Goal: Task Accomplishment & Management: Manage account settings

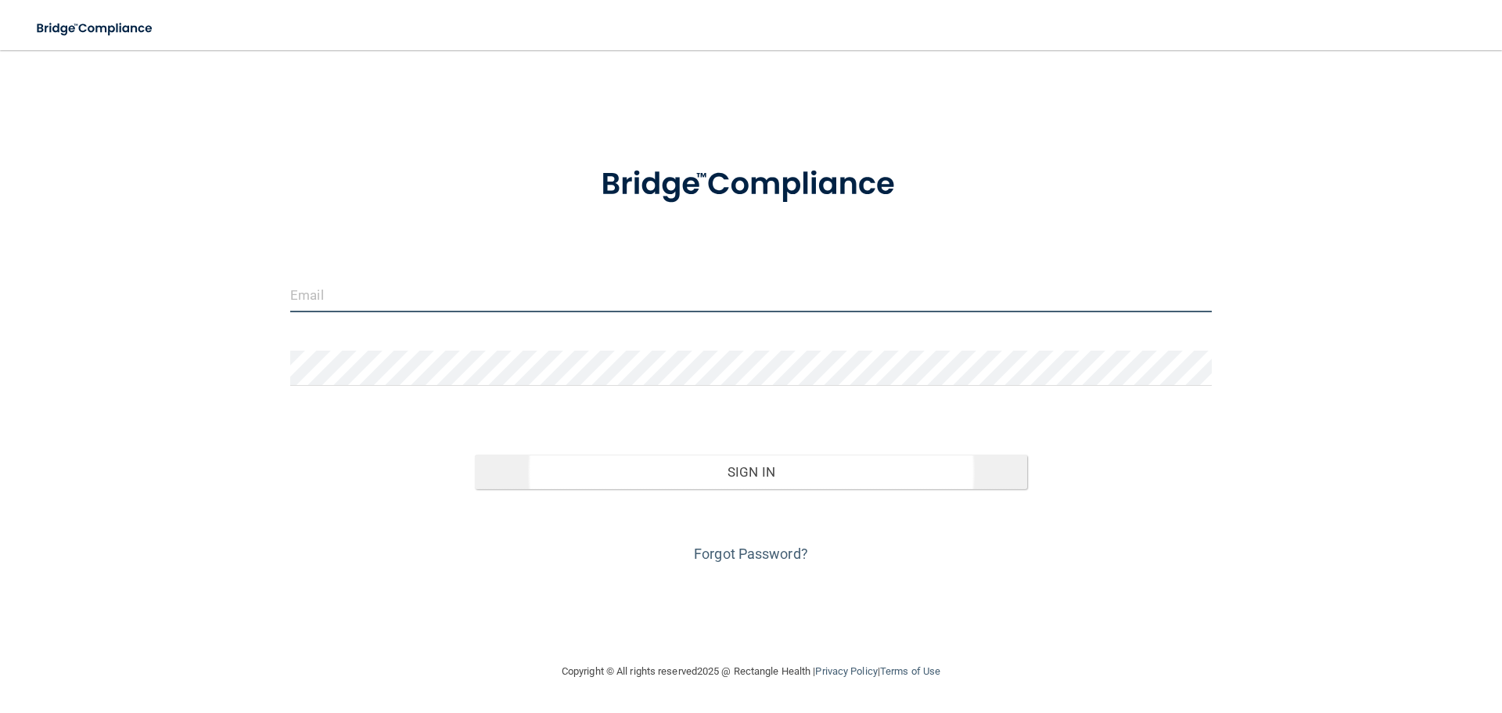
type input "[PERSON_NAME][EMAIL_ADDRESS][DOMAIN_NAME]"
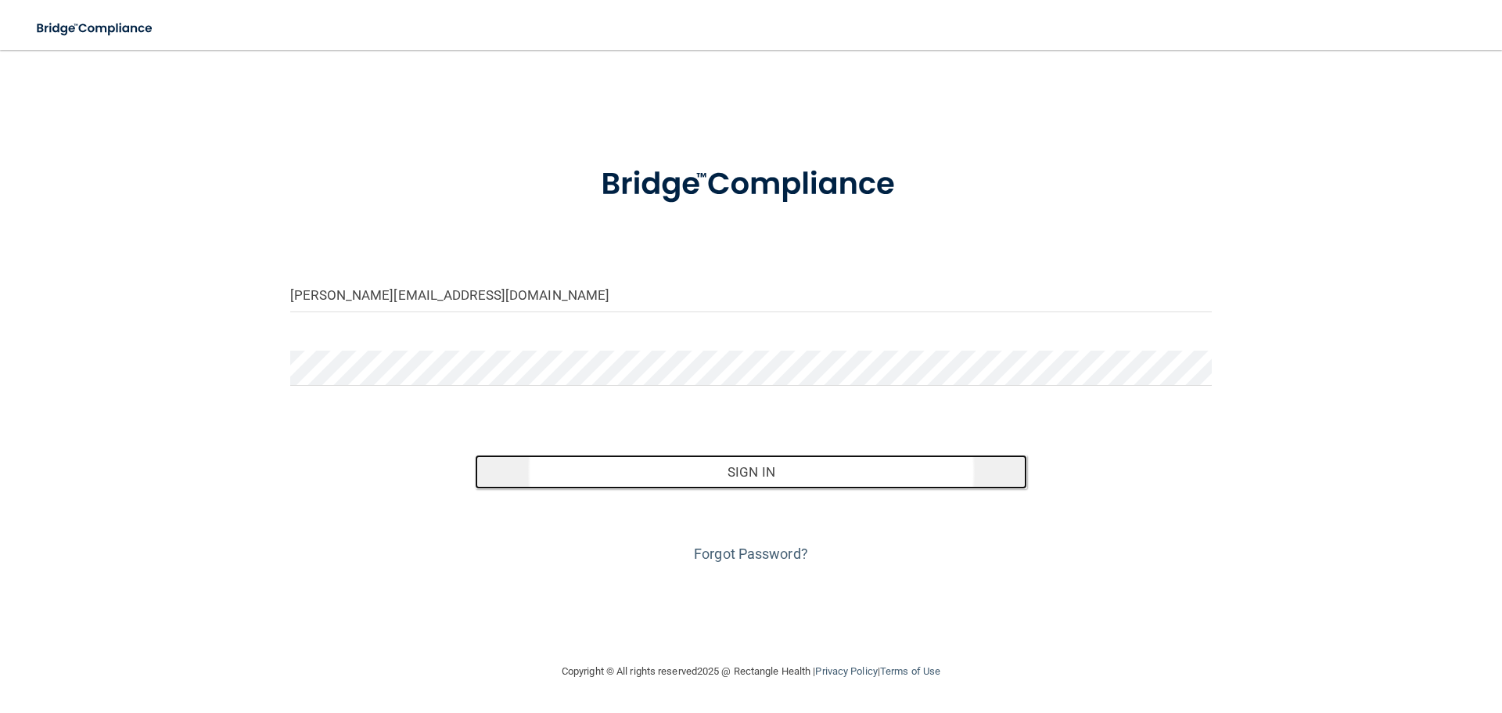
click at [769, 471] on button "Sign In" at bounding box center [751, 471] width 553 height 34
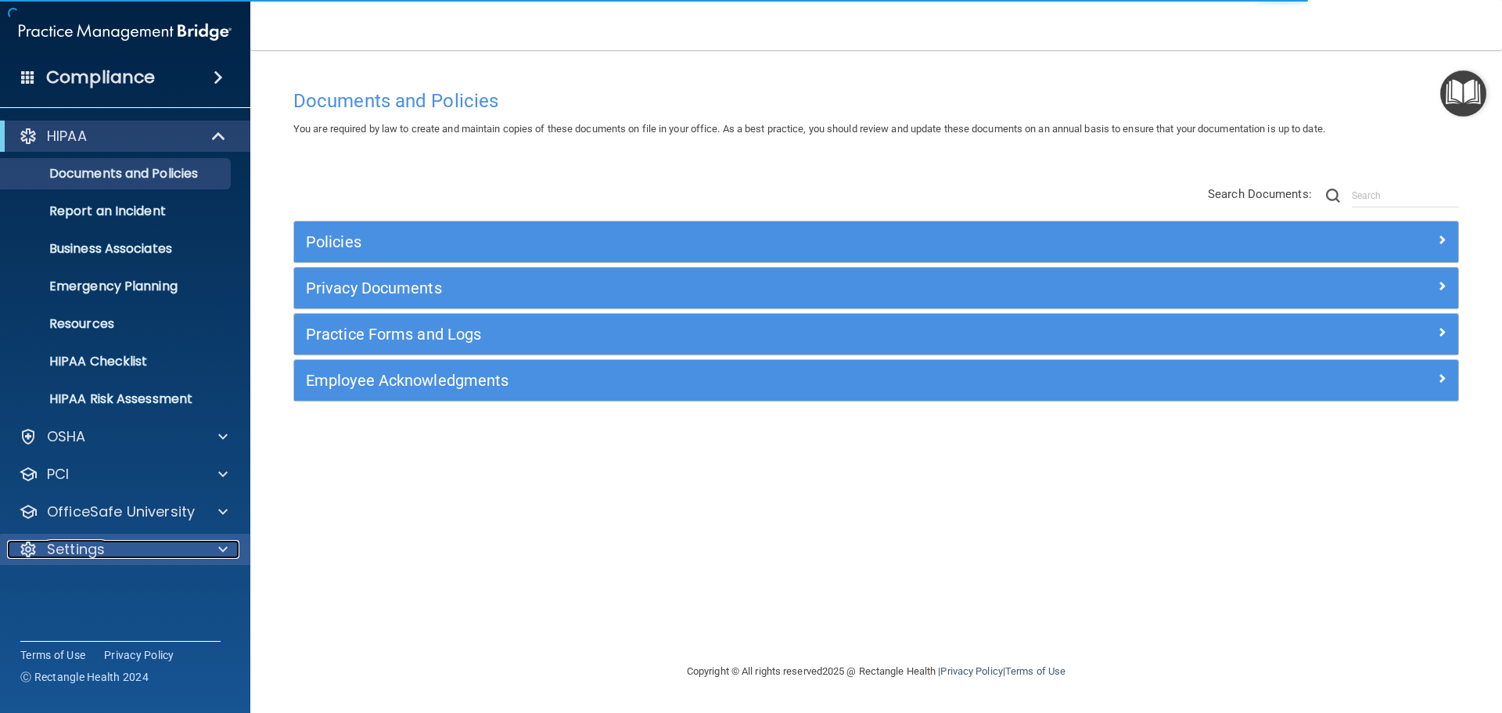
click at [219, 548] on div at bounding box center [220, 549] width 39 height 19
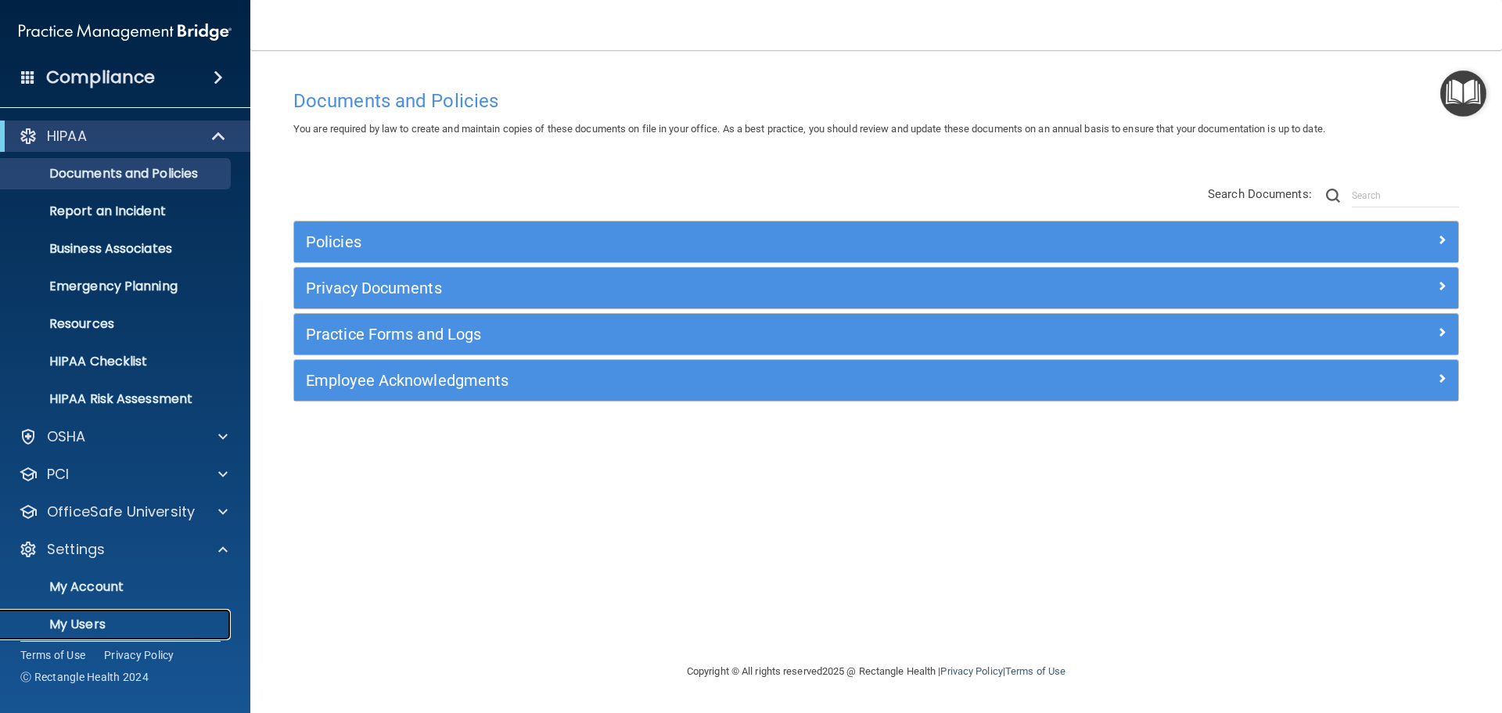
click at [74, 622] on p "My Users" at bounding box center [117, 624] width 214 height 16
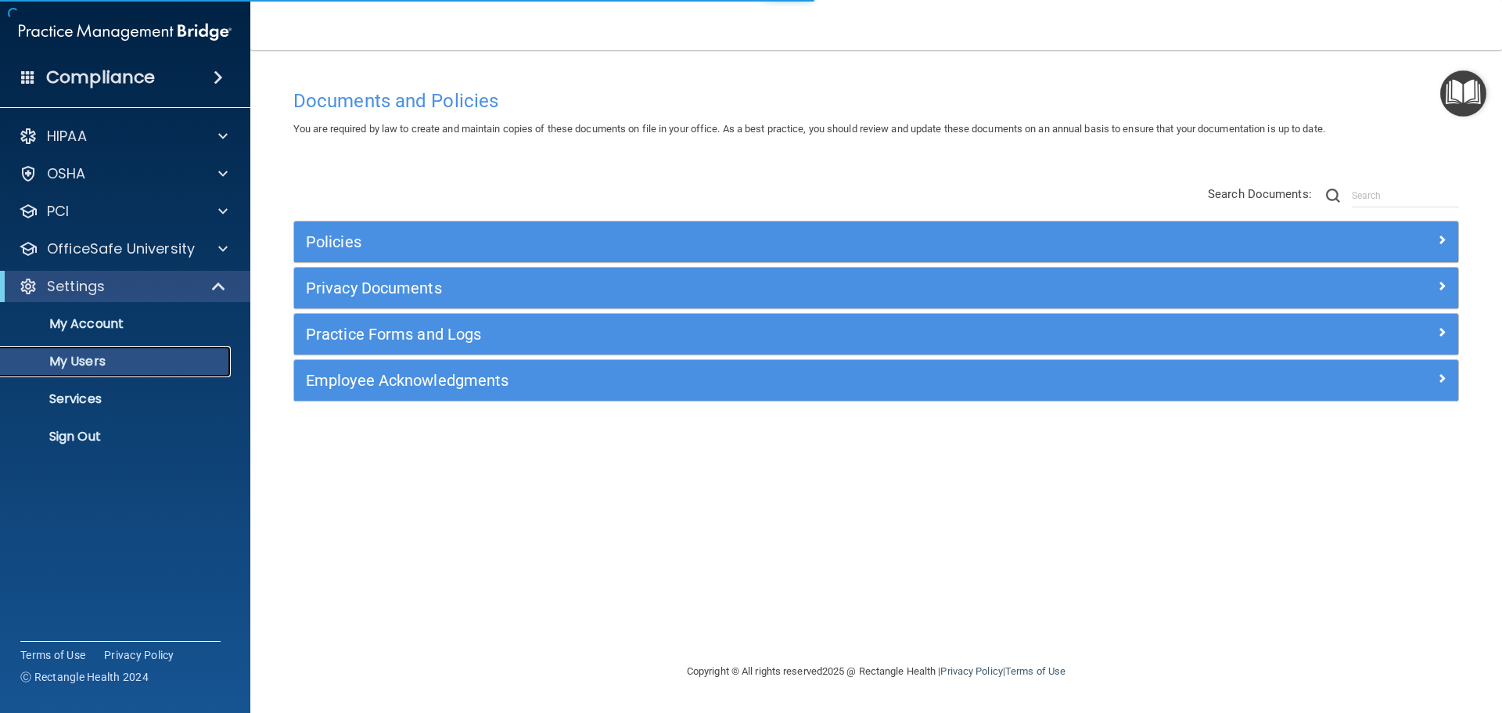
select select "20"
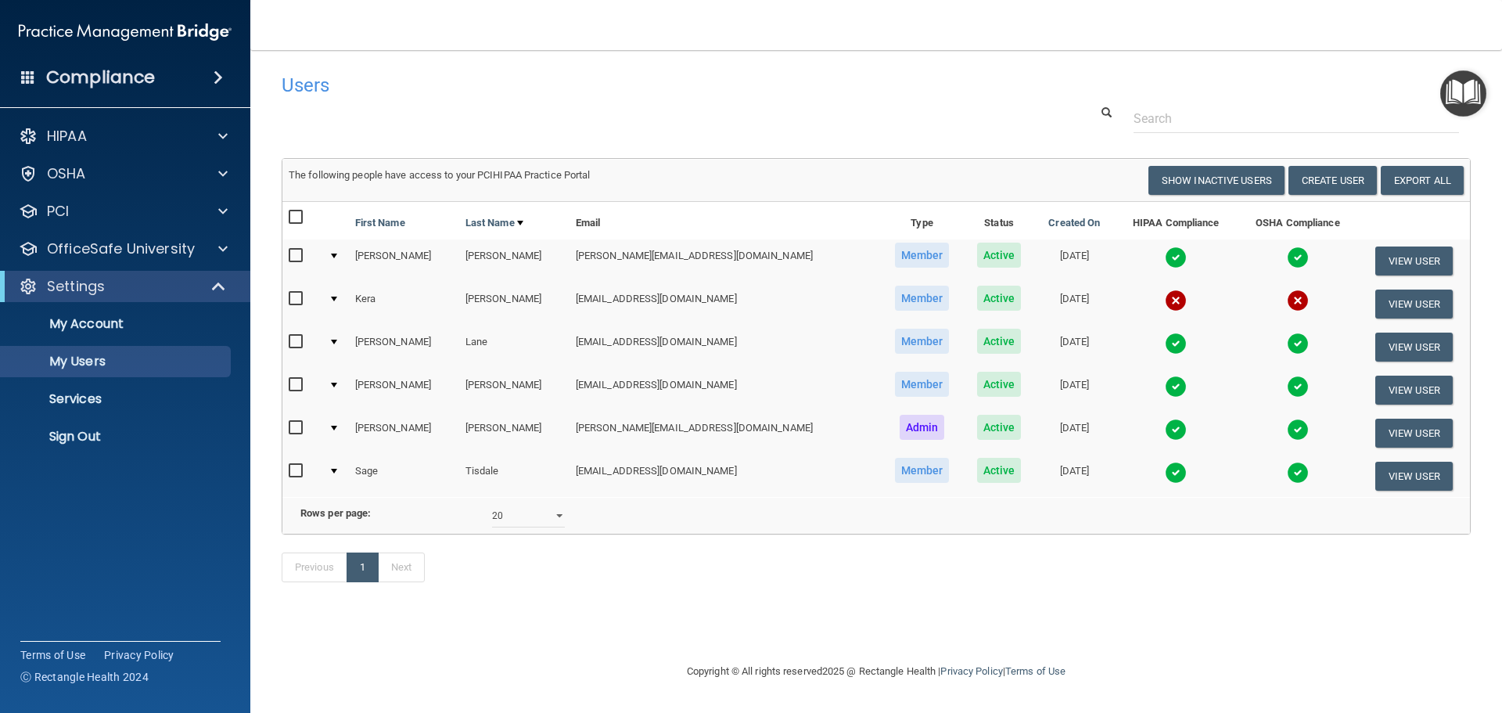
click at [295, 297] on input "checkbox" at bounding box center [298, 299] width 18 height 13
checkbox input "true"
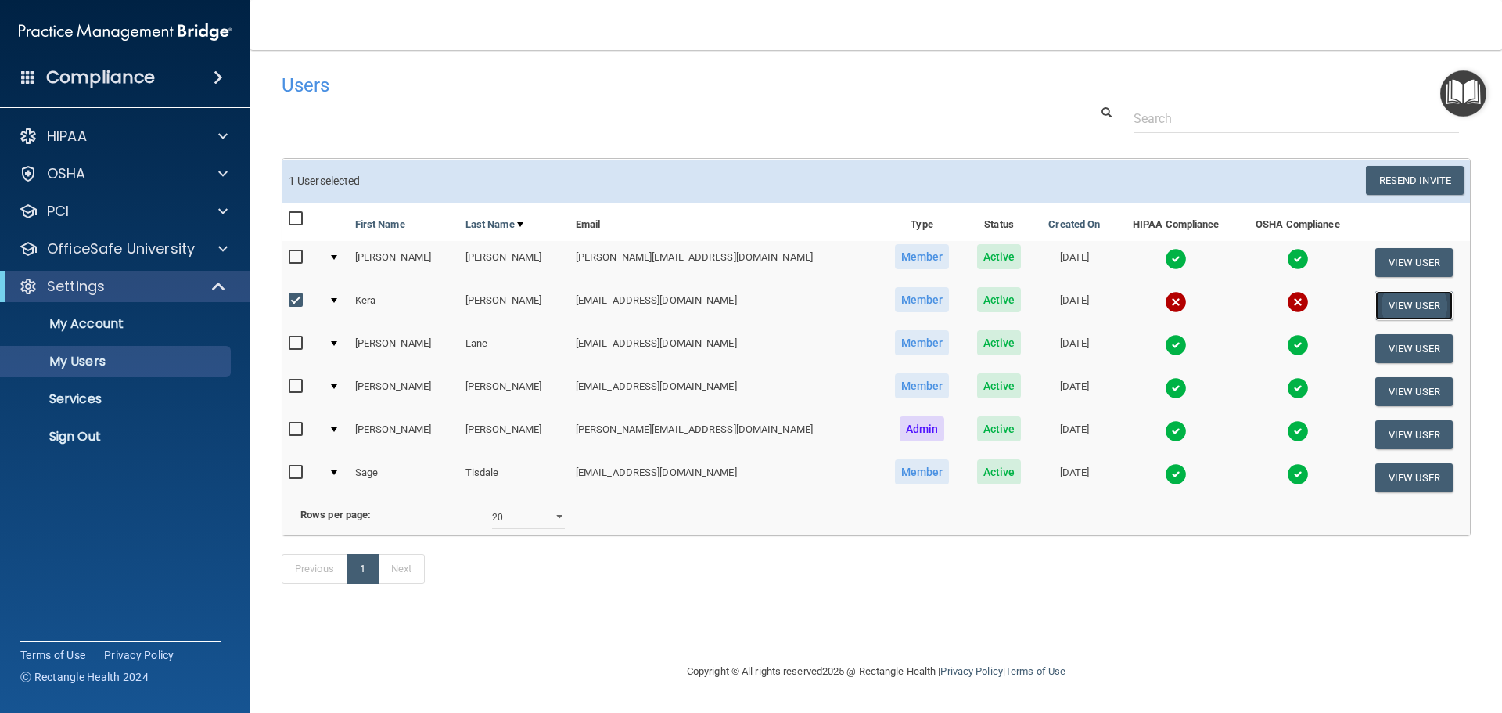
click at [1392, 302] on button "View User" at bounding box center [1413, 305] width 77 height 29
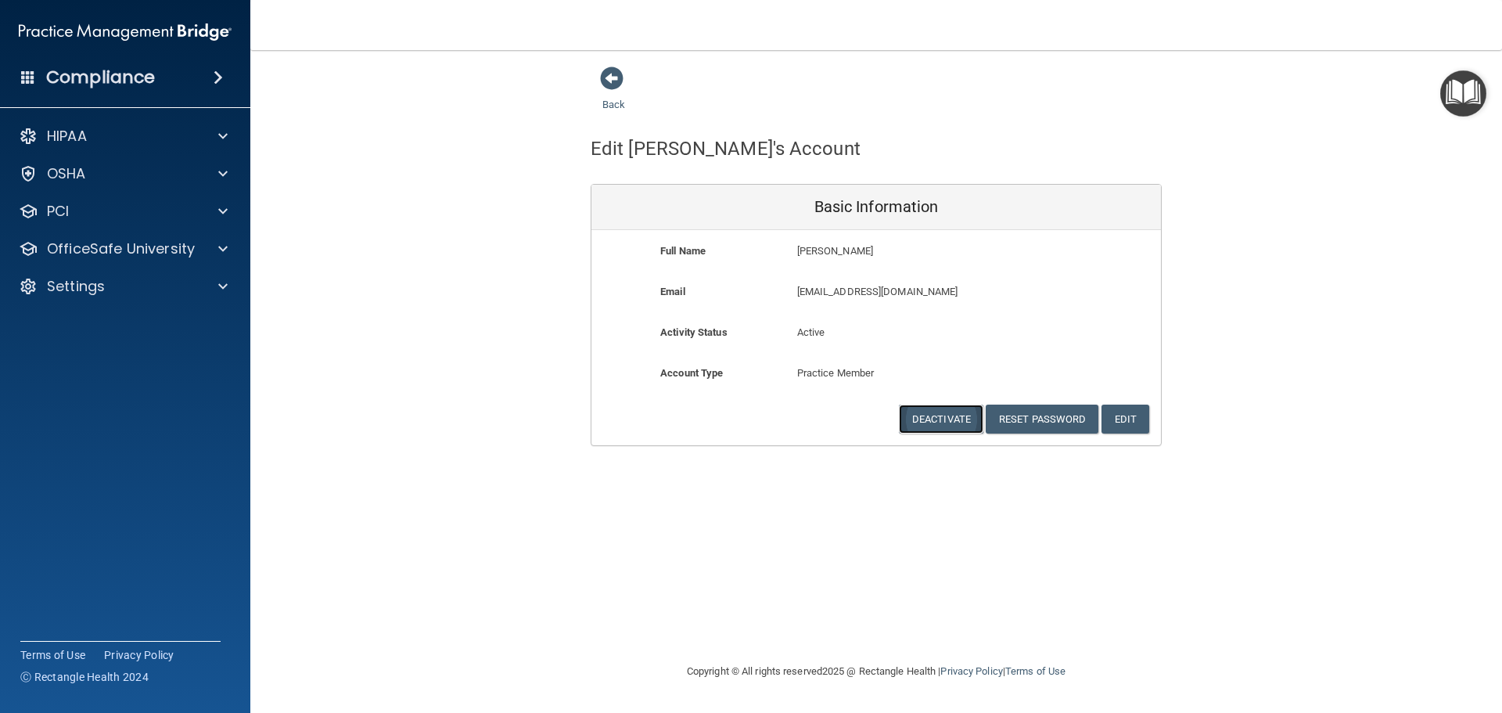
click at [922, 418] on button "Deactivate" at bounding box center [941, 418] width 84 height 29
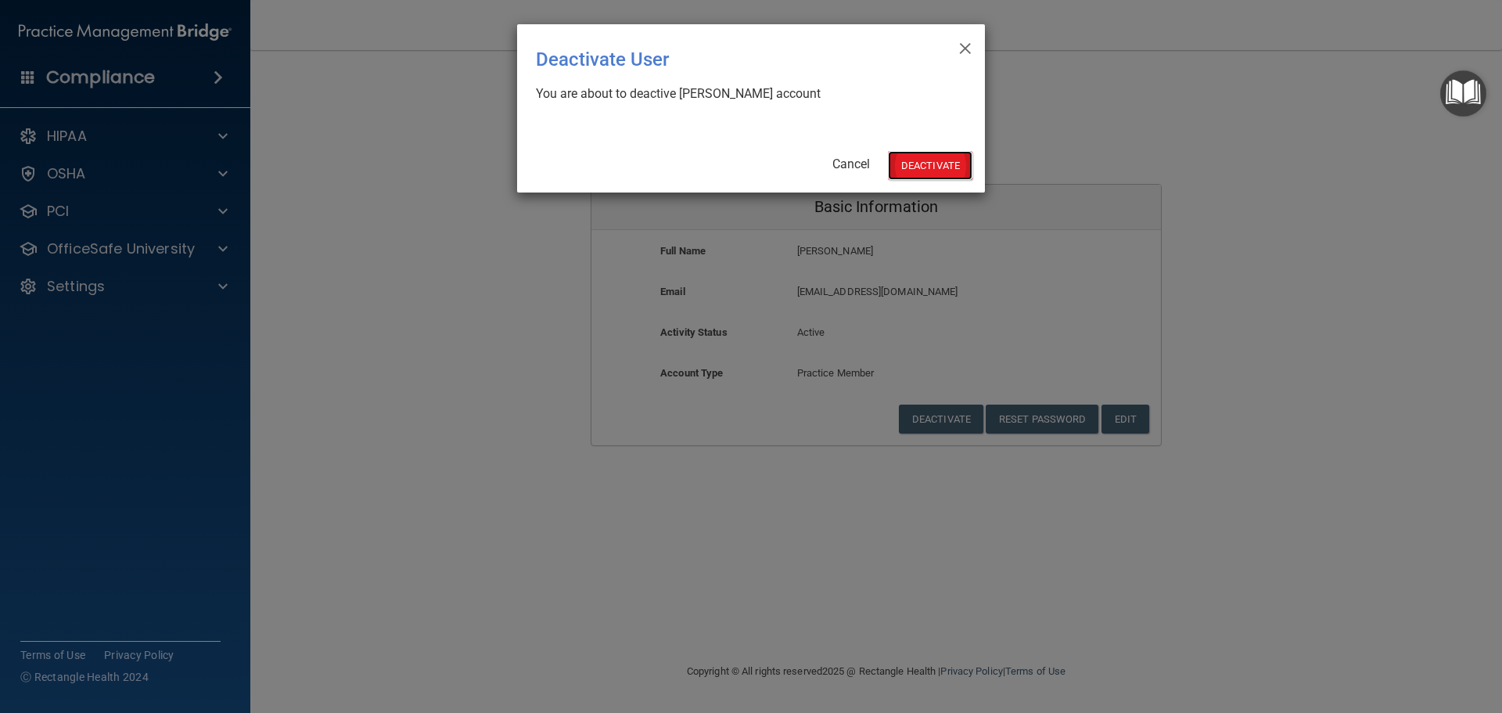
click at [921, 166] on button "Deactivate" at bounding box center [930, 165] width 84 height 29
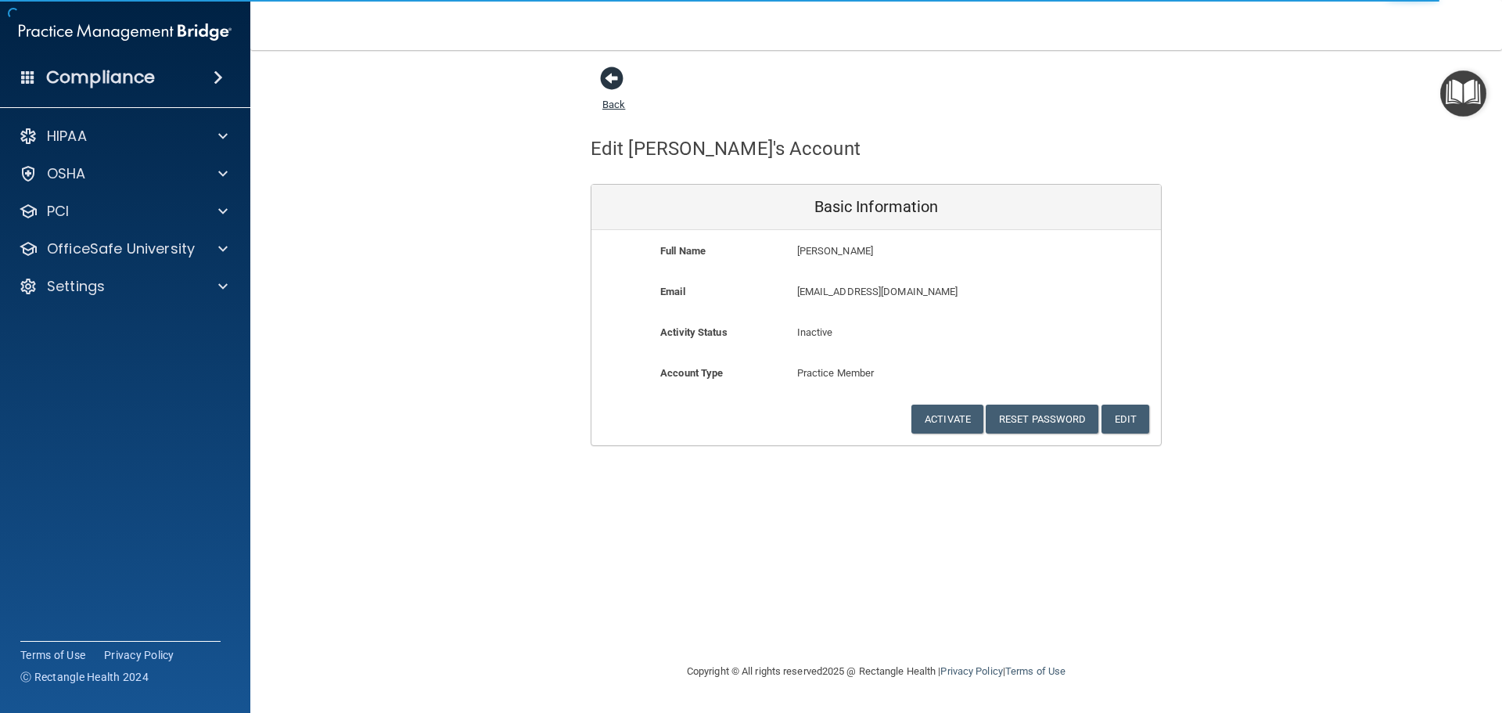
click at [611, 73] on span at bounding box center [611, 77] width 23 height 23
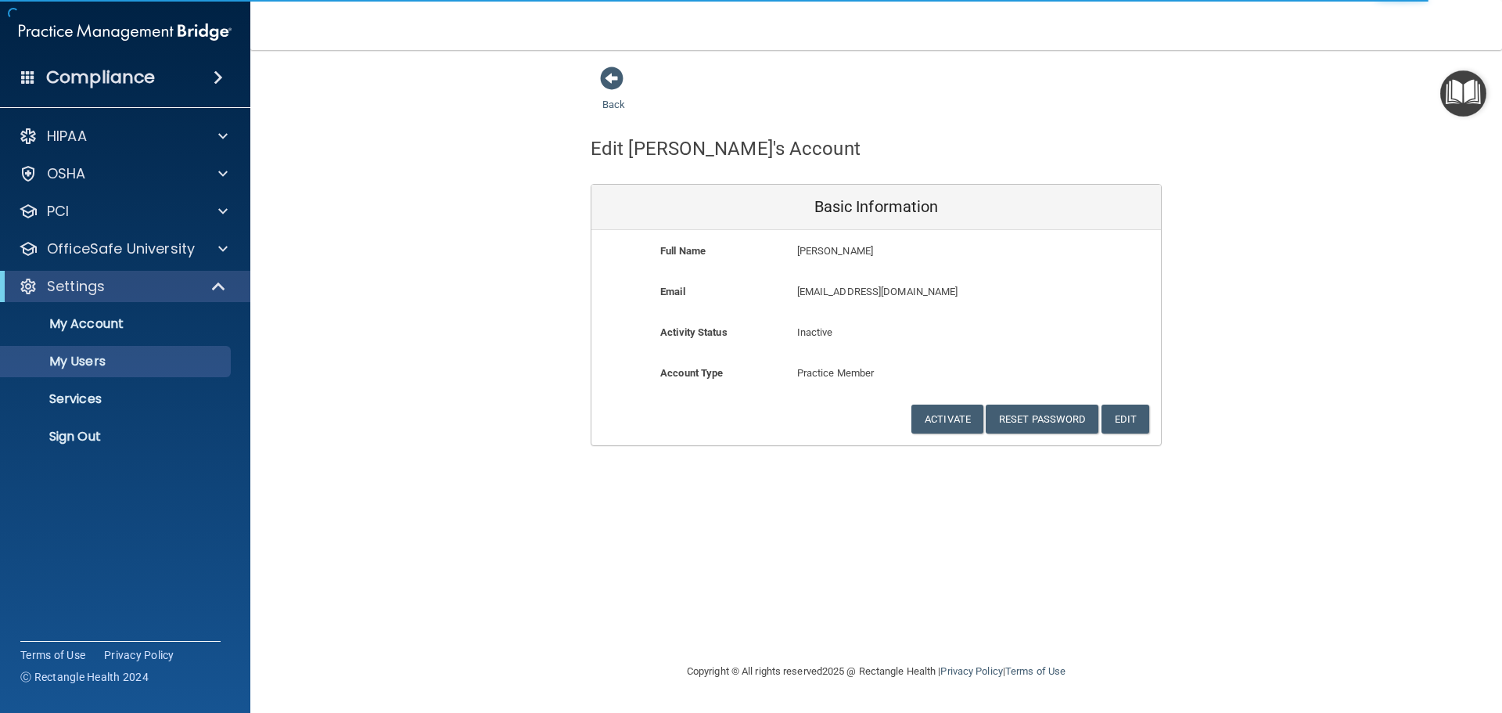
select select "20"
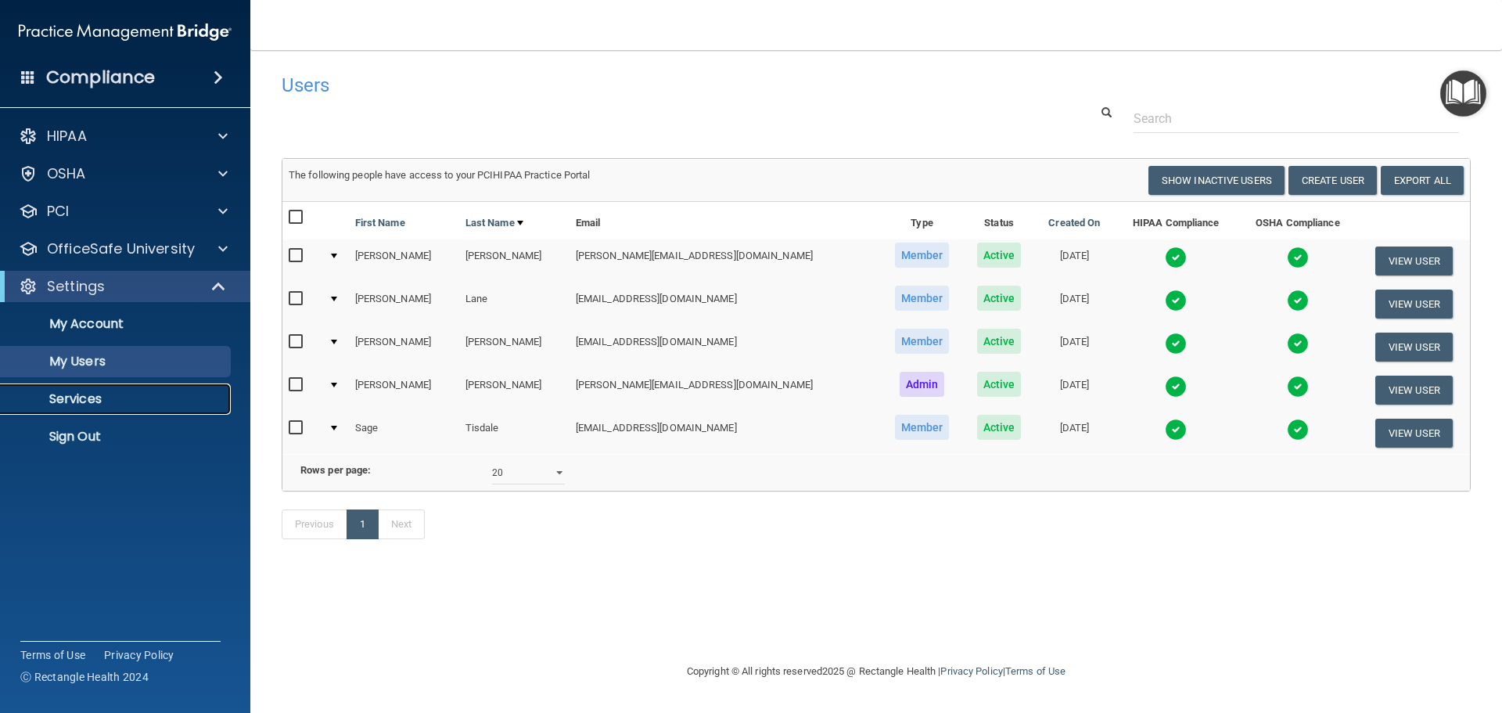
click at [81, 397] on p "Services" at bounding box center [117, 399] width 214 height 16
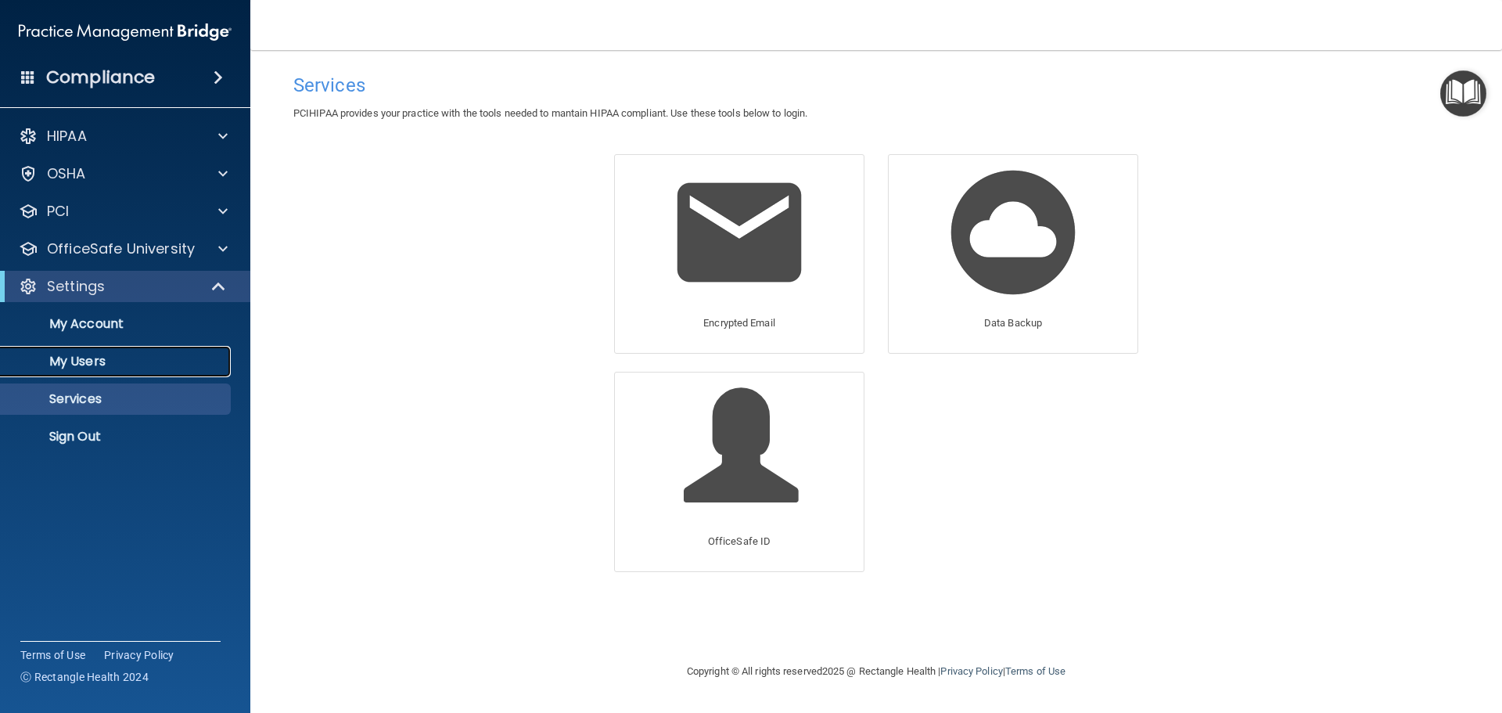
click at [76, 359] on p "My Users" at bounding box center [117, 362] width 214 height 16
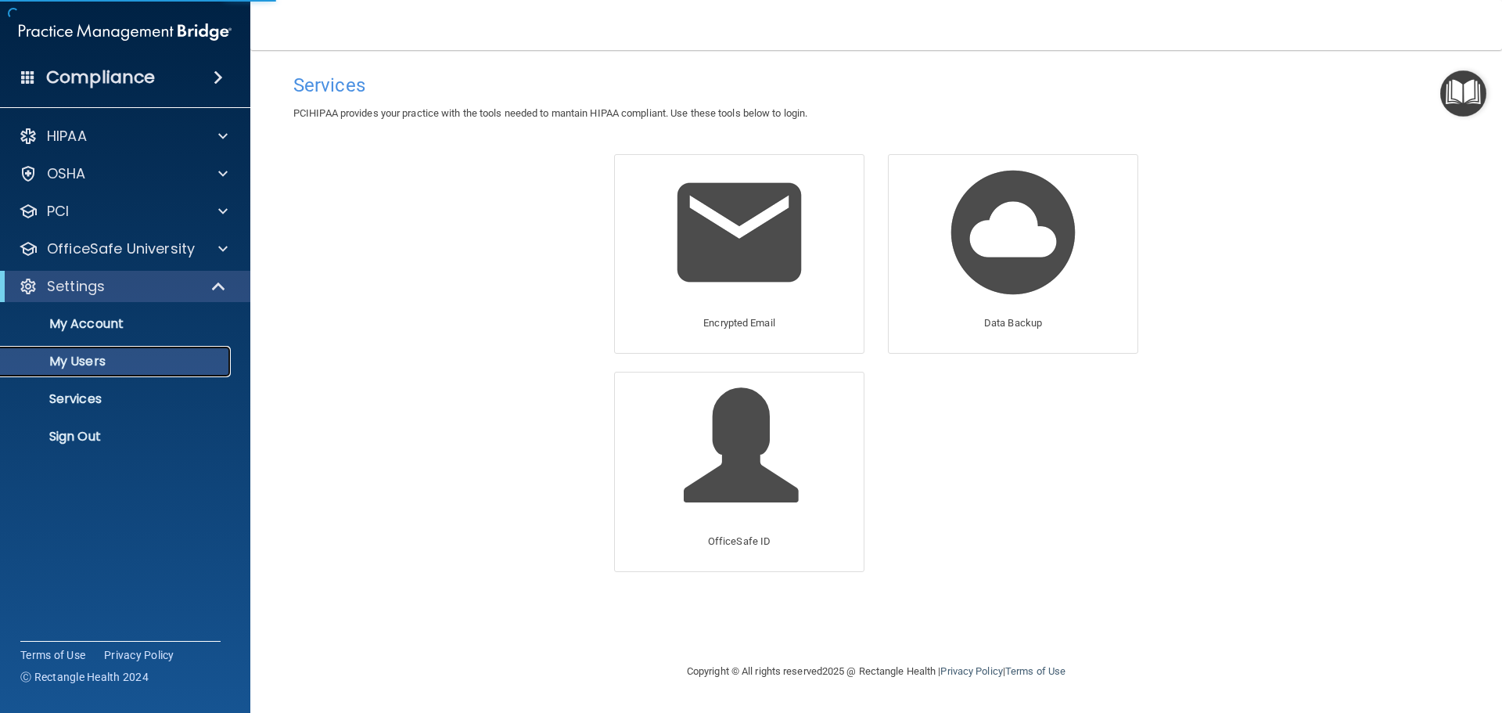
select select "20"
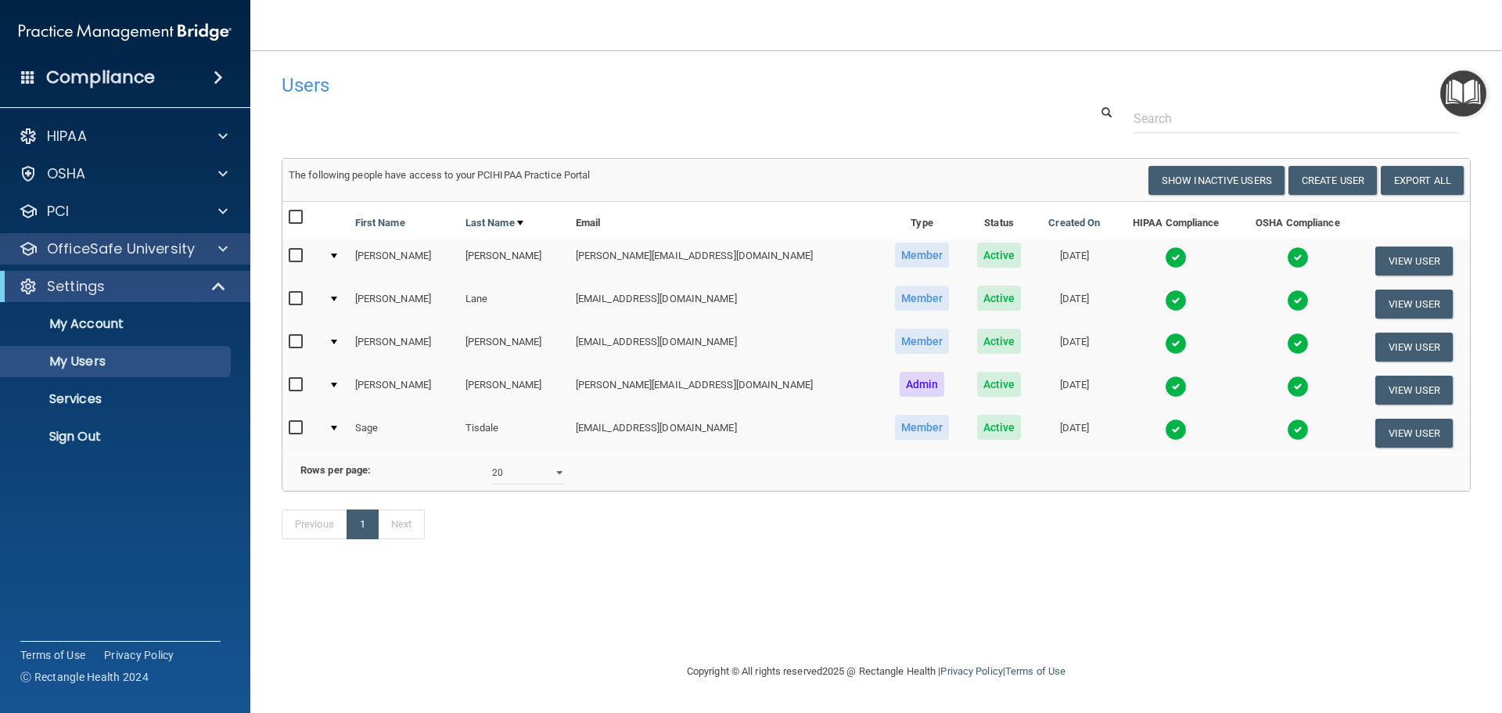
click at [155, 235] on div "OfficeSafe University" at bounding box center [125, 248] width 251 height 31
click at [23, 70] on span at bounding box center [28, 77] width 14 height 14
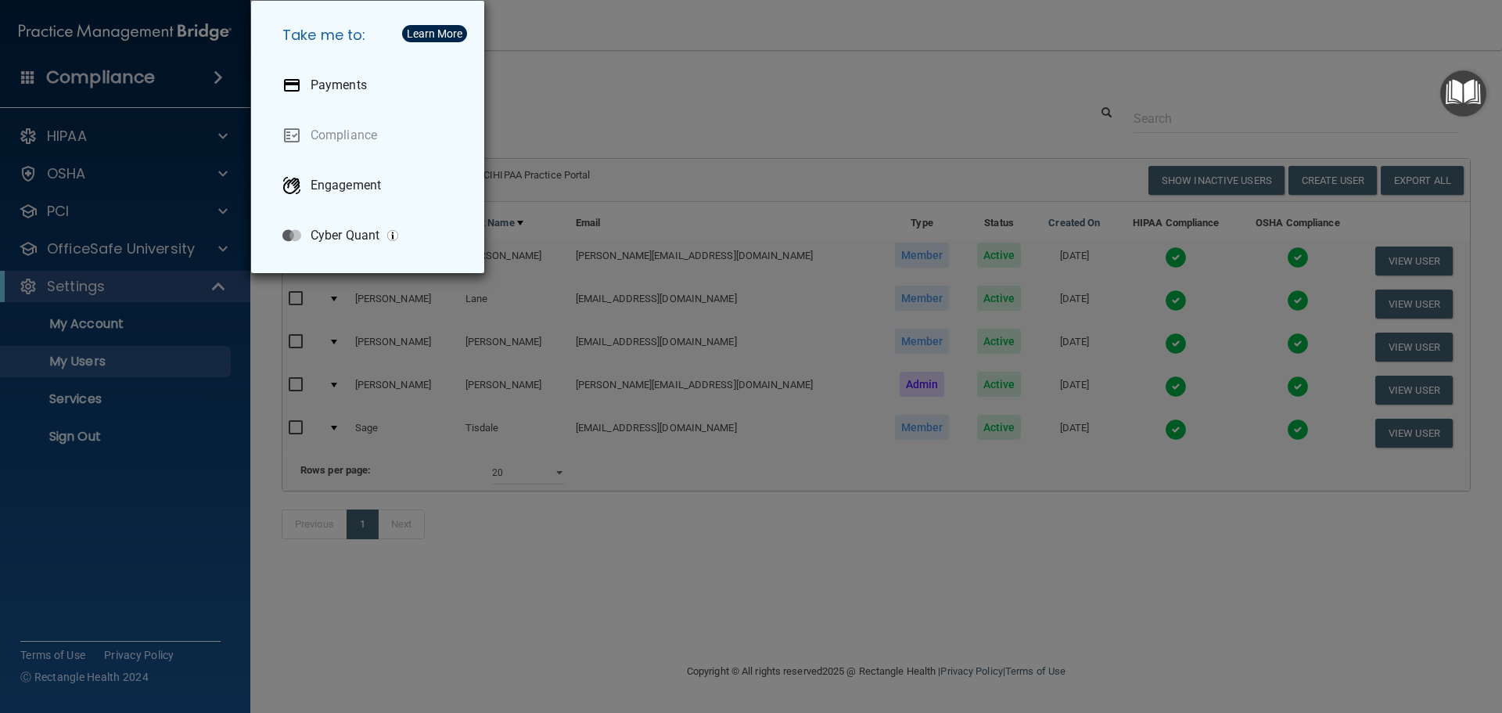
click at [418, 25] on button "Learn More" at bounding box center [434, 33] width 65 height 17
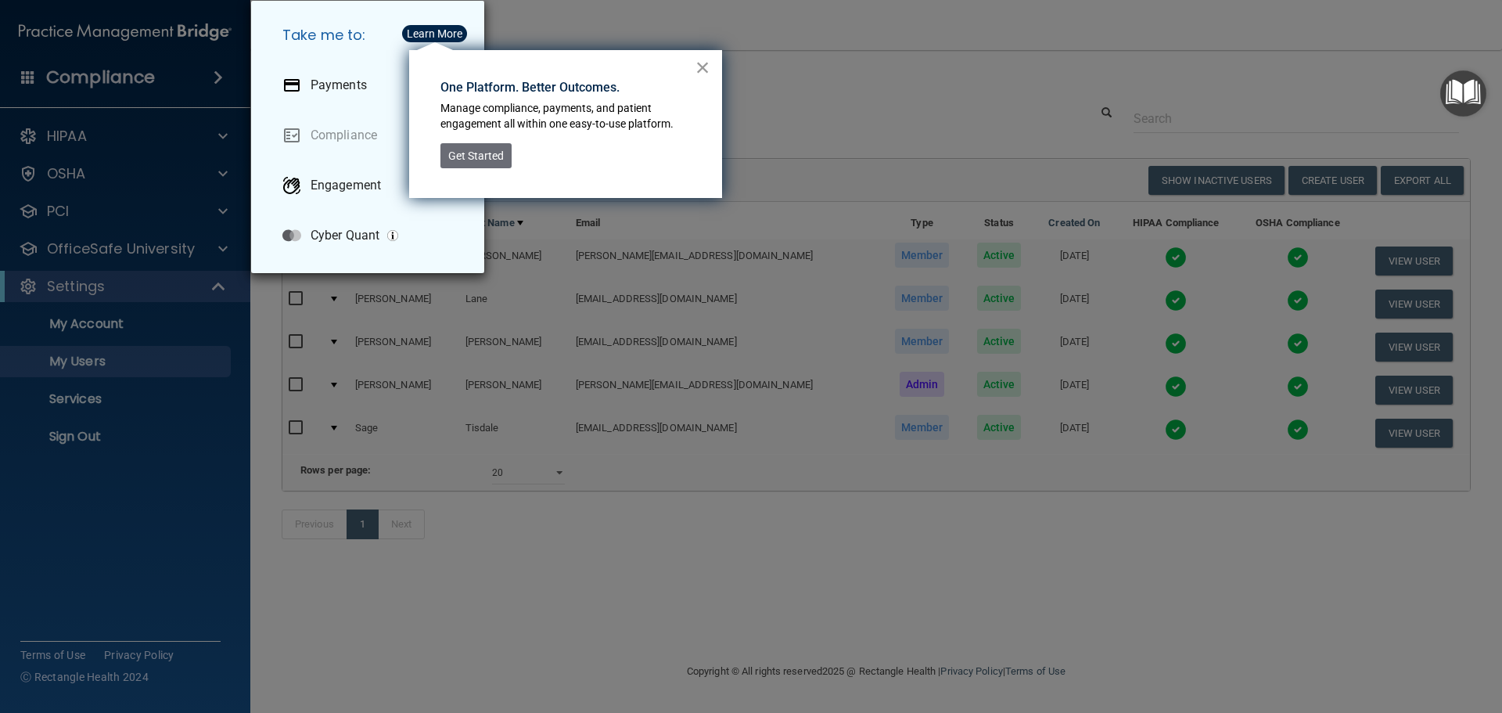
click at [709, 63] on button "×" at bounding box center [702, 67] width 15 height 25
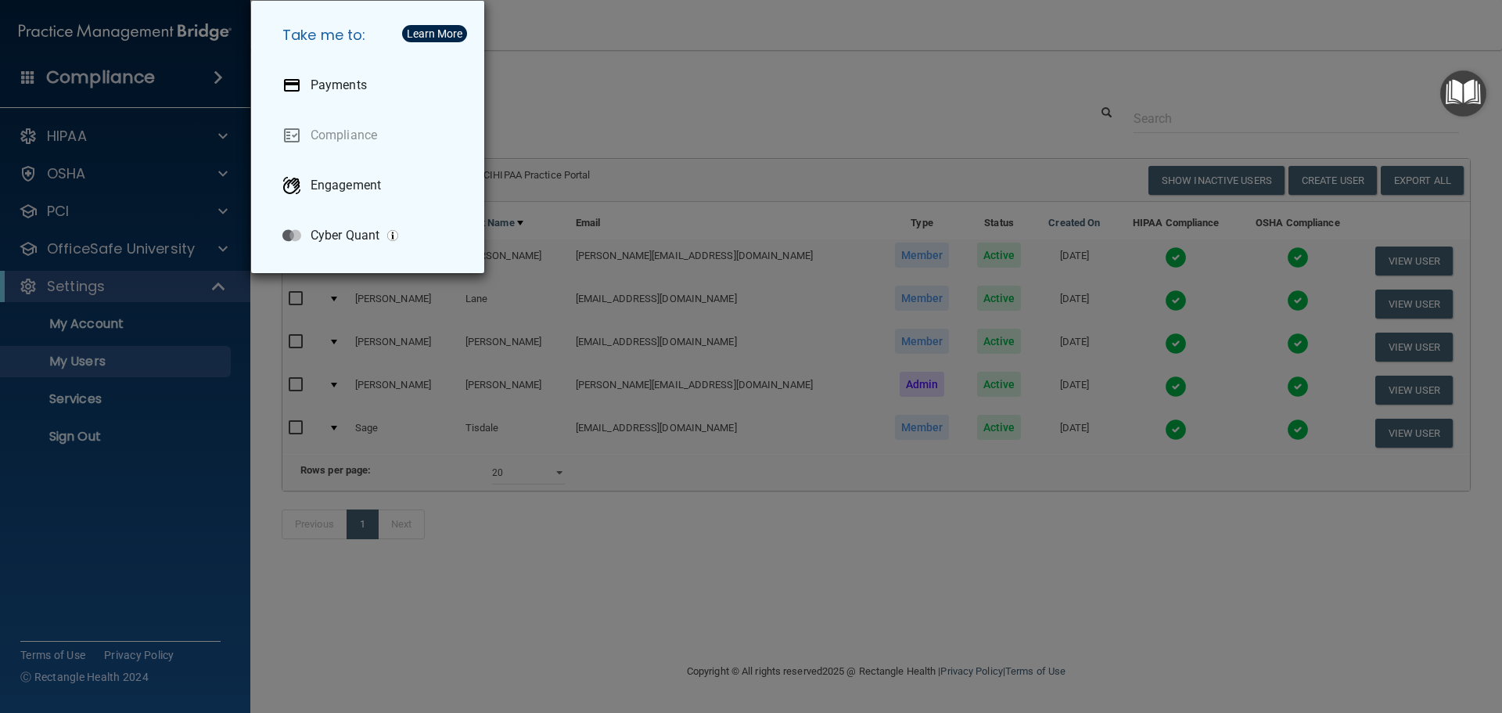
click at [152, 183] on div "Take me to: Payments Compliance Engagement Cyber Quant" at bounding box center [751, 356] width 1502 height 713
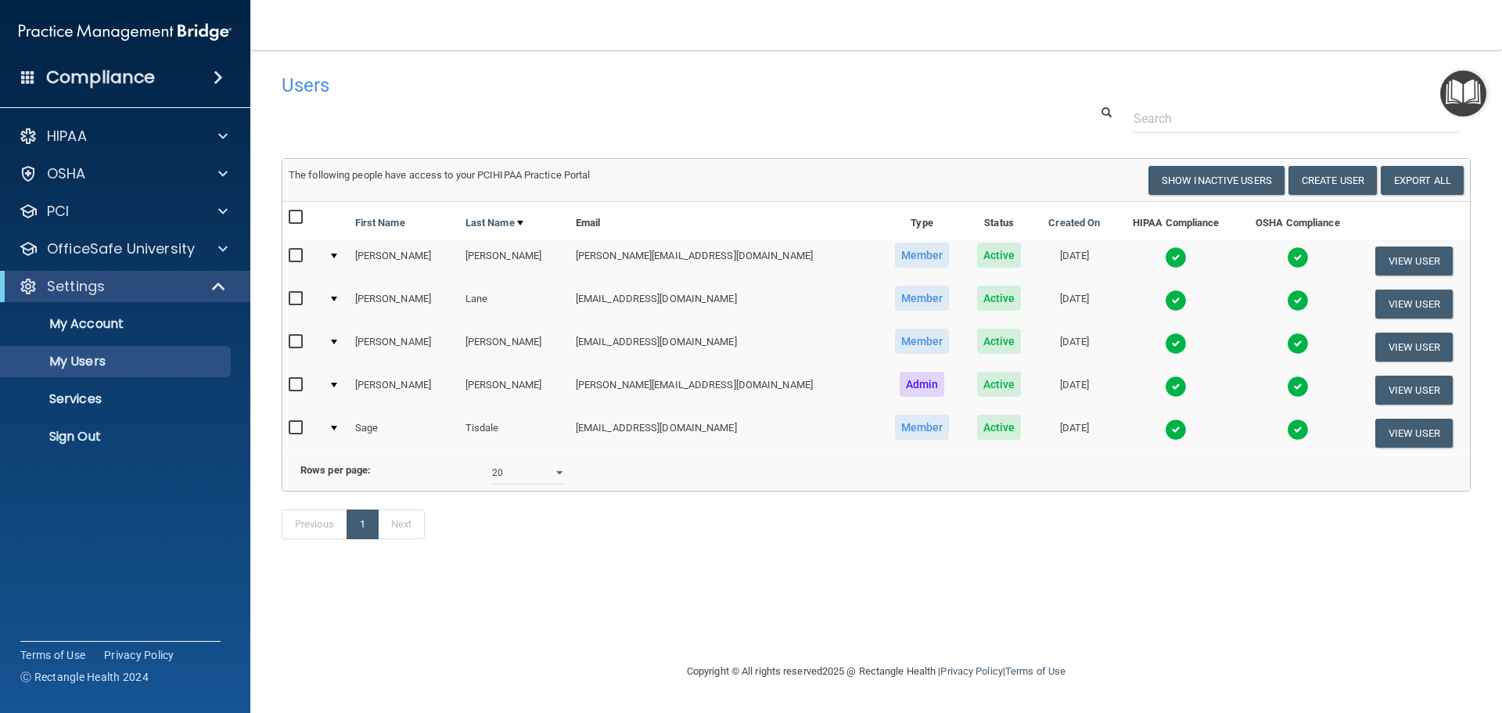
click at [217, 70] on span at bounding box center [218, 77] width 9 height 19
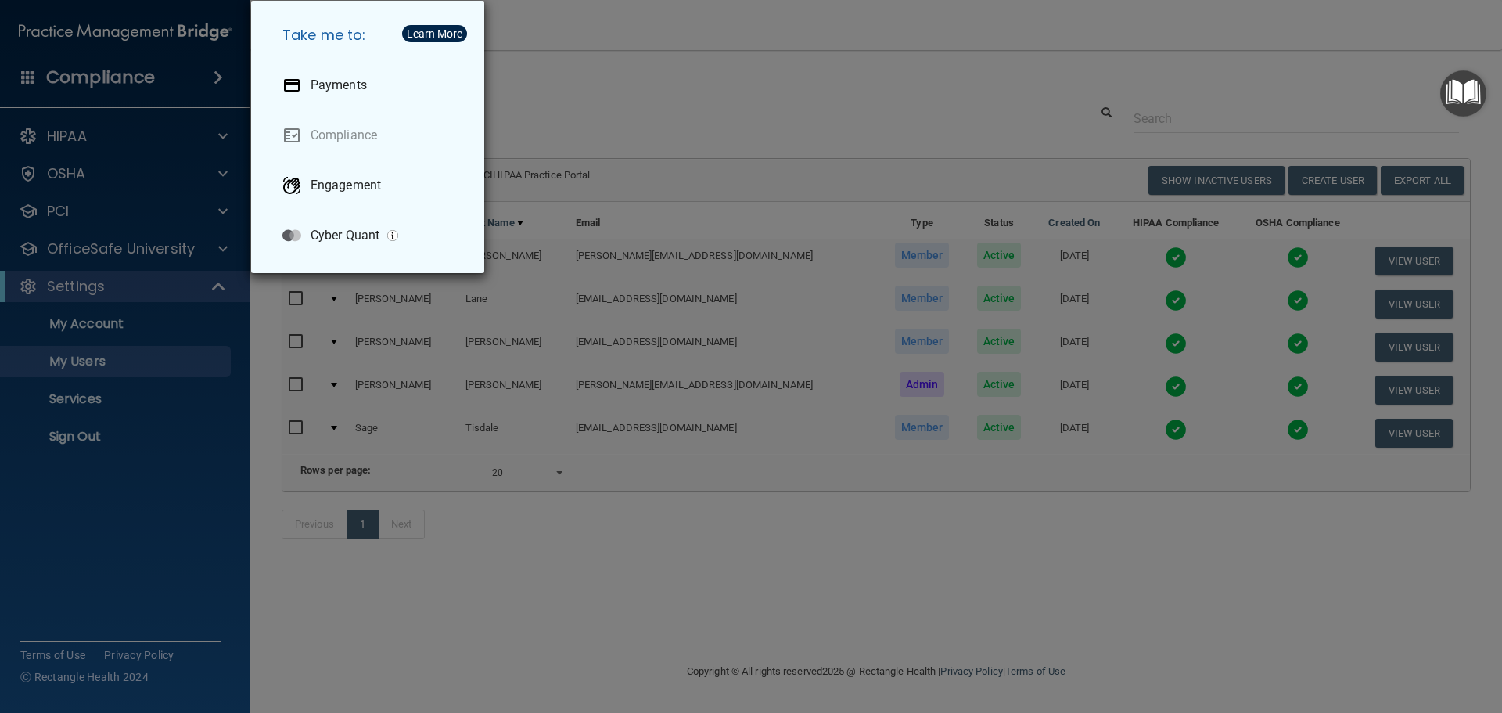
click at [163, 165] on div "Take me to: Payments Compliance Engagement Cyber Quant" at bounding box center [751, 356] width 1502 height 713
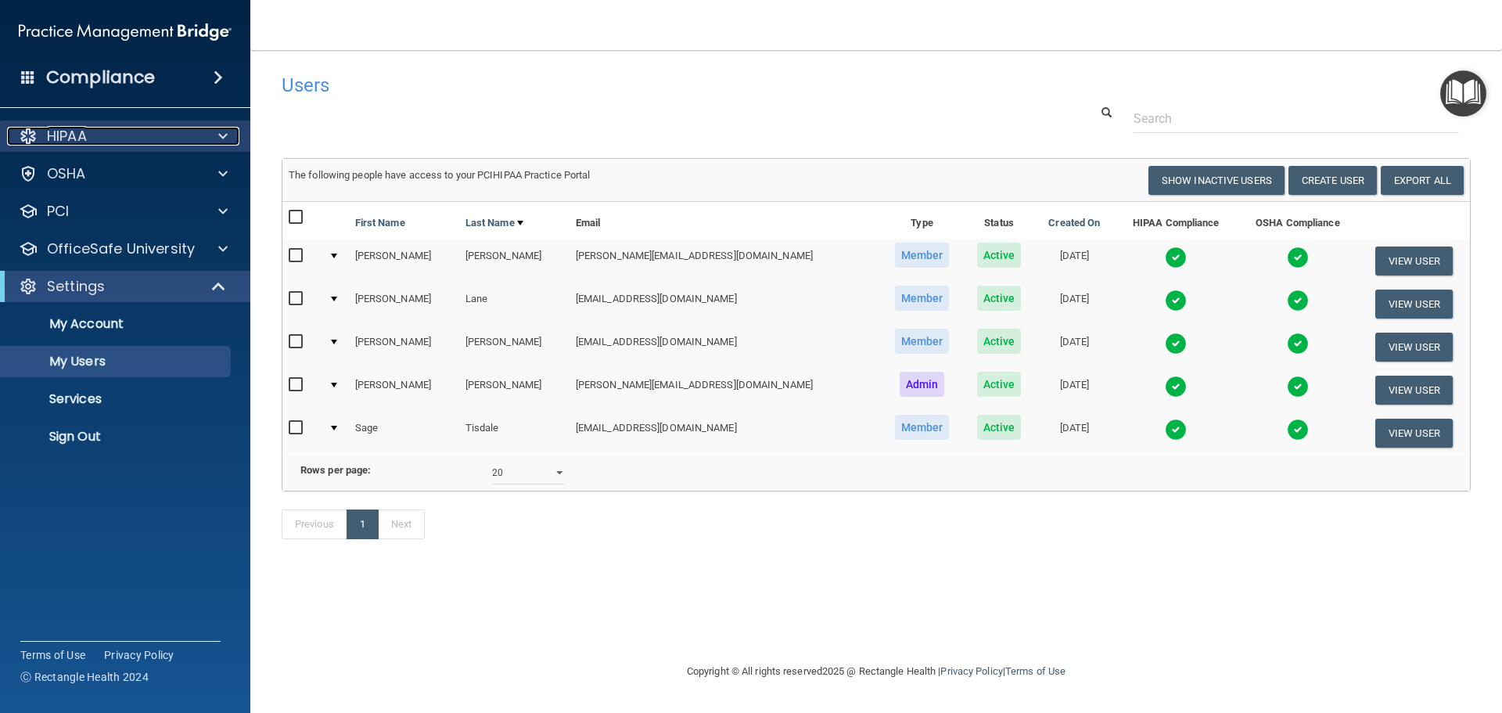
click at [218, 131] on span at bounding box center [222, 136] width 9 height 19
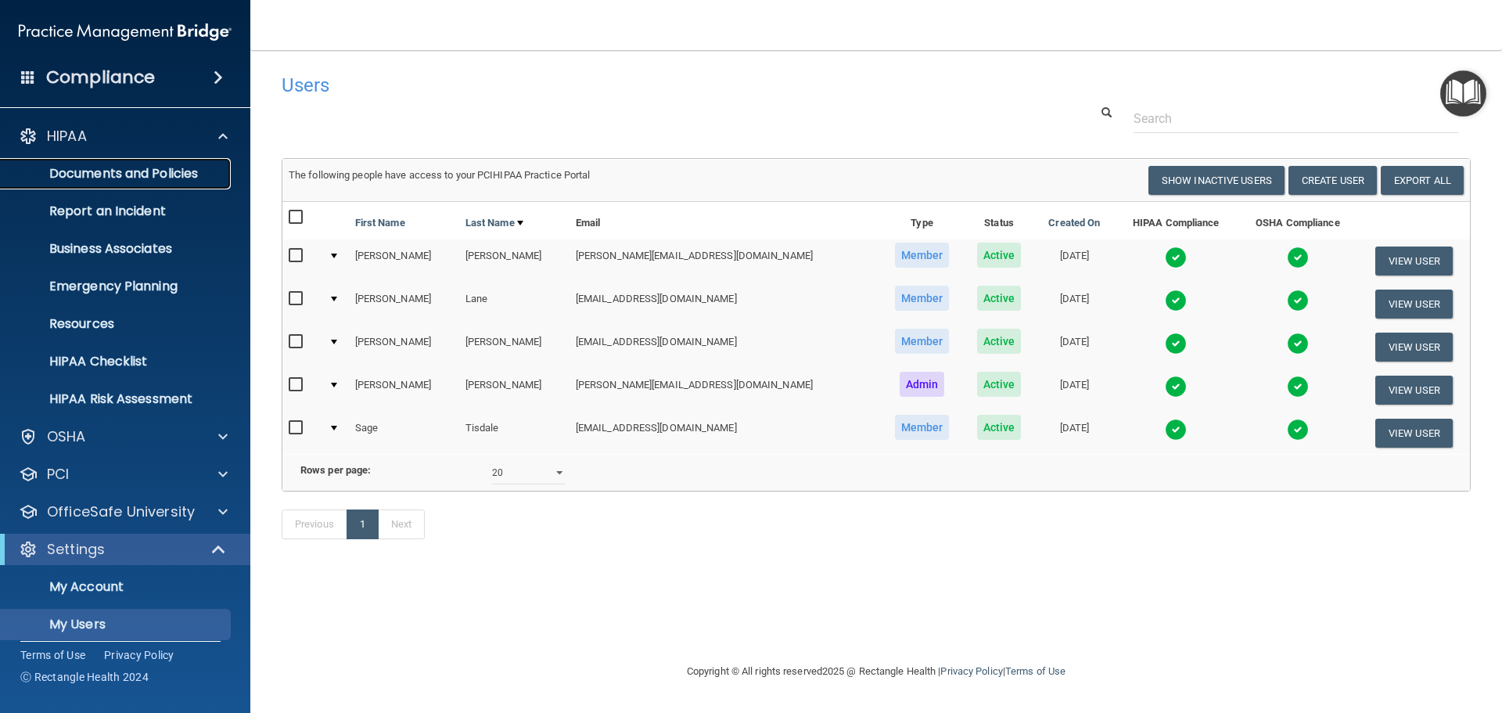
click at [149, 169] on p "Documents and Policies" at bounding box center [117, 174] width 214 height 16
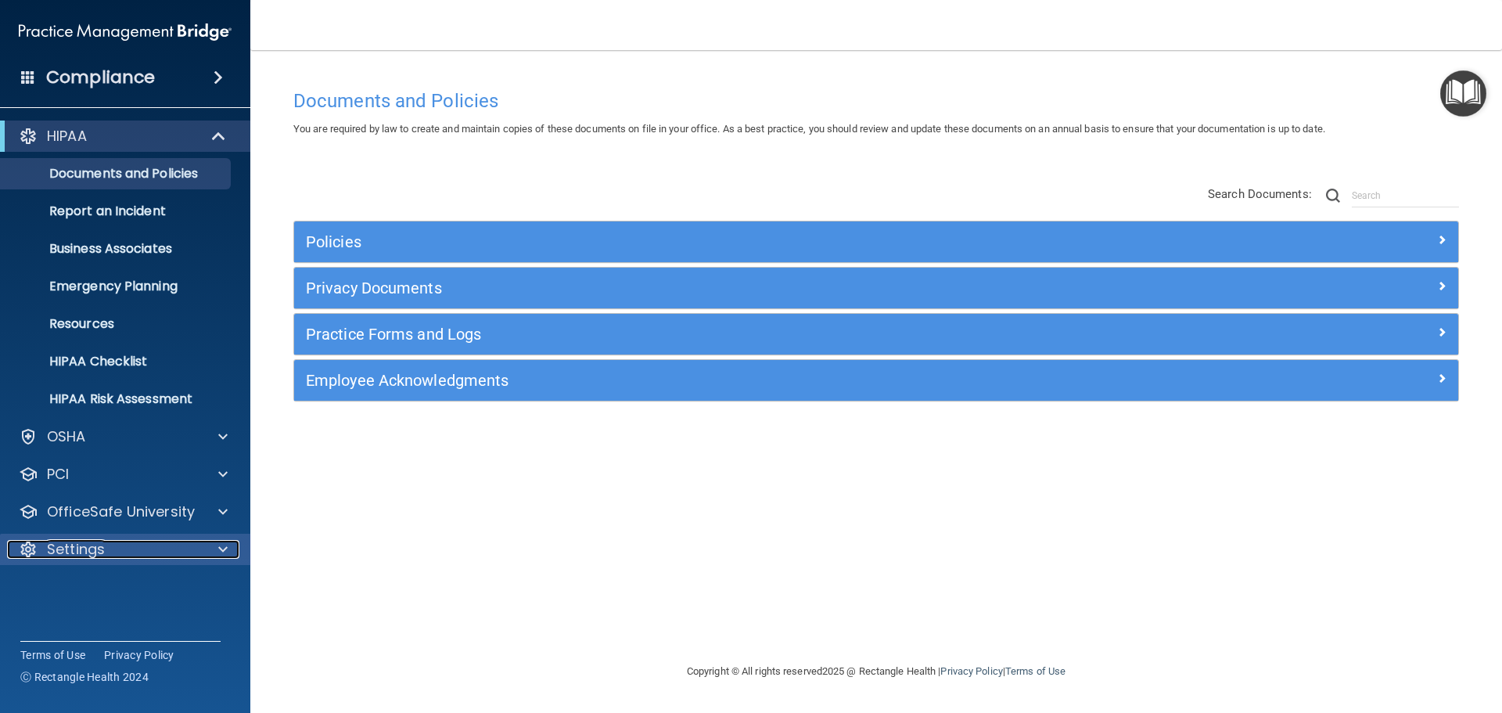
click at [214, 541] on div at bounding box center [220, 549] width 39 height 19
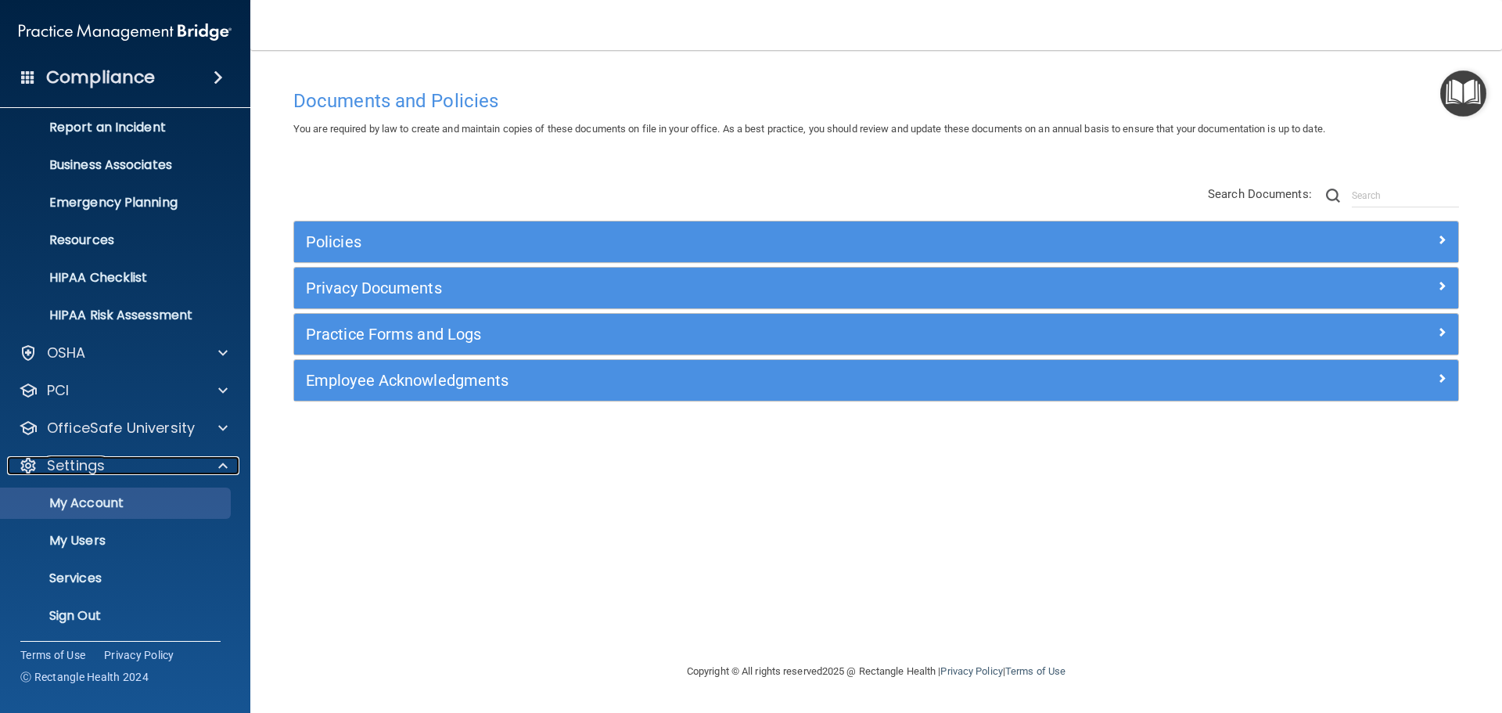
scroll to position [87, 0]
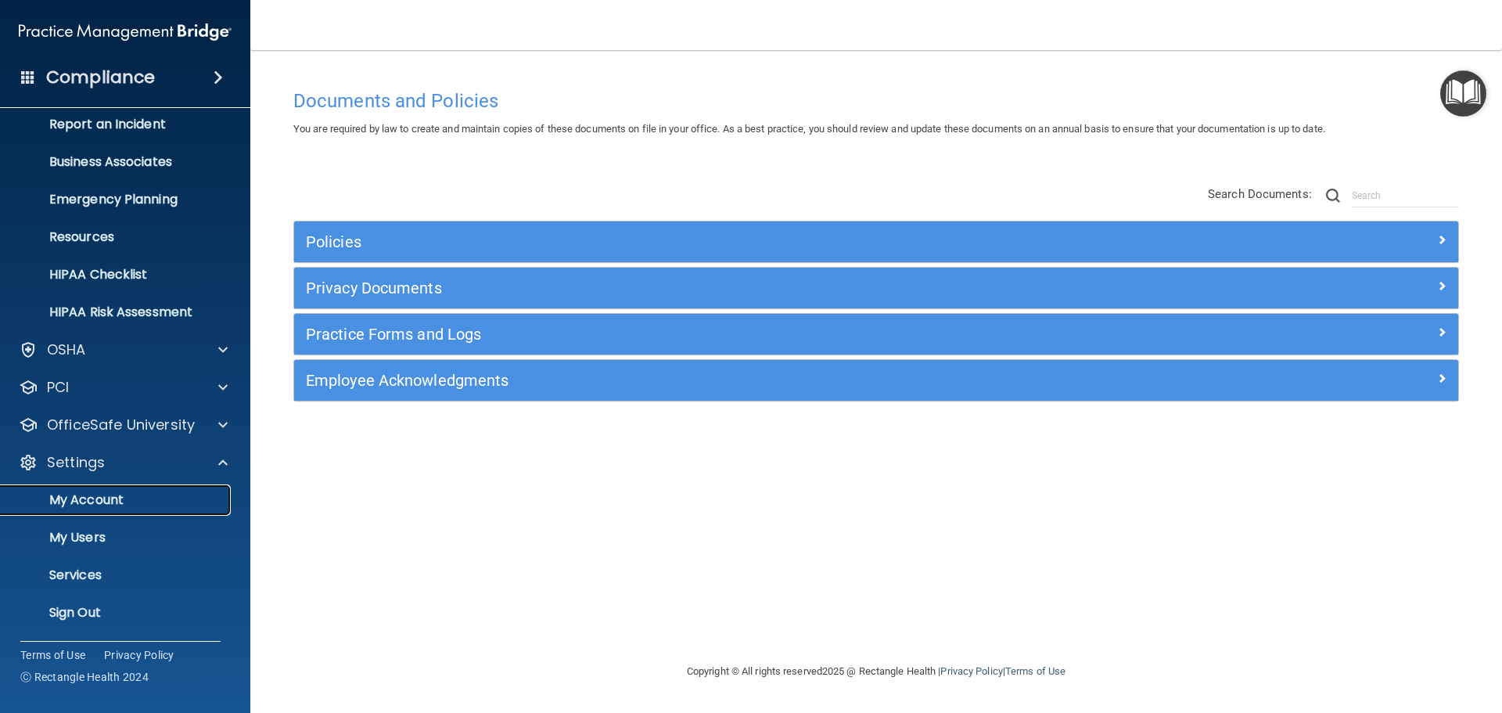
click at [120, 492] on p "My Account" at bounding box center [117, 500] width 214 height 16
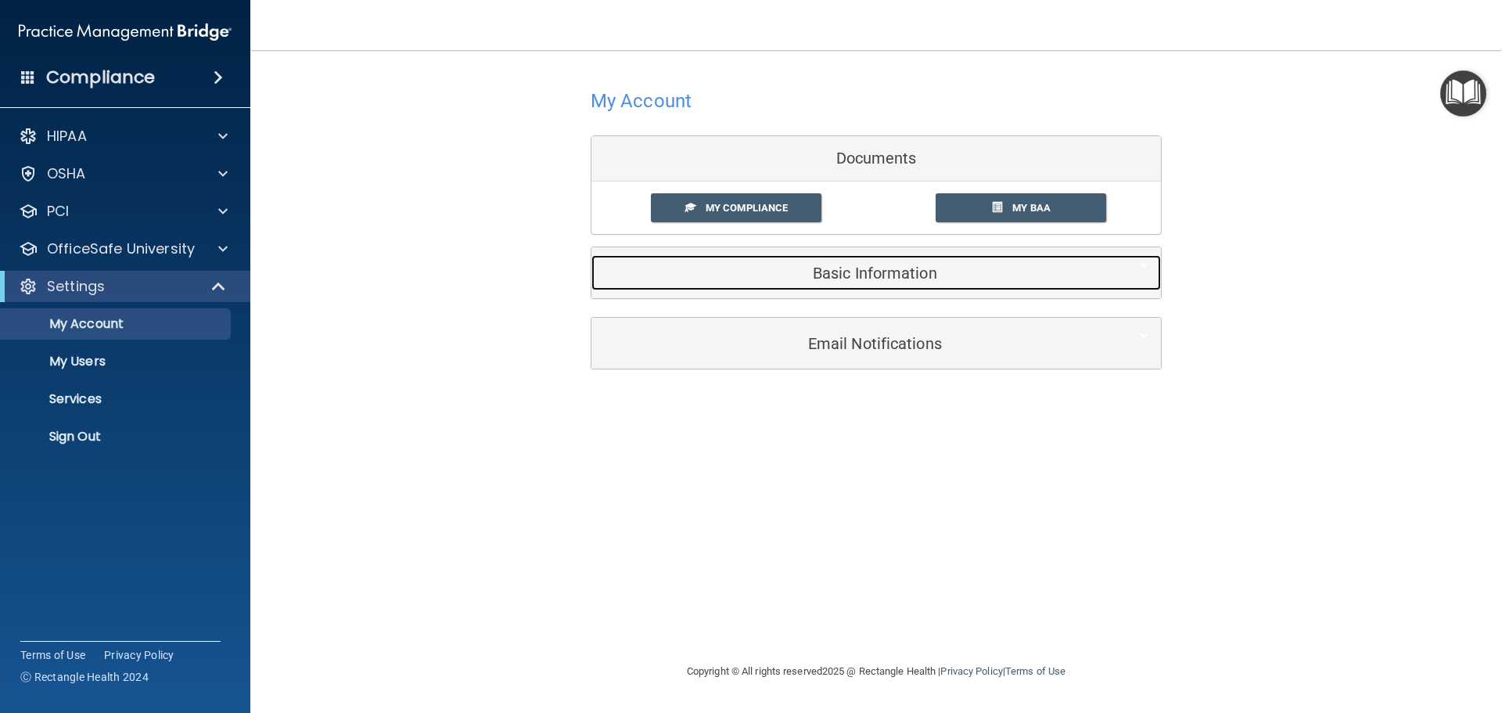
click at [909, 273] on h5 "Basic Information" at bounding box center [852, 272] width 498 height 17
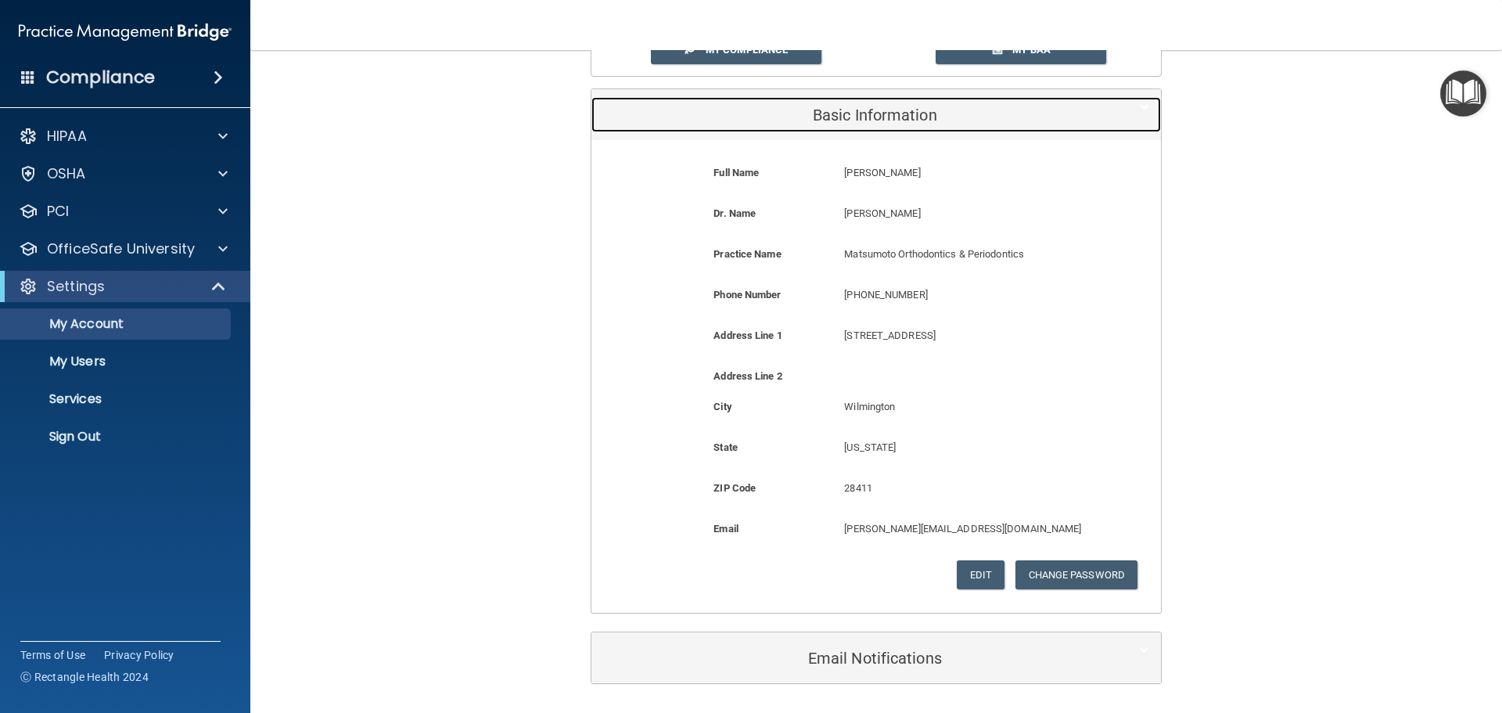
scroll to position [210, 0]
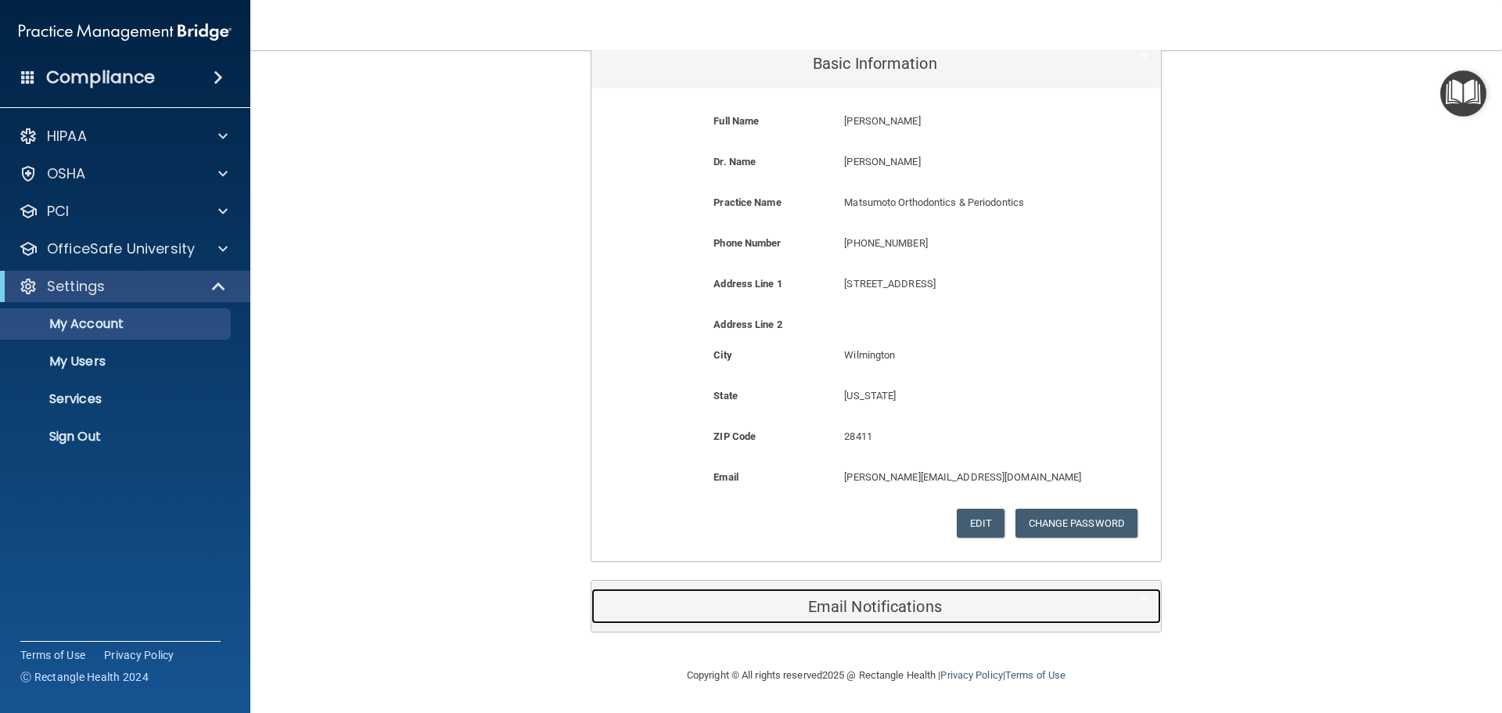
click at [849, 598] on h5 "Email Notifications" at bounding box center [852, 606] width 498 height 17
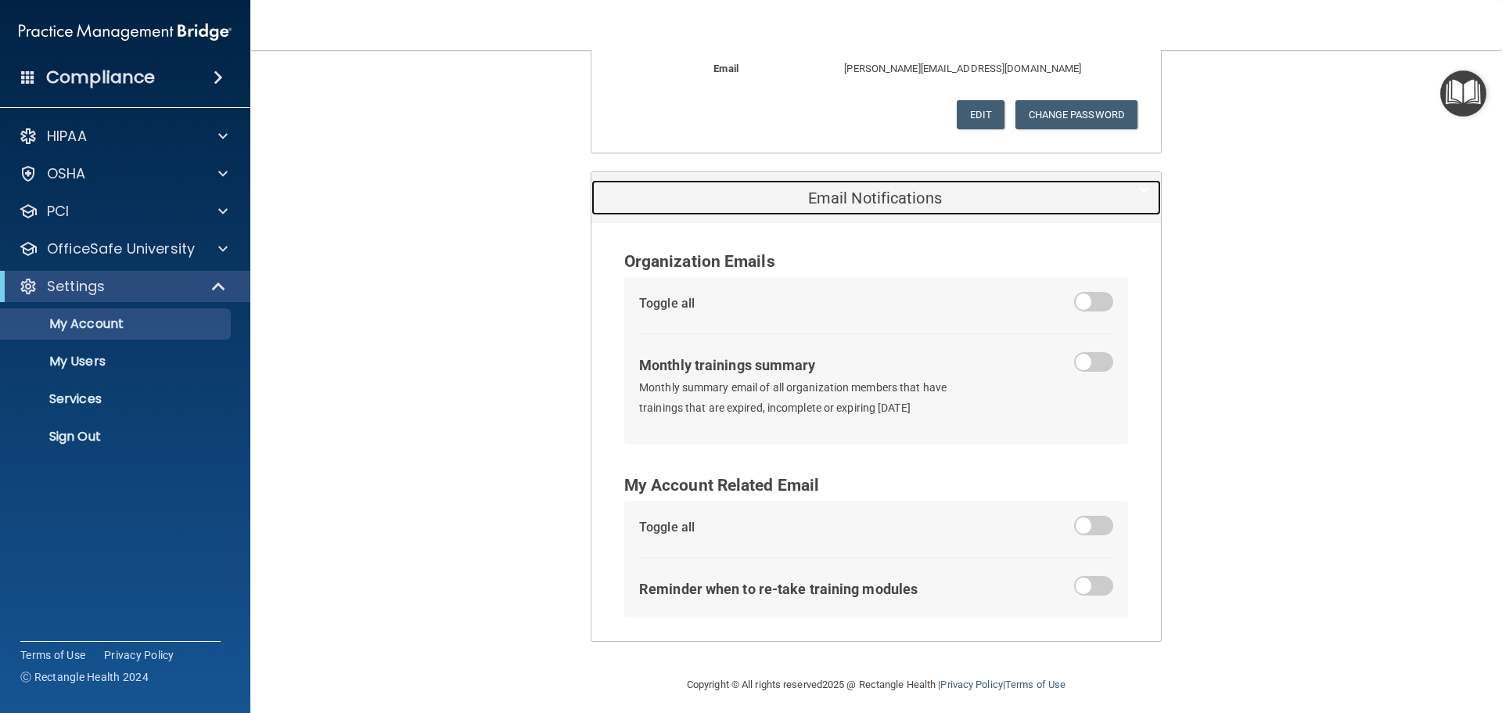
scroll to position [627, 0]
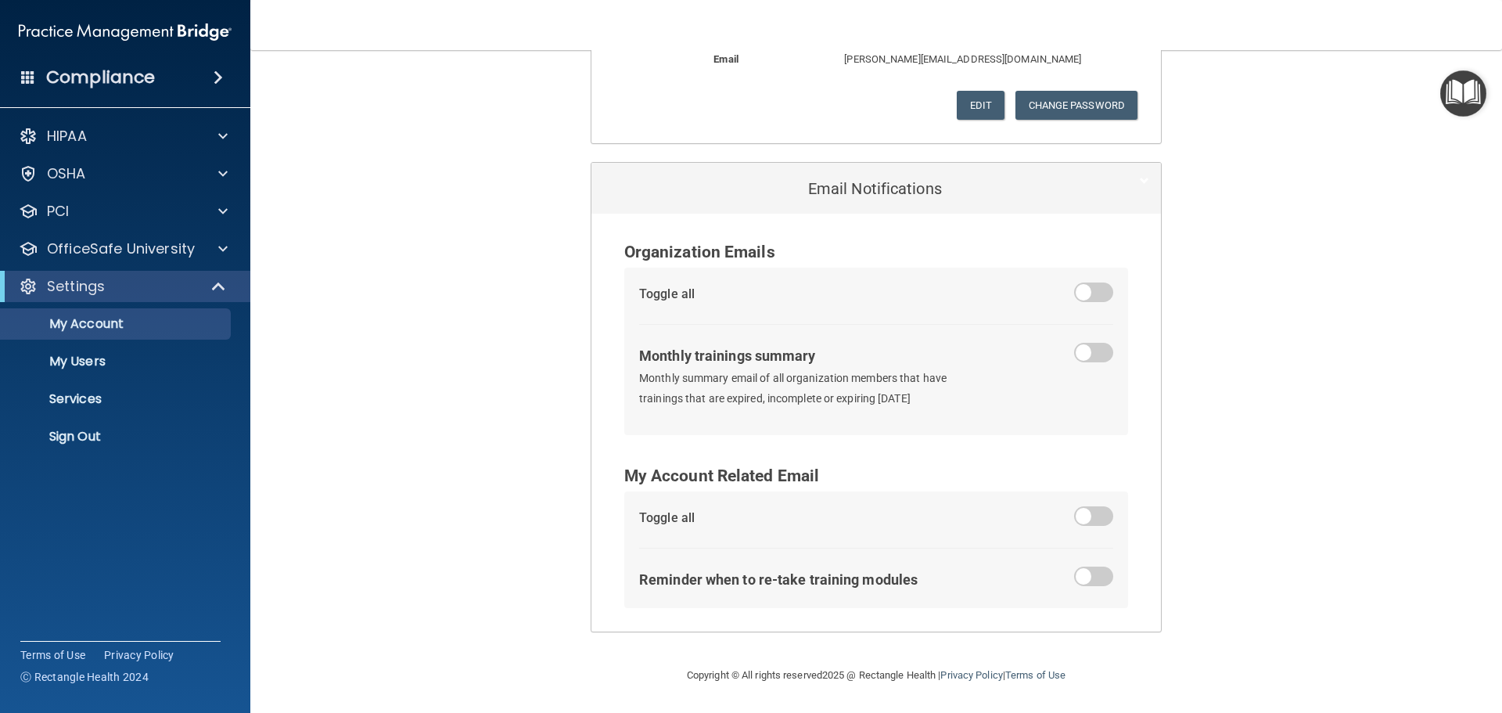
click at [1076, 580] on span at bounding box center [1093, 576] width 39 height 20
click at [1083, 579] on input "checkbox" at bounding box center [1083, 579] width 0 height 0
click at [1074, 294] on span at bounding box center [1093, 292] width 39 height 20
click at [1083, 295] on input "checkbox" at bounding box center [1083, 295] width 0 height 0
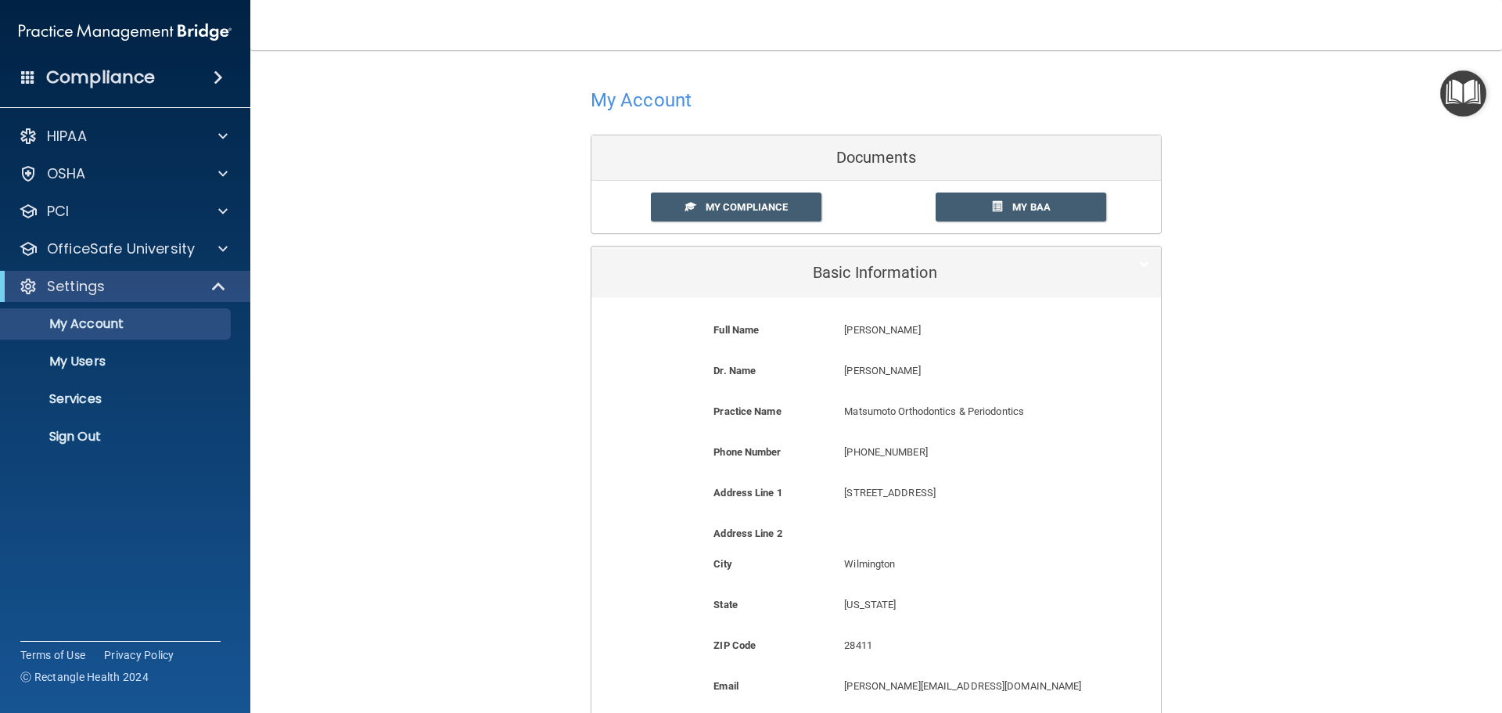
scroll to position [0, 0]
click at [731, 203] on span "My Compliance" at bounding box center [747, 208] width 82 height 12
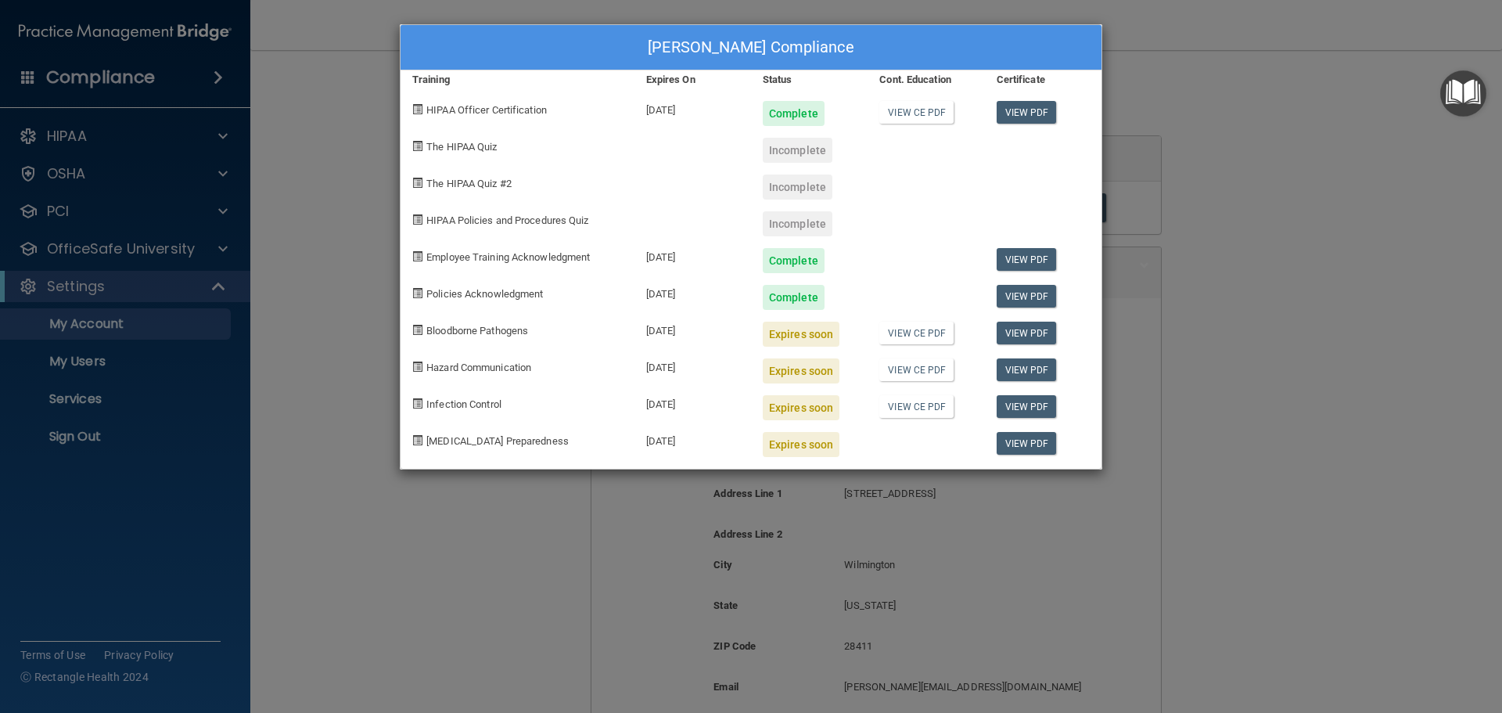
click at [289, 368] on div "Karen Matsumoto's Compliance Training Expires On Status Cont. Education Certifi…" at bounding box center [751, 356] width 1502 height 713
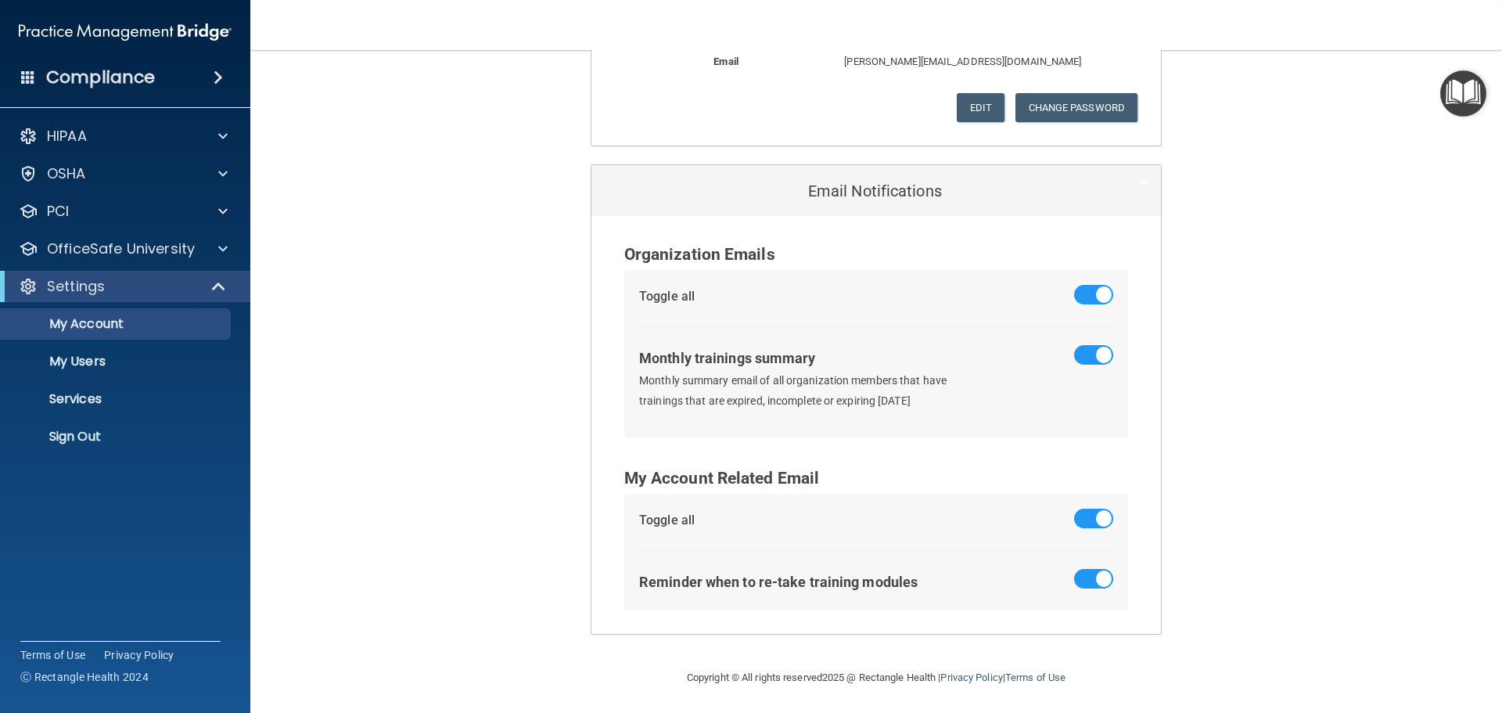
scroll to position [627, 0]
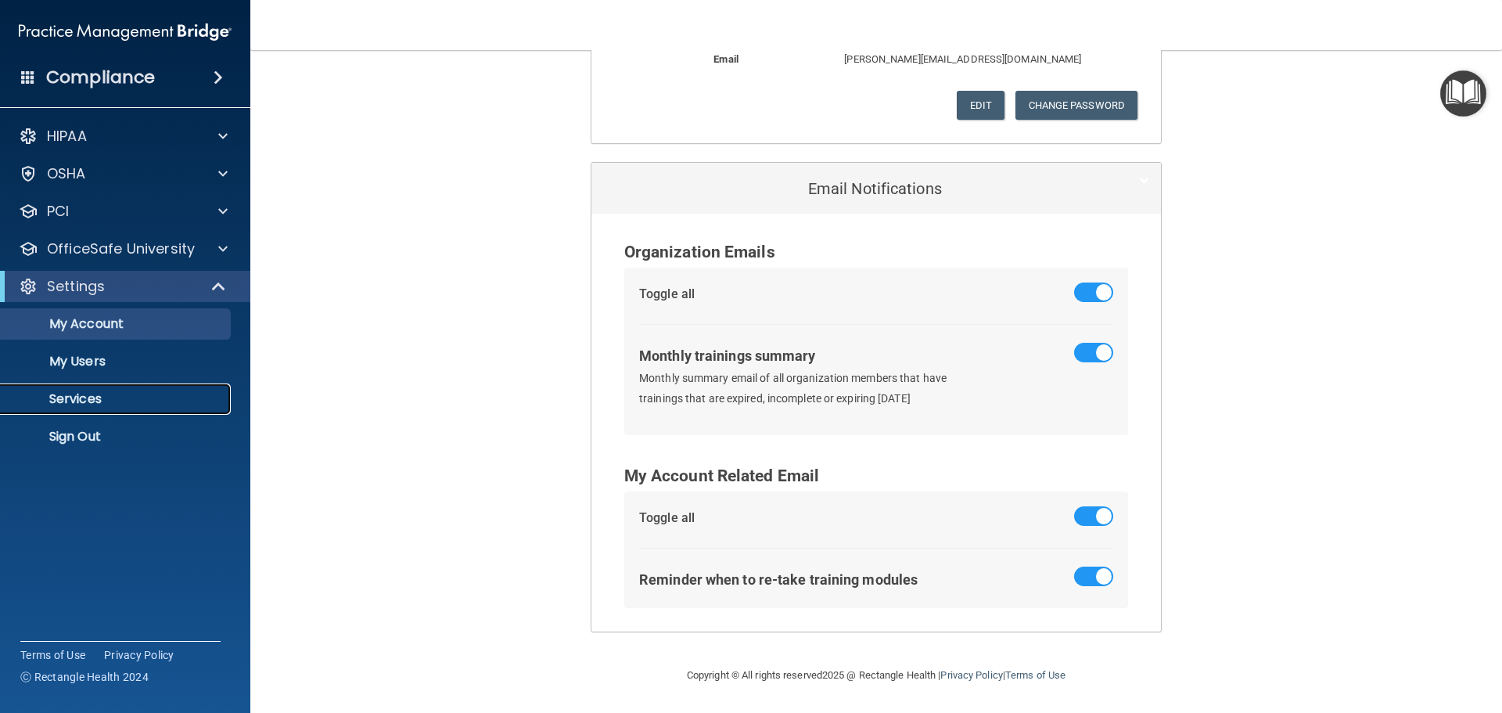
click at [77, 392] on p "Services" at bounding box center [117, 399] width 214 height 16
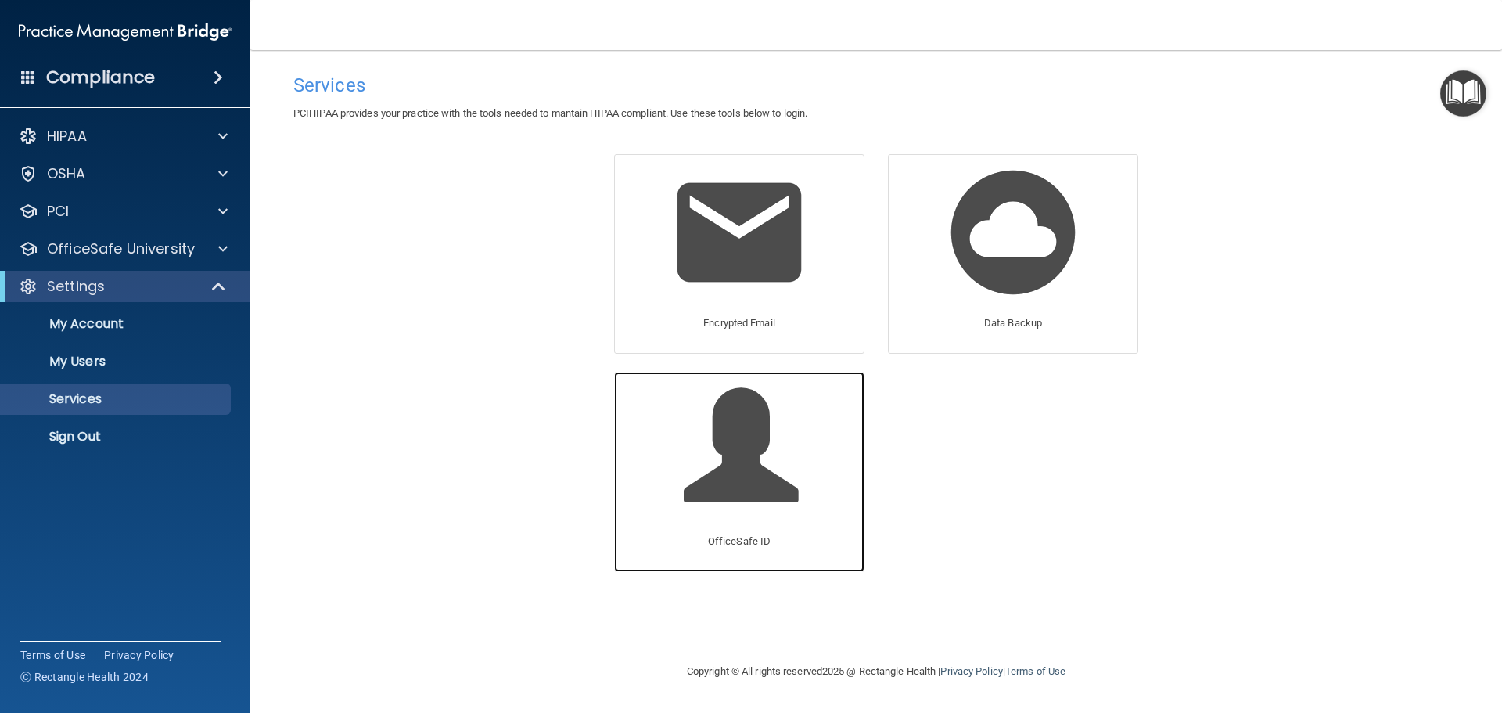
click at [756, 429] on span at bounding box center [758, 457] width 149 height 137
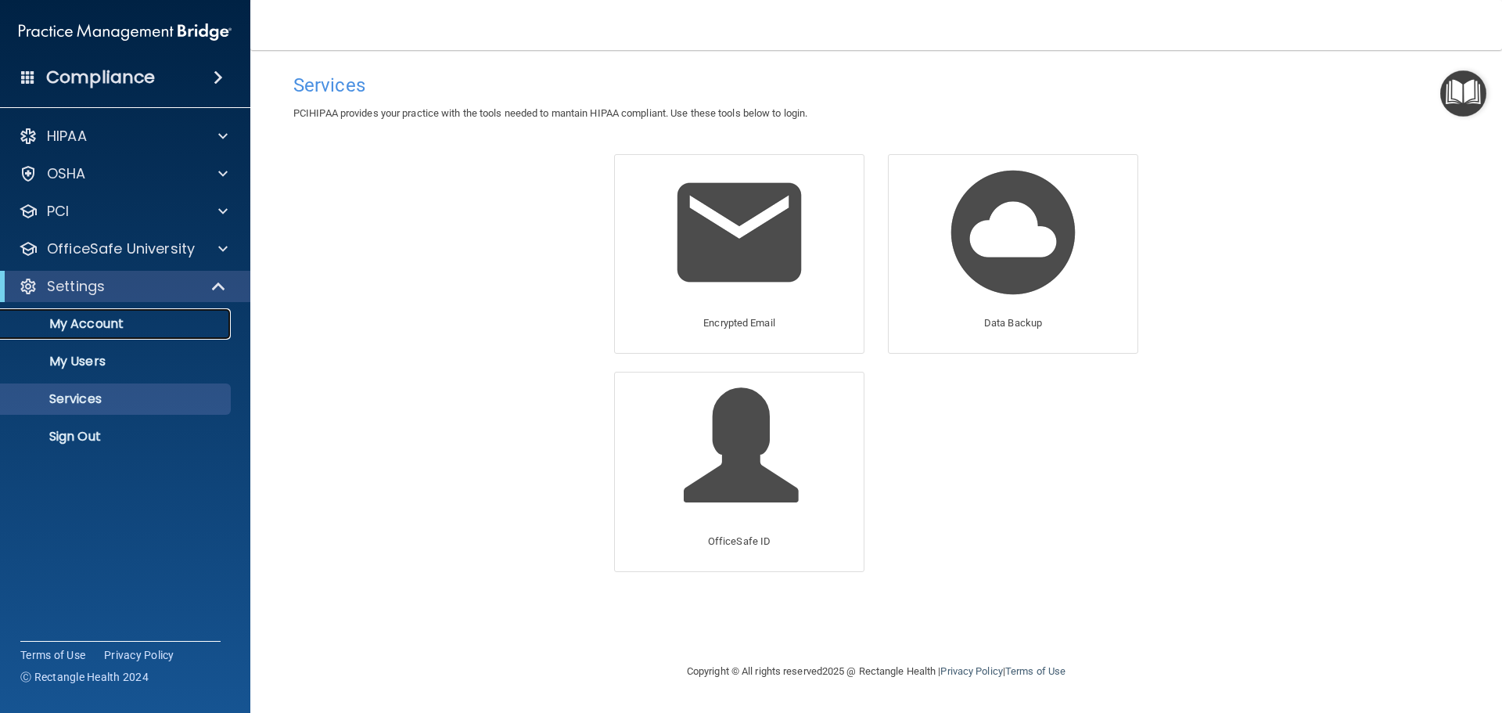
click at [106, 321] on p "My Account" at bounding box center [117, 324] width 214 height 16
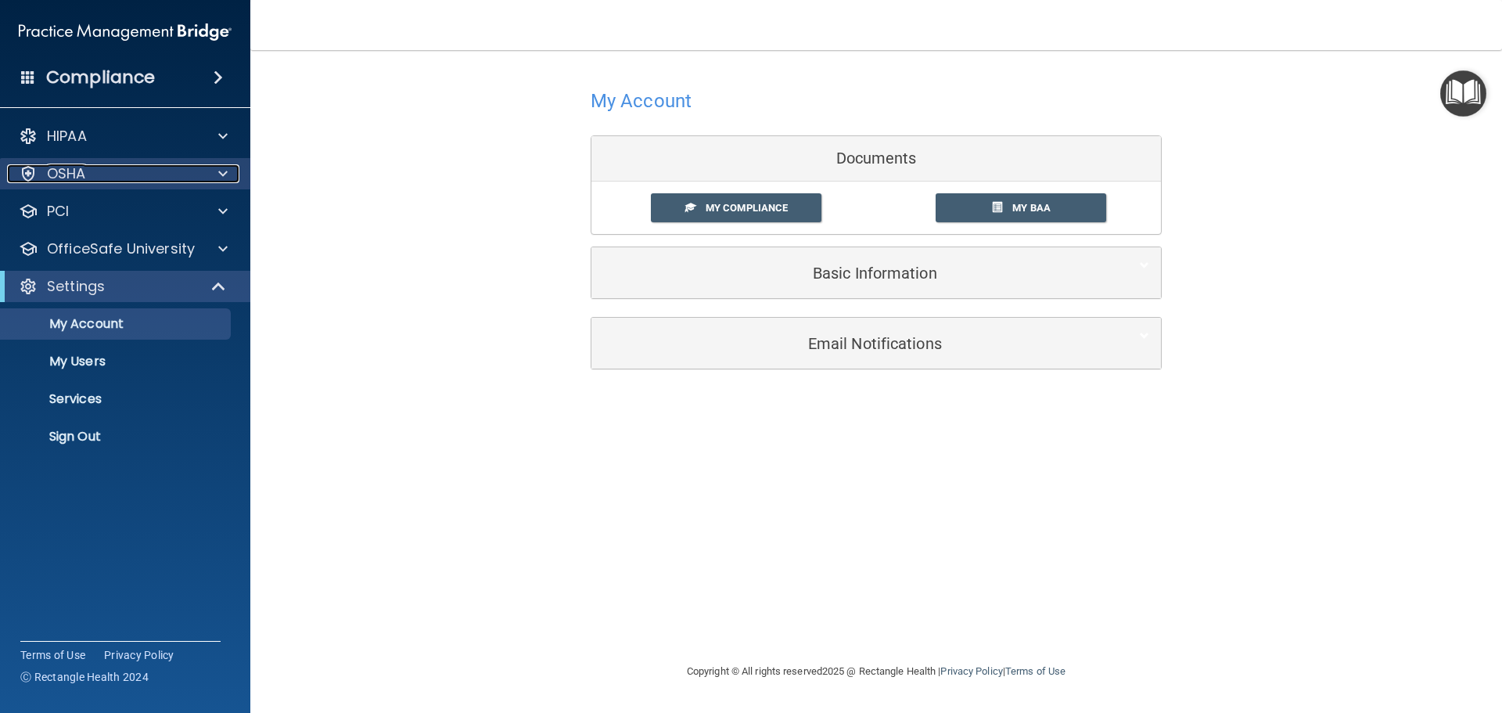
click at [225, 176] on span at bounding box center [222, 173] width 9 height 19
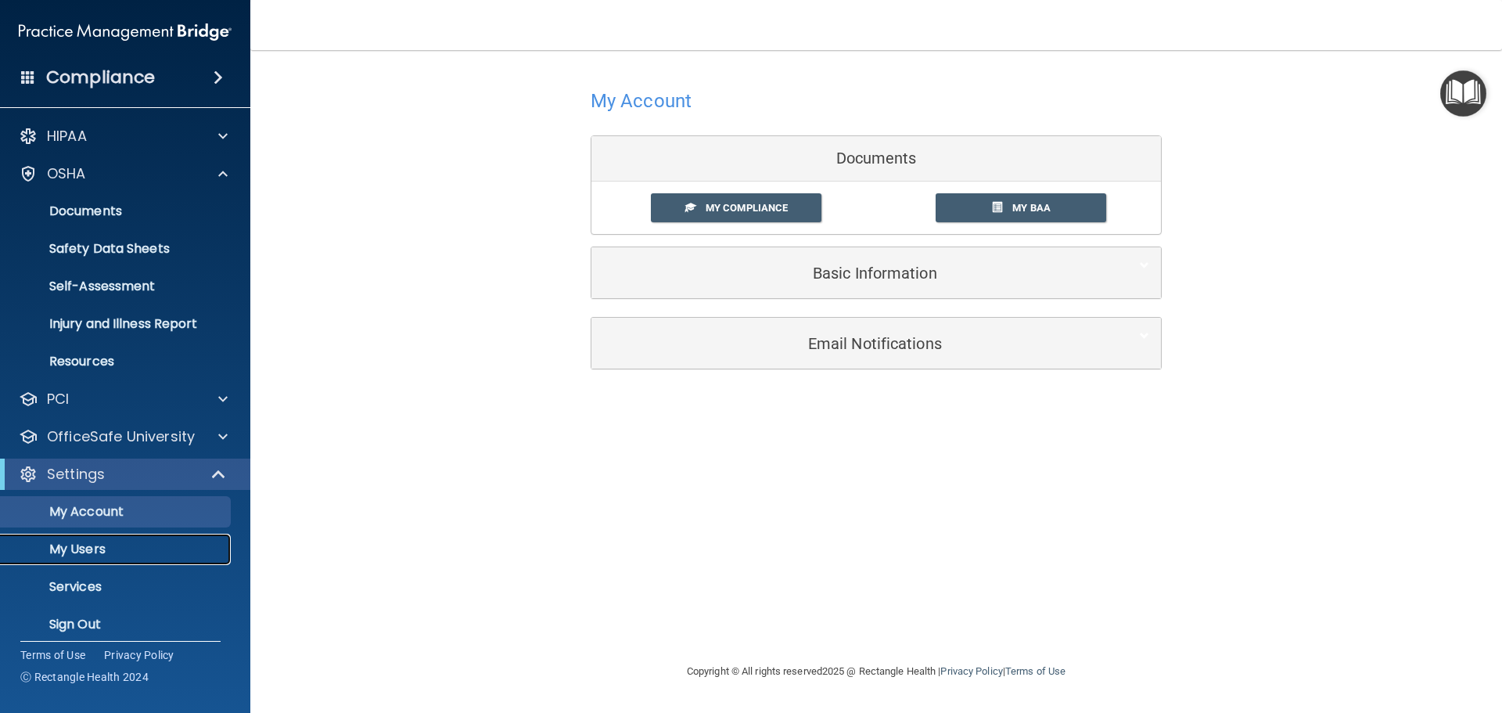
click at [94, 548] on p "My Users" at bounding box center [117, 549] width 214 height 16
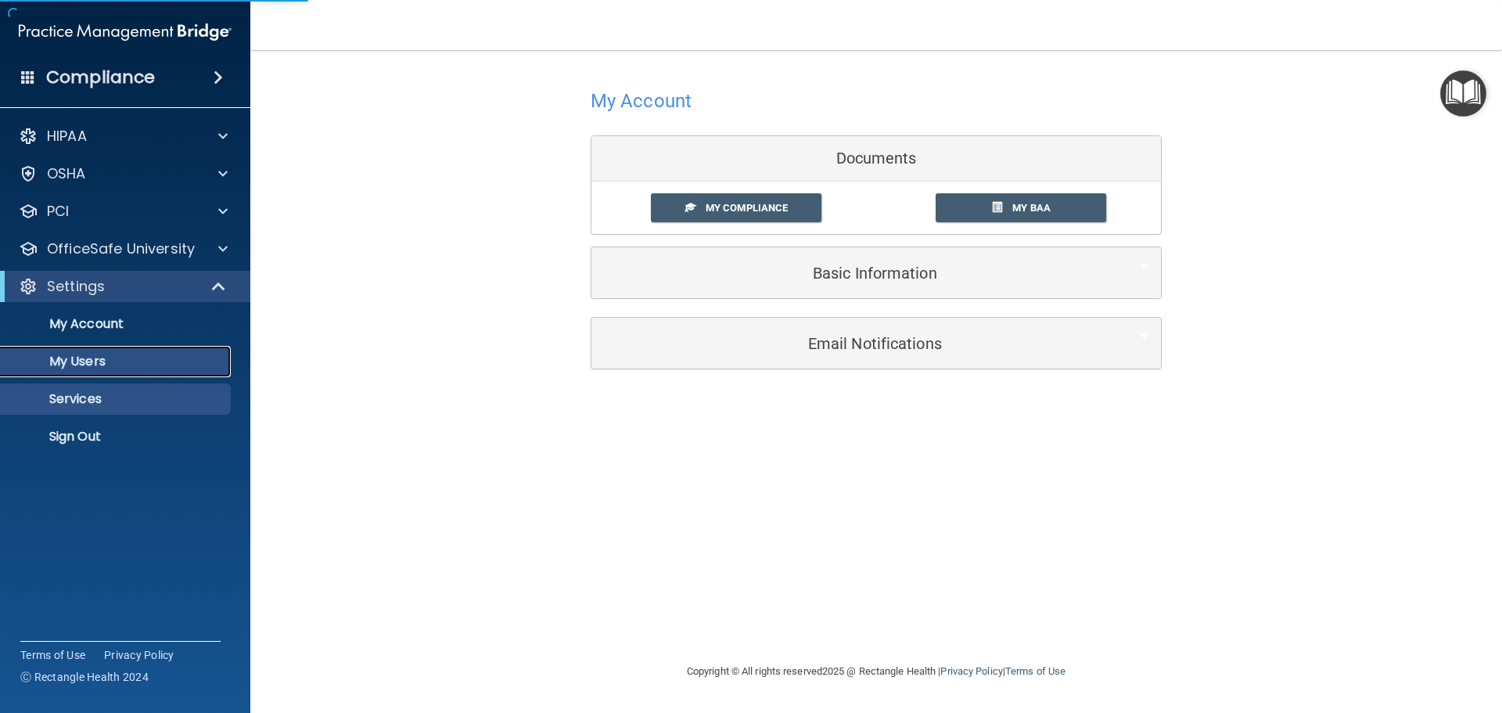
select select "20"
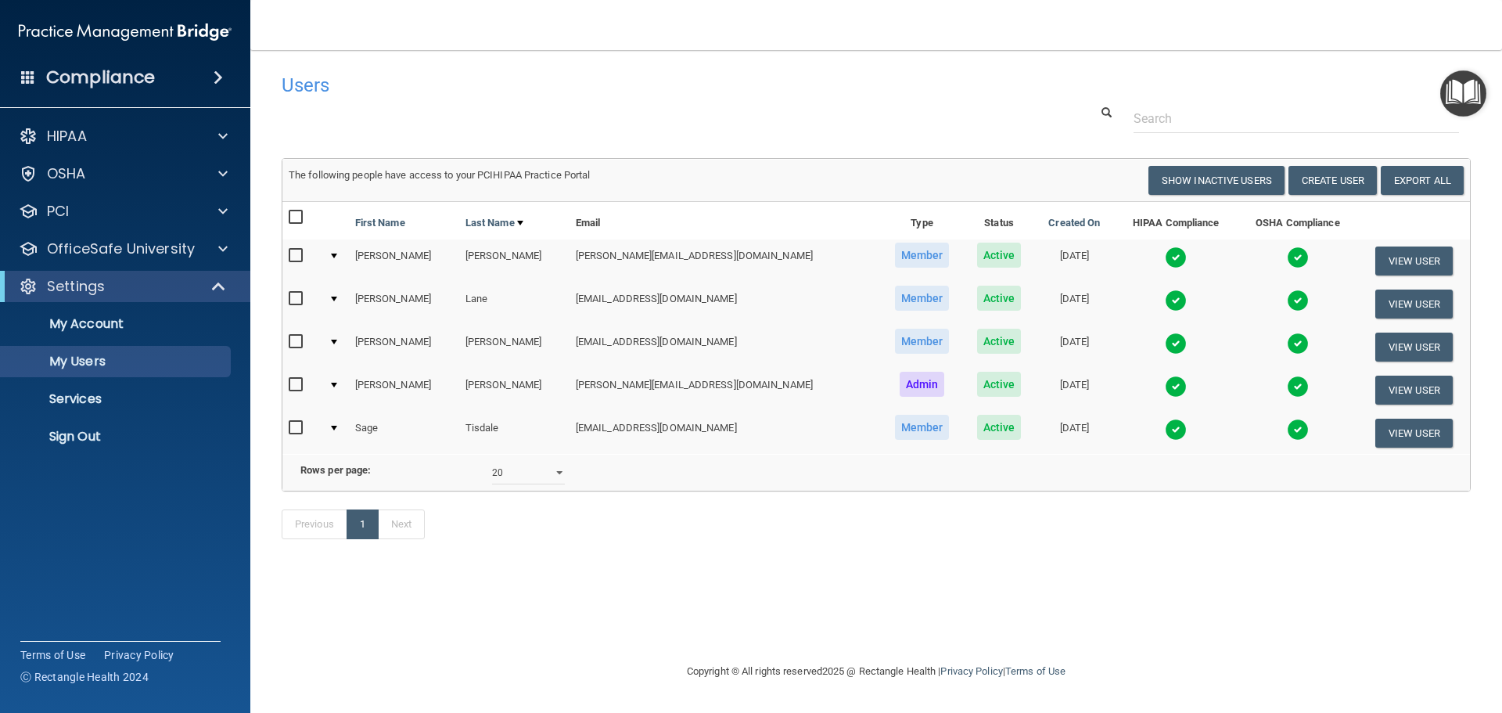
click at [1165, 257] on img at bounding box center [1176, 257] width 22 height 22
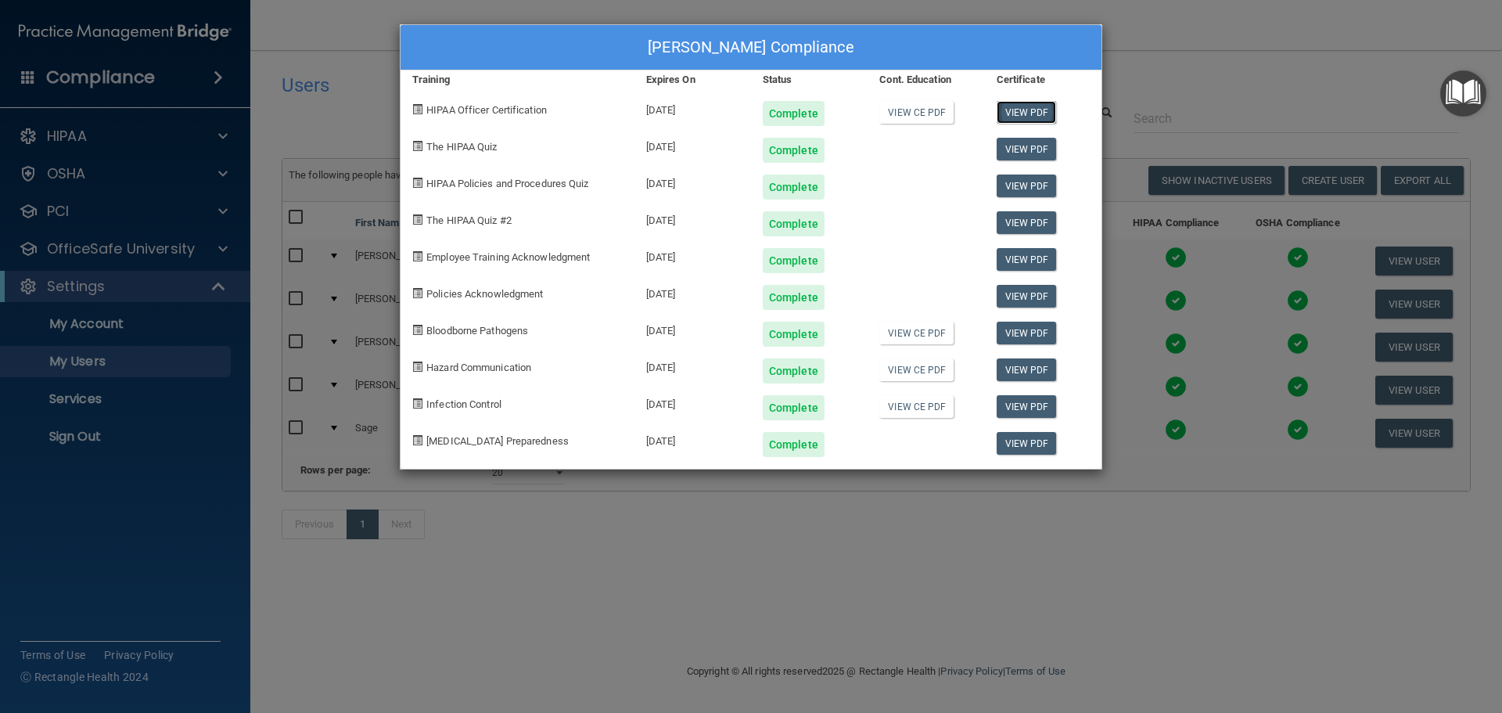
click at [1022, 113] on link "View PDF" at bounding box center [1027, 112] width 60 height 23
click at [875, 528] on div "Kimberly Castillo's Compliance Training Expires On Status Cont. Education Certi…" at bounding box center [751, 356] width 1502 height 713
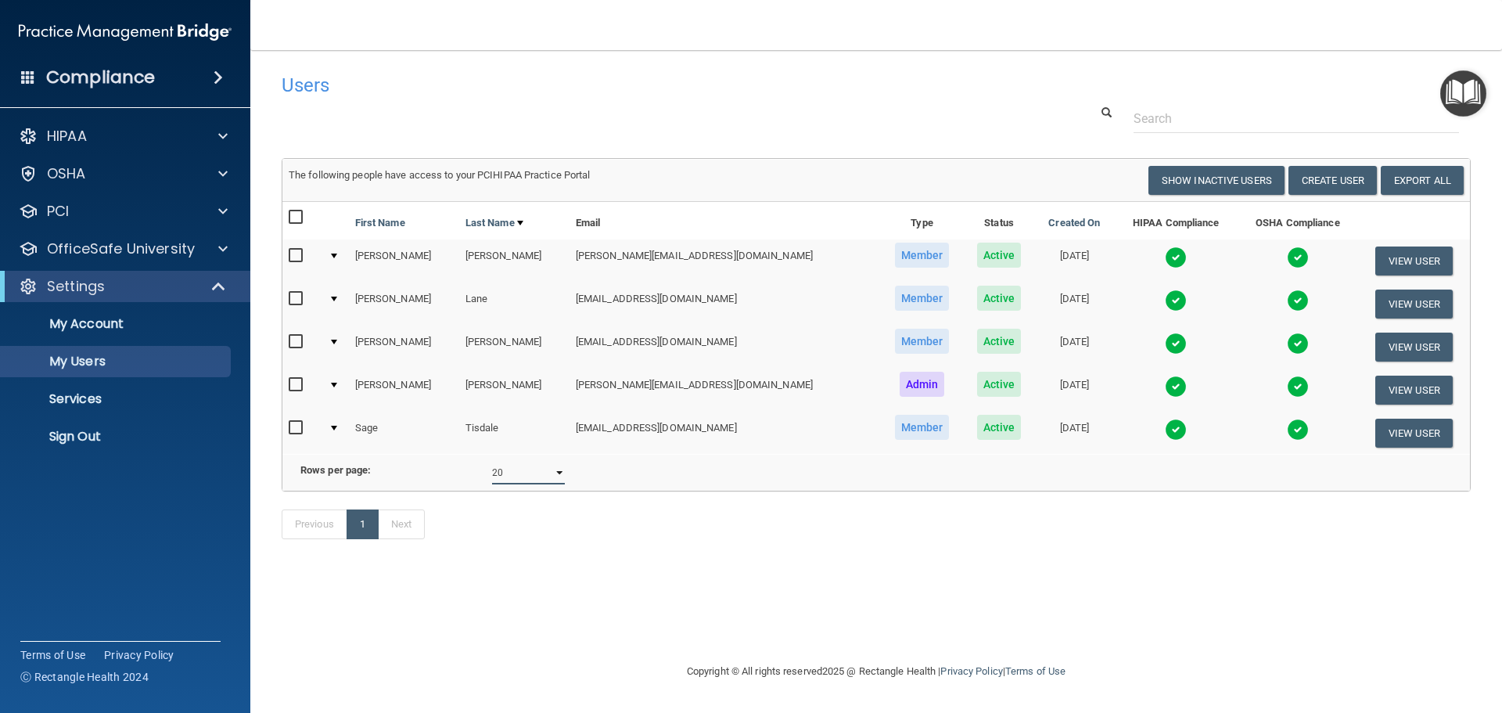
click at [558, 482] on select "10 20 30 40 all" at bounding box center [528, 472] width 73 height 23
click at [791, 610] on div "Users Success! New user created. × Error! The user couldn't be created. × Succe…" at bounding box center [876, 356] width 1189 height 580
click at [1244, 184] on button "Show Inactive Users" at bounding box center [1216, 180] width 136 height 29
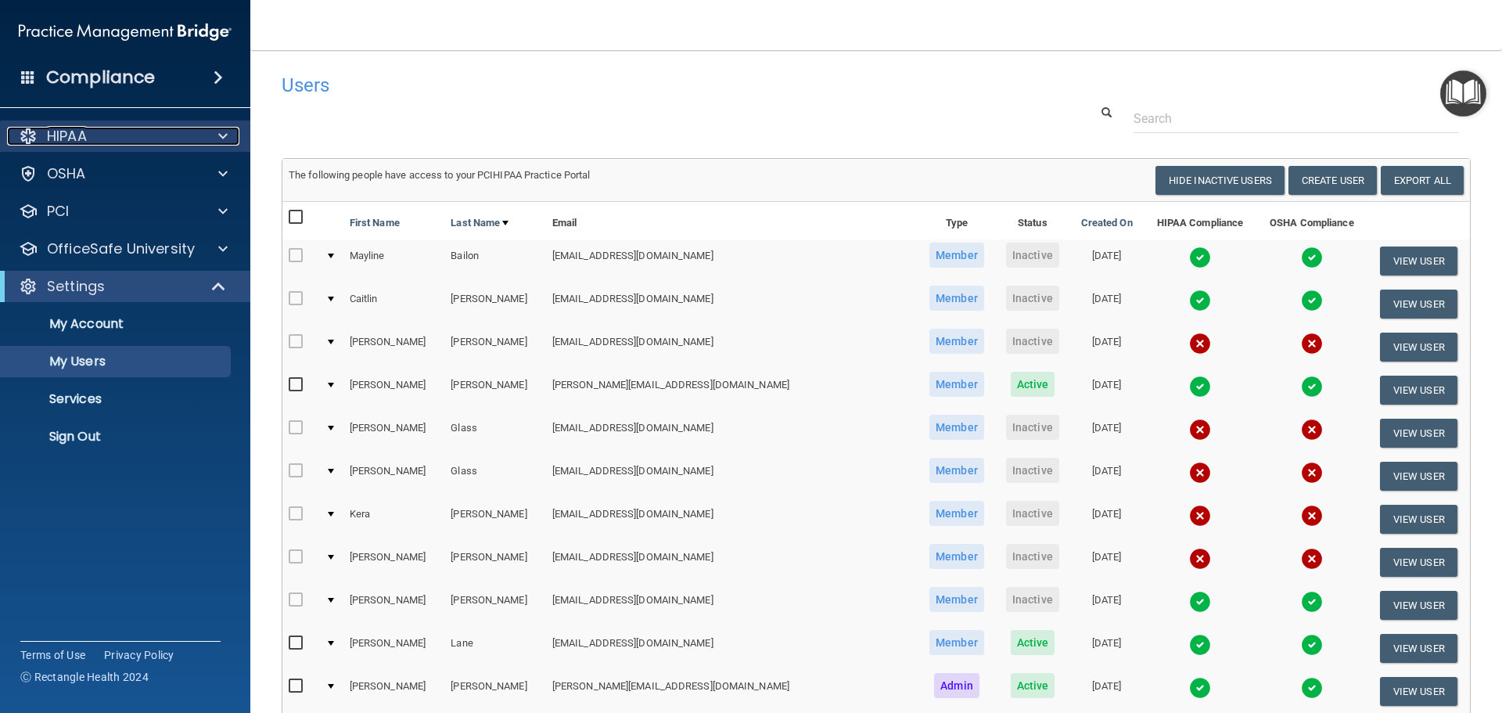
click at [217, 131] on div at bounding box center [220, 136] width 39 height 19
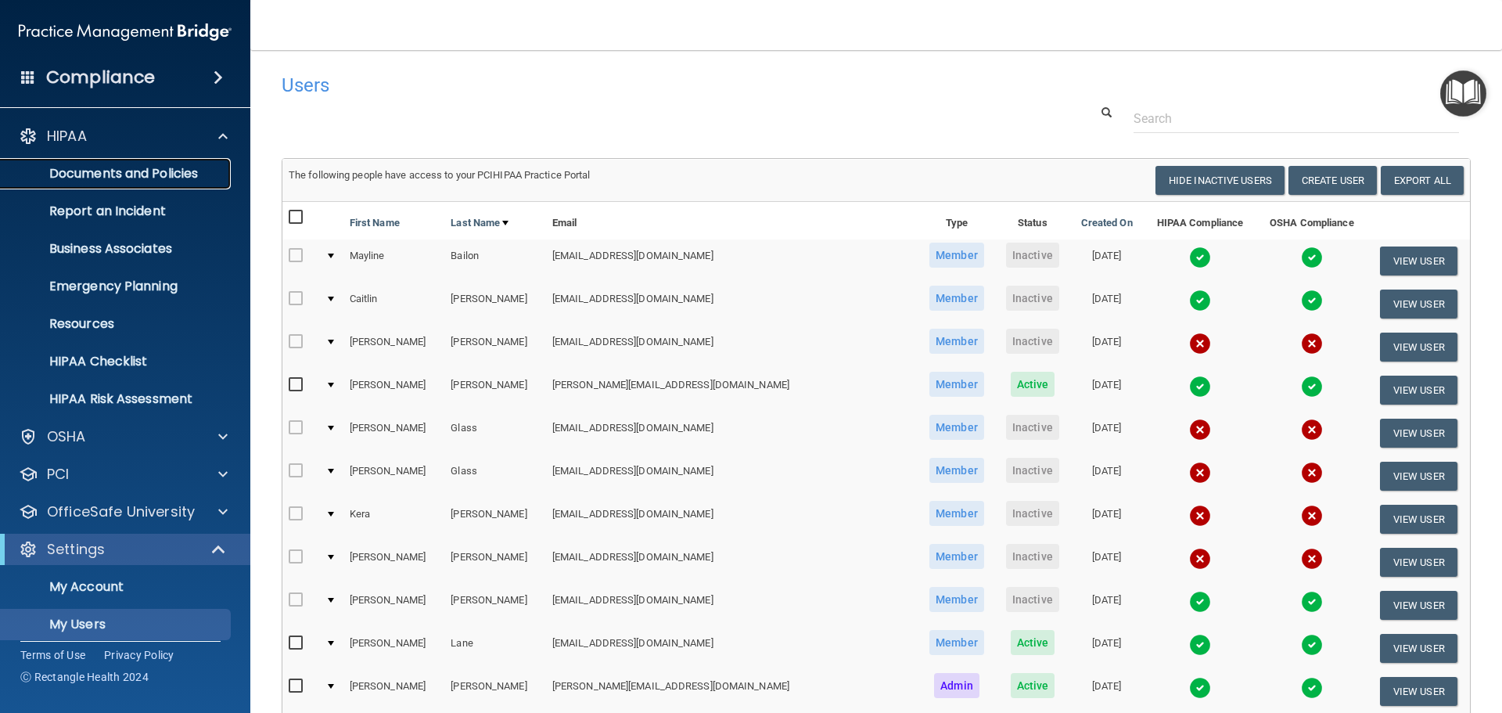
click at [176, 171] on p "Documents and Policies" at bounding box center [117, 174] width 214 height 16
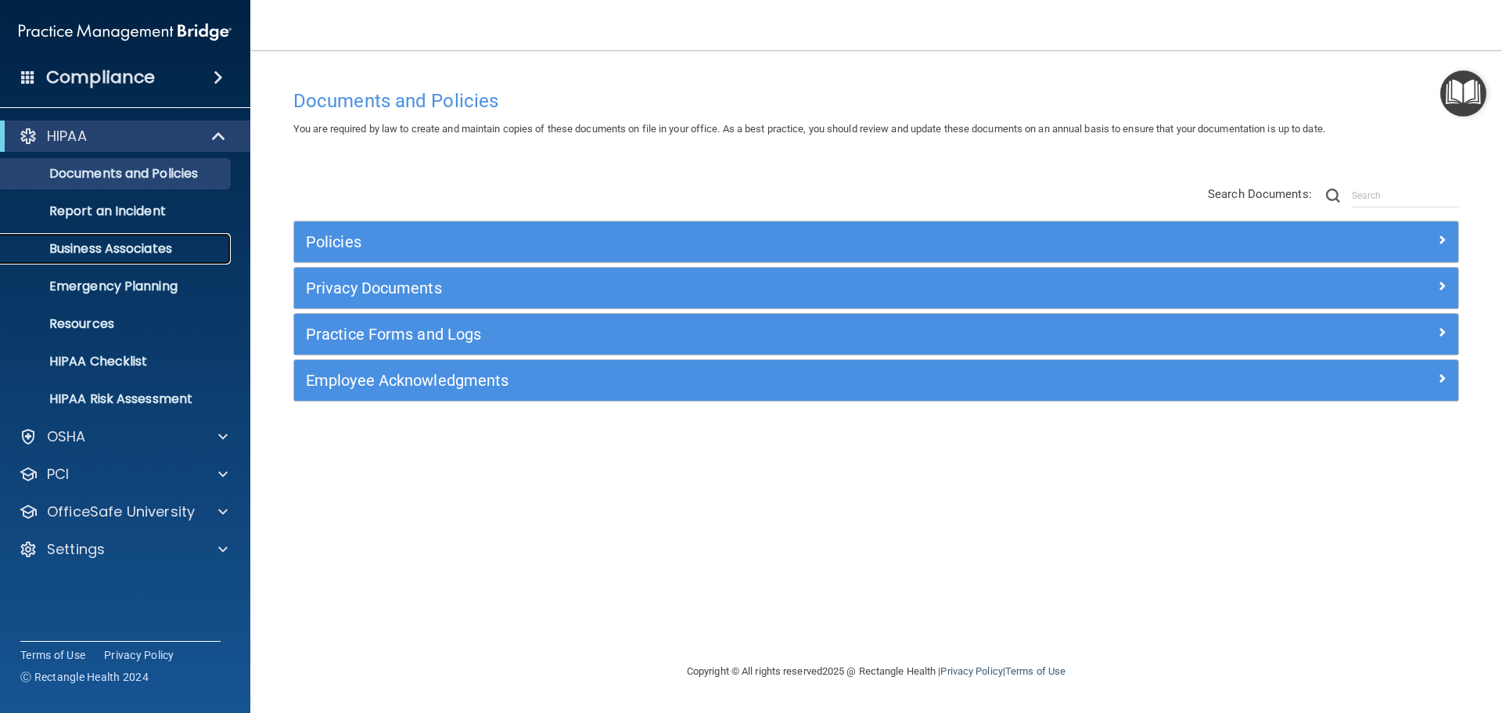
click at [146, 250] on p "Business Associates" at bounding box center [117, 249] width 214 height 16
click at [145, 170] on p "Documents and Policies" at bounding box center [117, 174] width 214 height 16
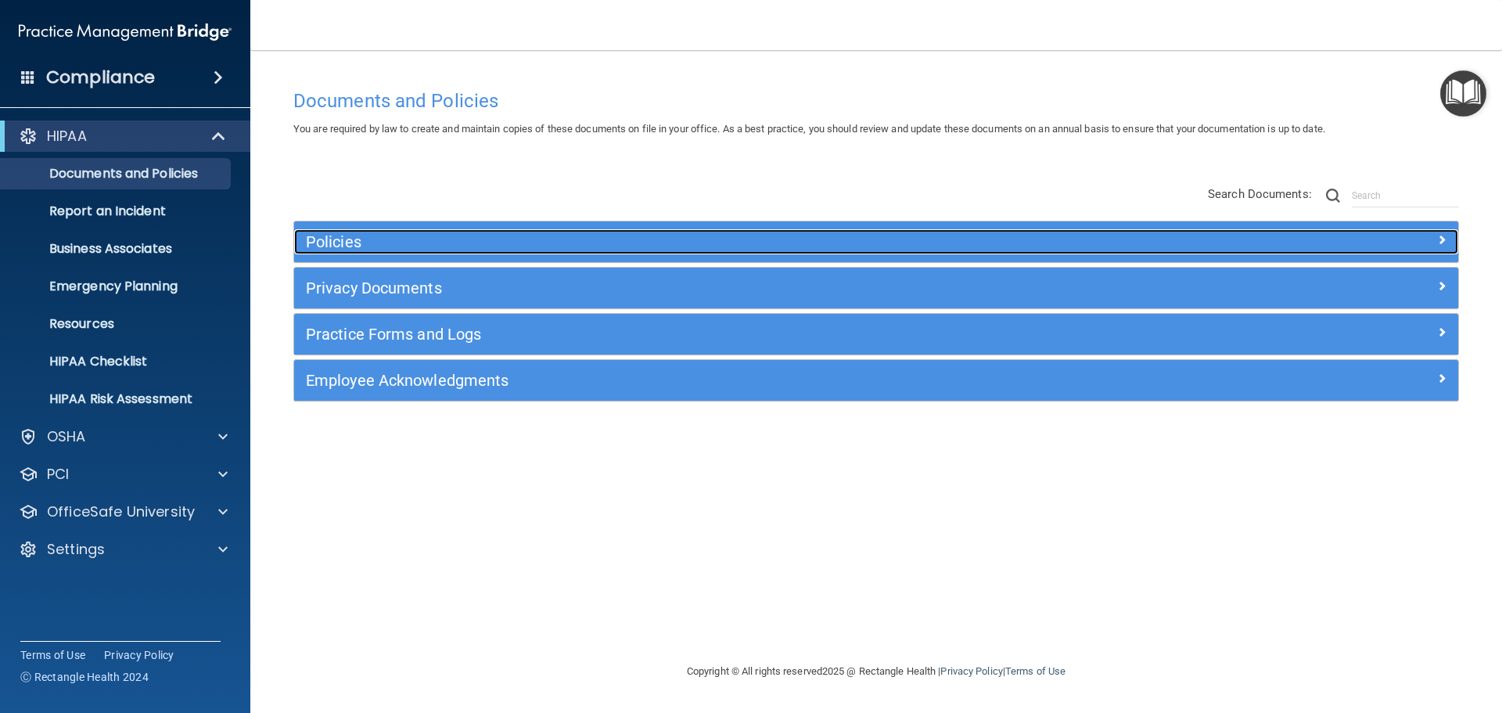
click at [341, 238] on h5 "Policies" at bounding box center [730, 241] width 849 height 17
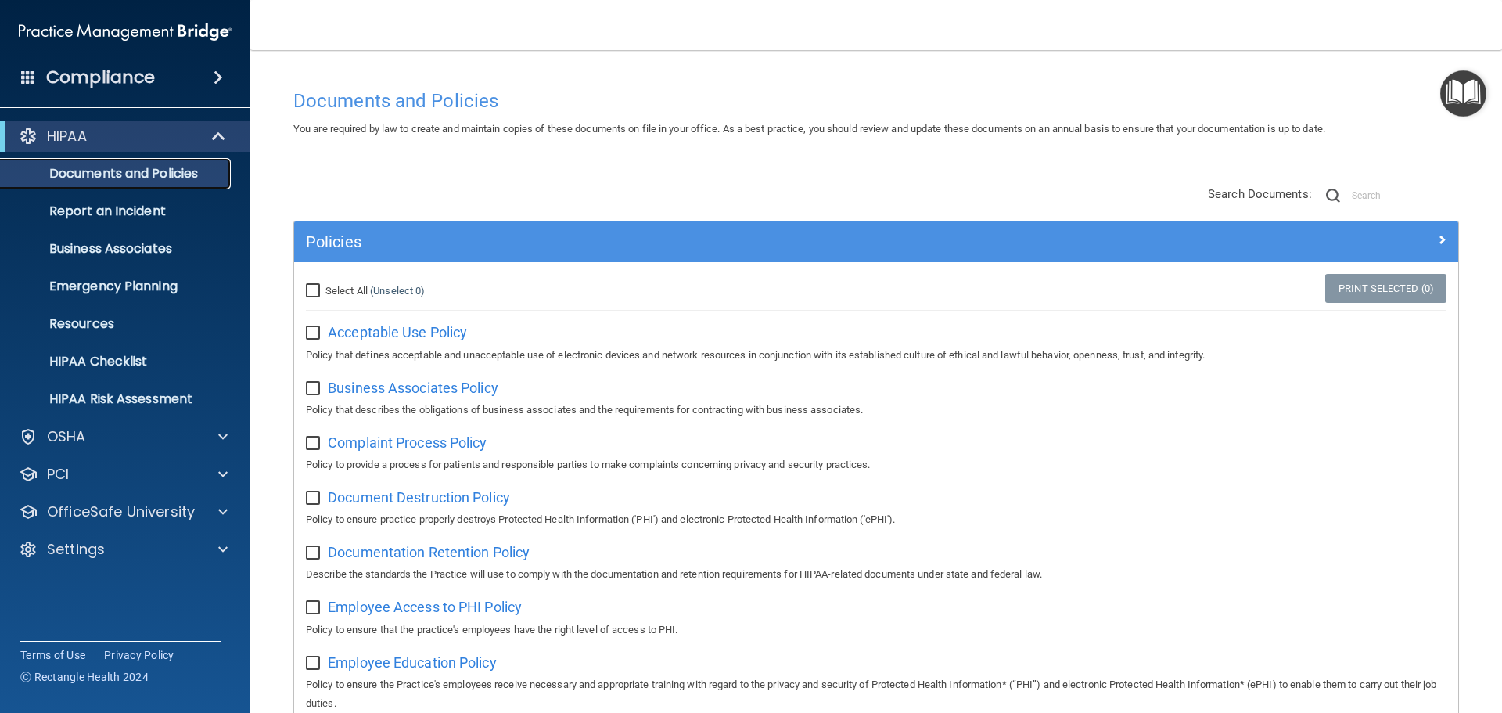
click at [131, 166] on p "Documents and Policies" at bounding box center [117, 174] width 214 height 16
click at [142, 323] on p "Resources" at bounding box center [117, 324] width 214 height 16
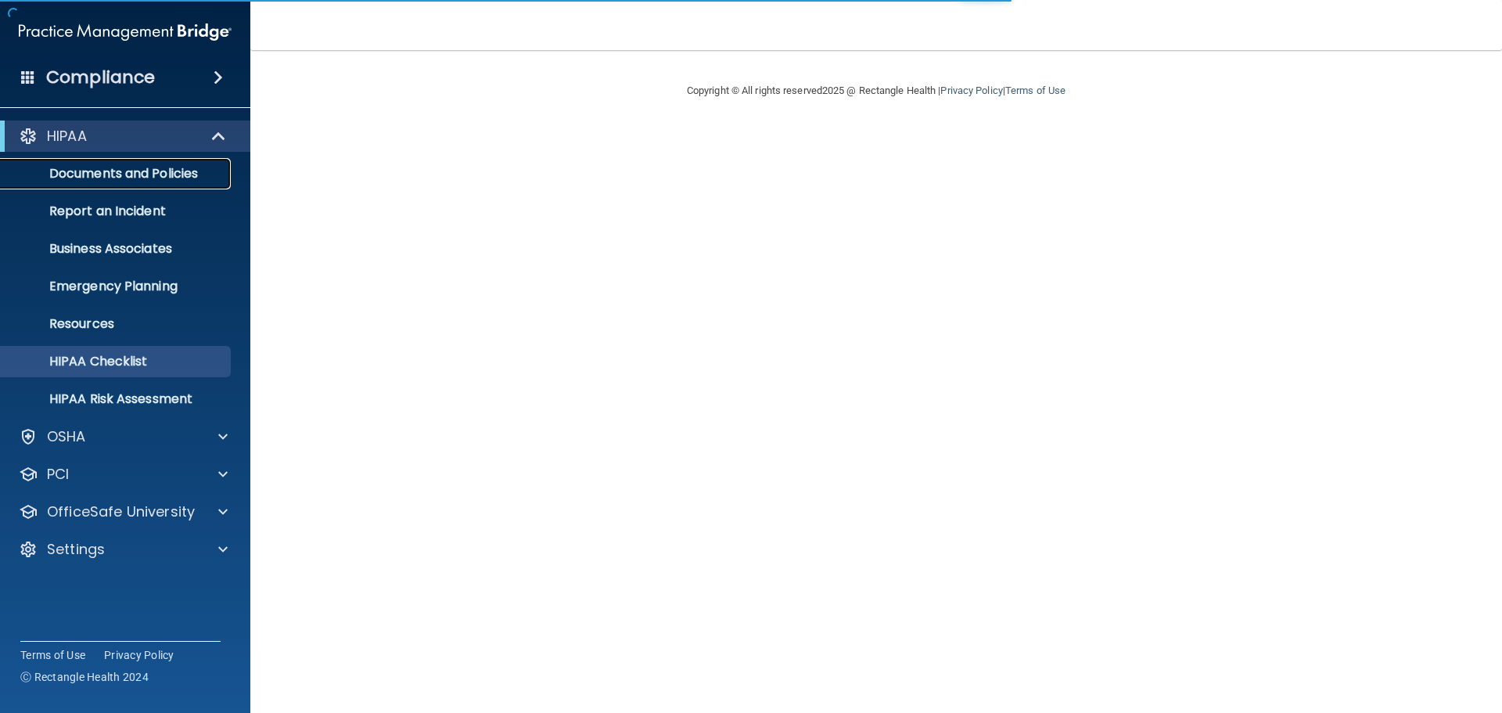
click at [149, 172] on p "Documents and Policies" at bounding box center [117, 174] width 214 height 16
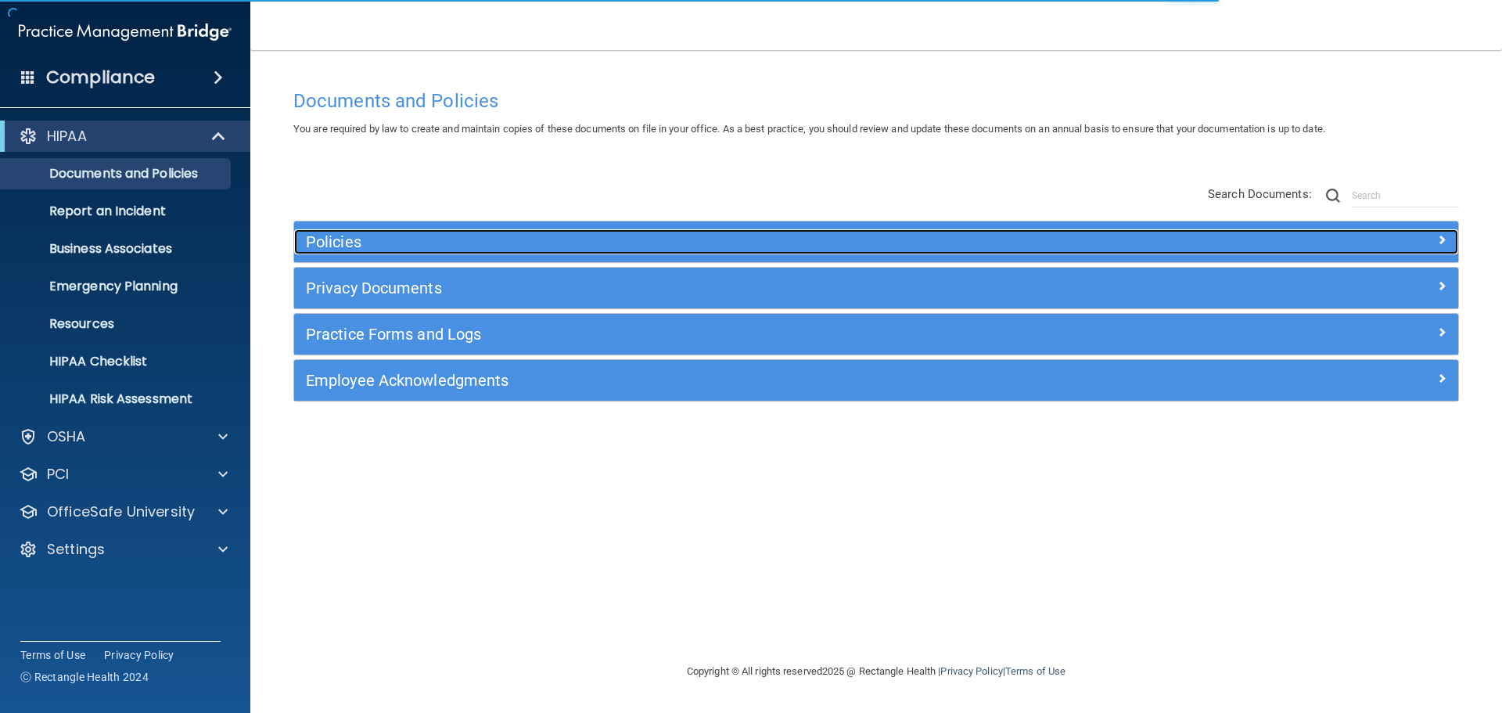
click at [340, 242] on h5 "Policies" at bounding box center [730, 241] width 849 height 17
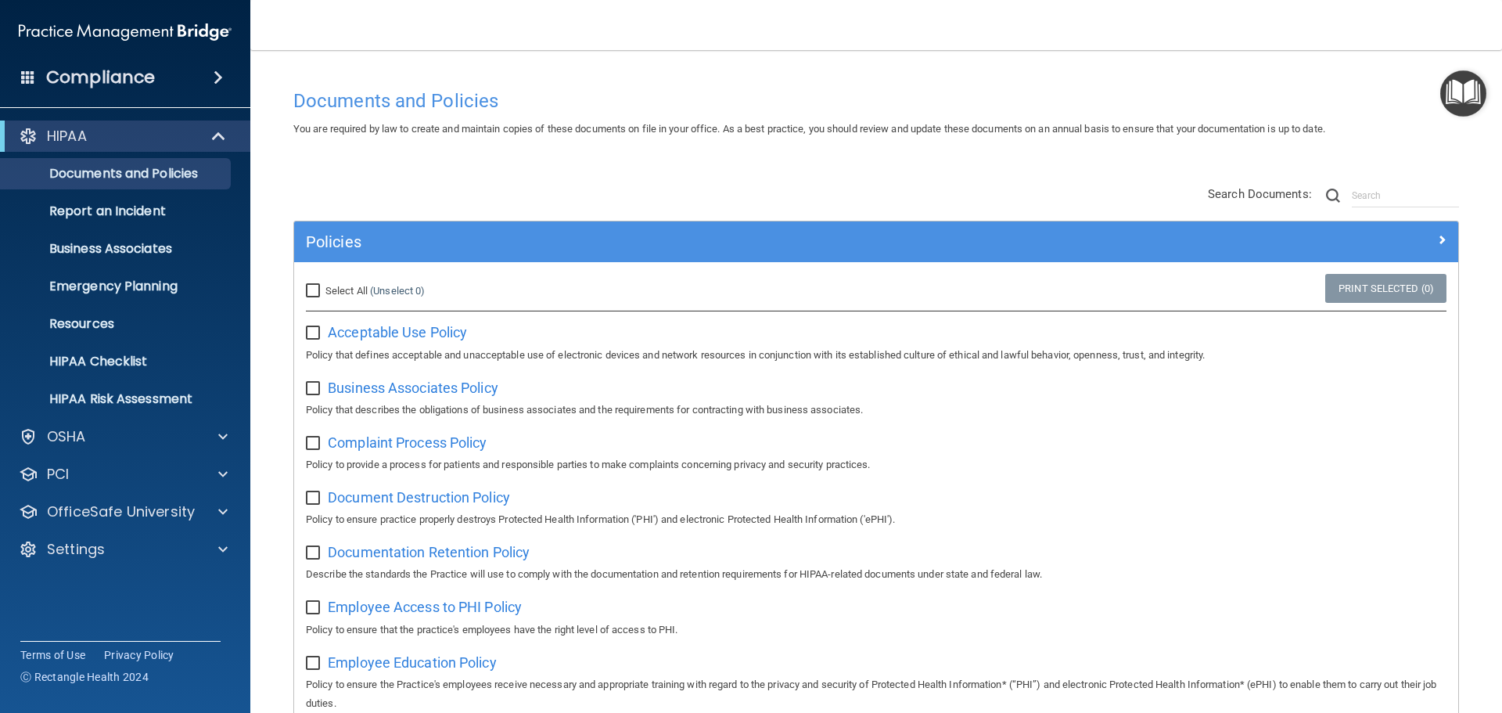
click at [314, 334] on input "checkbox" at bounding box center [315, 333] width 18 height 13
checkbox input "true"
click at [410, 333] on span "Acceptable Use Policy" at bounding box center [397, 332] width 139 height 16
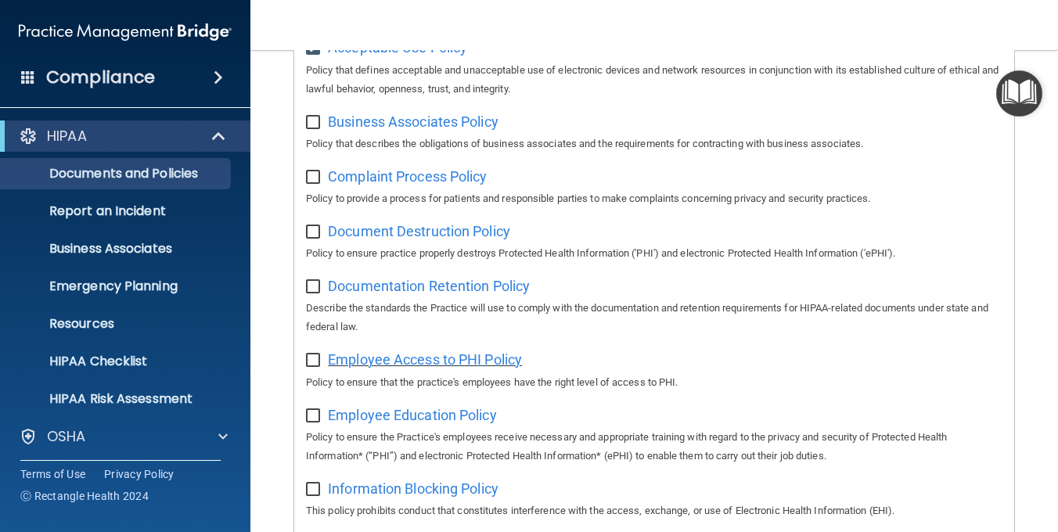
scroll to position [313, 0]
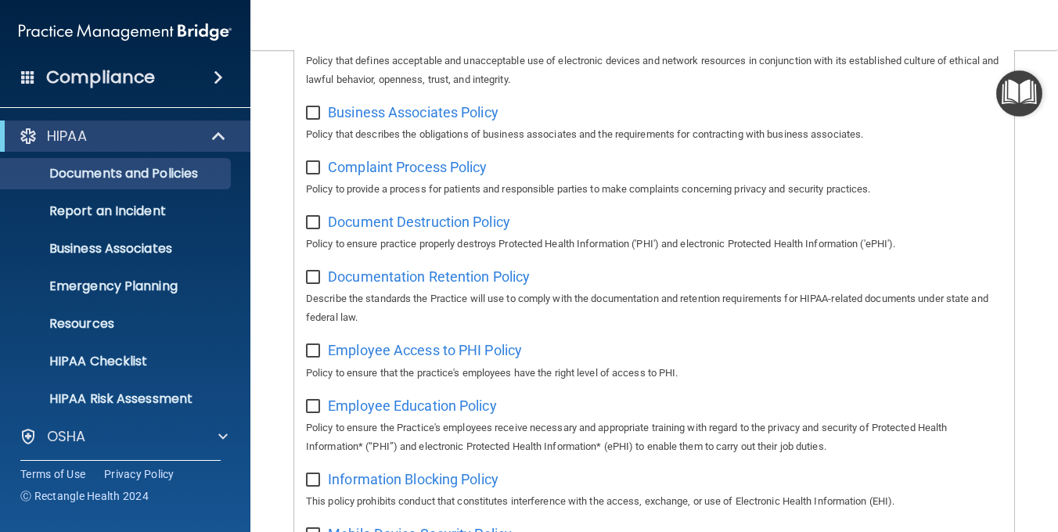
click at [311, 169] on input "checkbox" at bounding box center [315, 168] width 18 height 13
checkbox input "true"
click at [376, 167] on span "Complaint Process Policy" at bounding box center [407, 167] width 159 height 16
click at [319, 226] on input "checkbox" at bounding box center [315, 223] width 18 height 13
checkbox input "true"
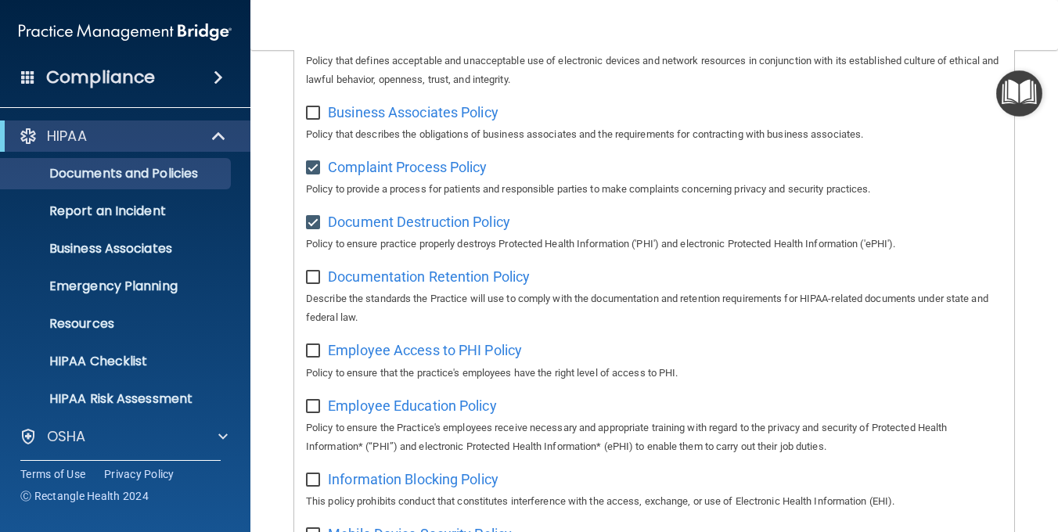
click at [317, 170] on input "checkbox" at bounding box center [315, 168] width 18 height 13
checkbox input "false"
click at [362, 220] on span "Document Destruction Policy" at bounding box center [419, 222] width 182 height 16
click at [312, 221] on input "checkbox" at bounding box center [315, 223] width 18 height 13
checkbox input "false"
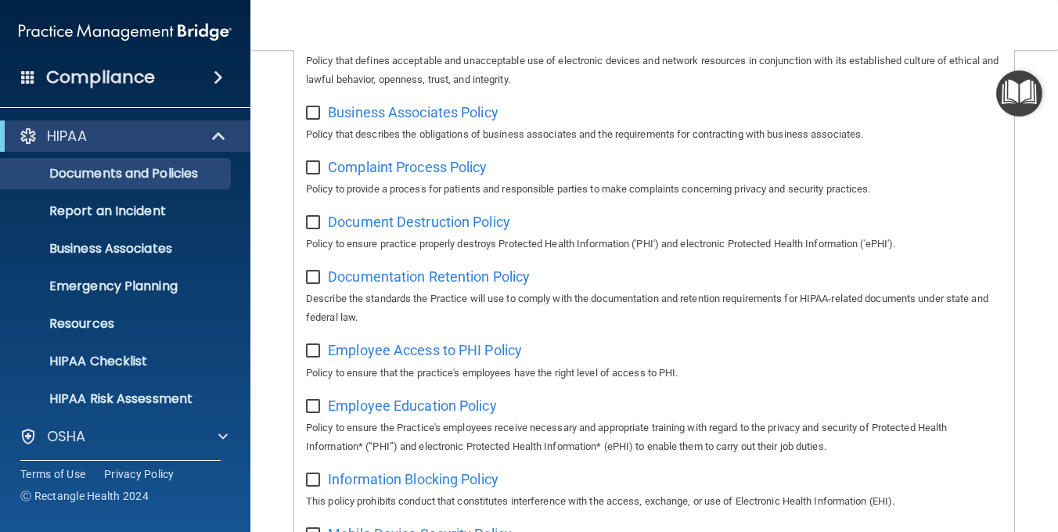
click at [314, 278] on input "checkbox" at bounding box center [315, 277] width 18 height 13
checkbox input "true"
click at [429, 279] on span "Documentation Retention Policy" at bounding box center [429, 276] width 202 height 16
click at [311, 354] on input "checkbox" at bounding box center [315, 351] width 18 height 13
checkbox input "true"
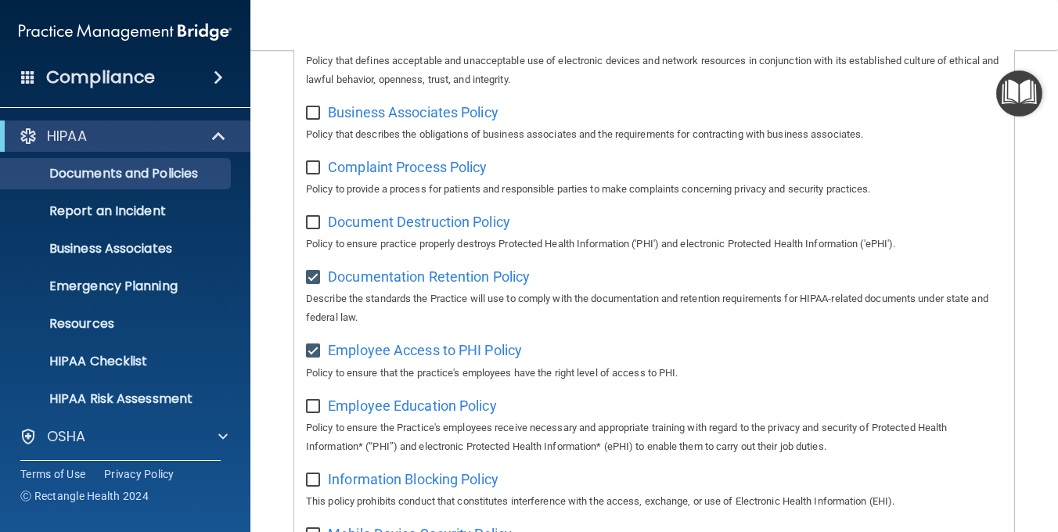
click at [307, 278] on input "checkbox" at bounding box center [315, 277] width 18 height 13
checkbox input "false"
click at [355, 355] on span "Employee Access to PHI Policy" at bounding box center [425, 350] width 194 height 16
click at [307, 410] on input "checkbox" at bounding box center [315, 406] width 18 height 13
checkbox input "true"
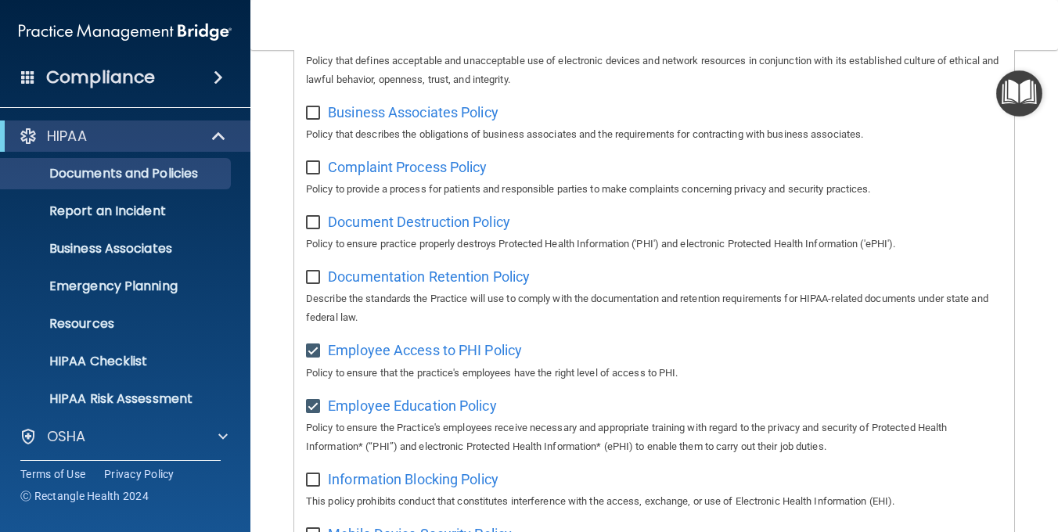
click at [311, 350] on input "checkbox" at bounding box center [315, 351] width 18 height 13
checkbox input "false"
click at [438, 411] on span "Employee Education Policy" at bounding box center [412, 405] width 169 height 16
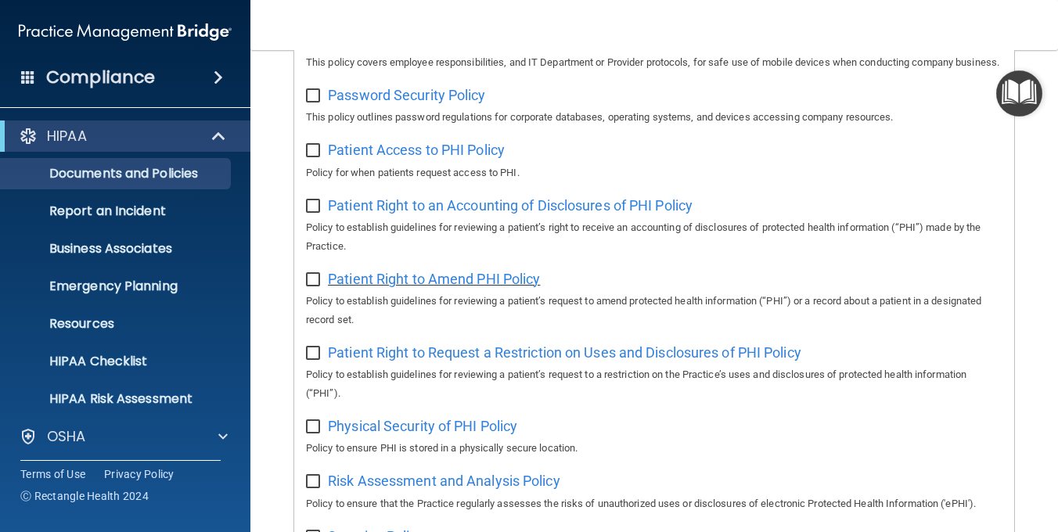
scroll to position [626, 0]
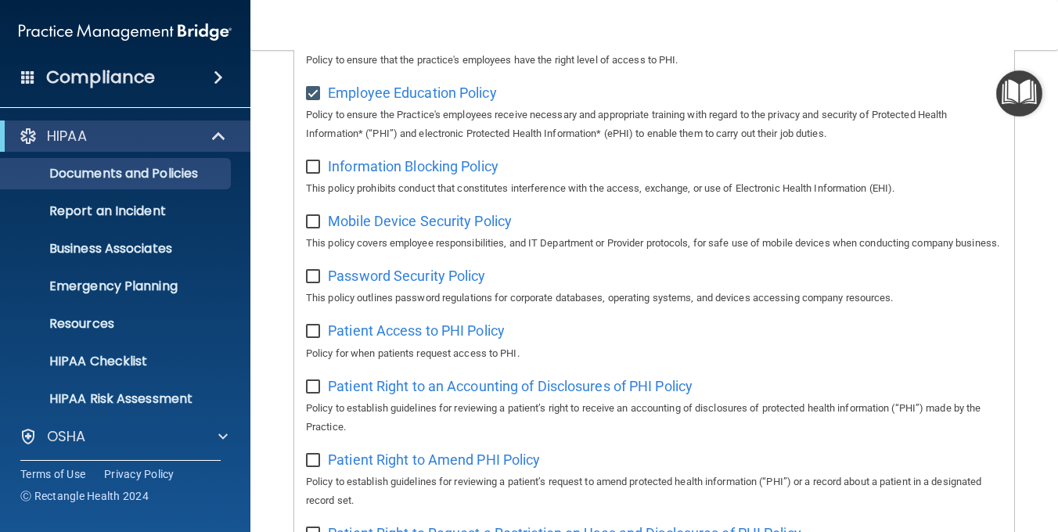
click at [313, 171] on input "checkbox" at bounding box center [315, 167] width 18 height 13
checkbox input "true"
click at [314, 97] on input "checkbox" at bounding box center [315, 94] width 18 height 13
checkbox input "false"
click at [458, 174] on span "Information Blocking Policy" at bounding box center [413, 166] width 171 height 16
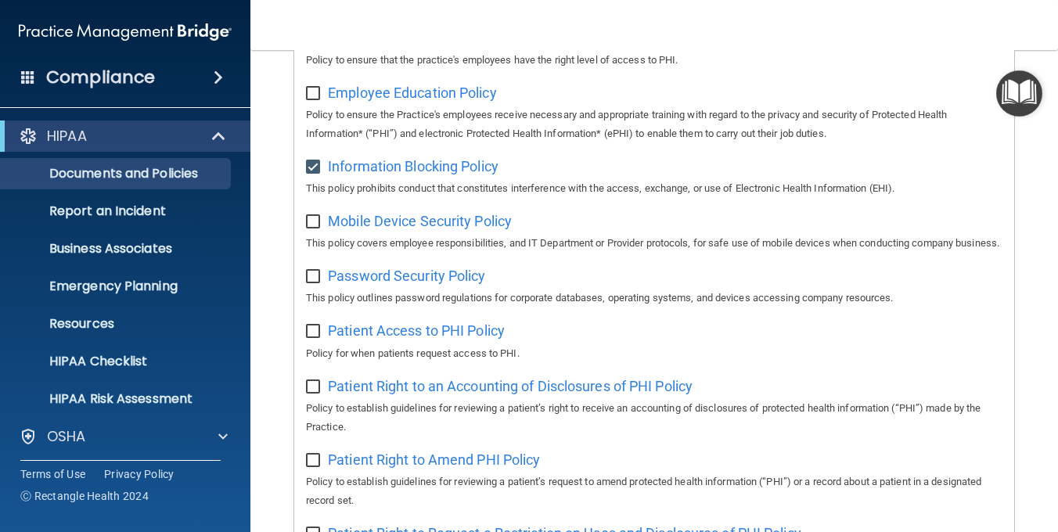
click at [308, 224] on input "checkbox" at bounding box center [315, 222] width 18 height 13
checkbox input "true"
click at [312, 173] on input "checkbox" at bounding box center [315, 167] width 18 height 13
checkbox input "false"
click at [404, 229] on span "Mobile Device Security Policy" at bounding box center [420, 221] width 184 height 16
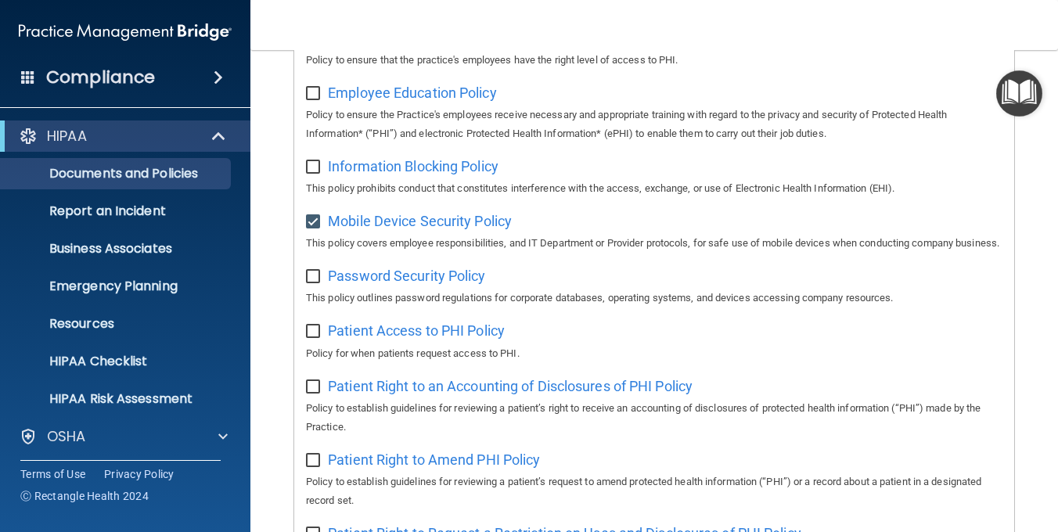
drag, startPoint x: 311, startPoint y: 226, endPoint x: 310, endPoint y: 254, distance: 28.2
click at [311, 227] on input "checkbox" at bounding box center [315, 222] width 18 height 13
checkbox input "false"
click at [313, 283] on input "checkbox" at bounding box center [315, 277] width 18 height 13
checkbox input "true"
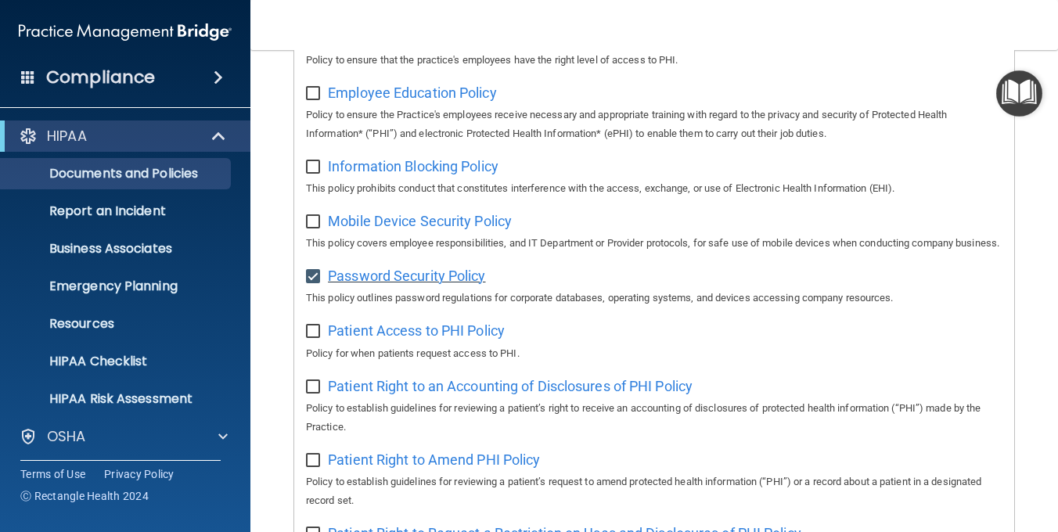
click at [379, 284] on span "Password Security Policy" at bounding box center [406, 276] width 157 height 16
click at [309, 338] on input "checkbox" at bounding box center [315, 331] width 18 height 13
checkbox input "true"
click at [312, 283] on input "checkbox" at bounding box center [315, 277] width 18 height 13
checkbox input "false"
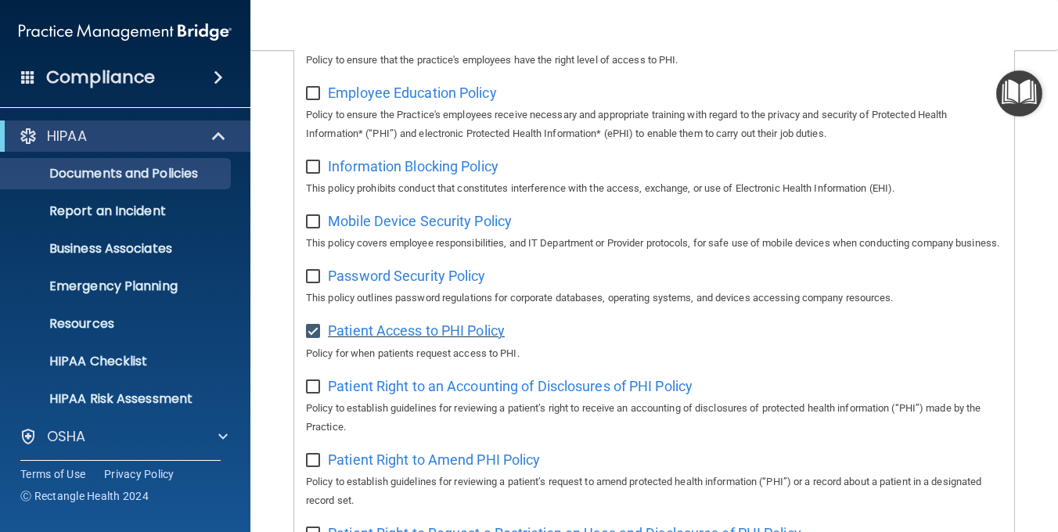
click at [391, 339] on span "Patient Access to PHI Policy" at bounding box center [416, 330] width 177 height 16
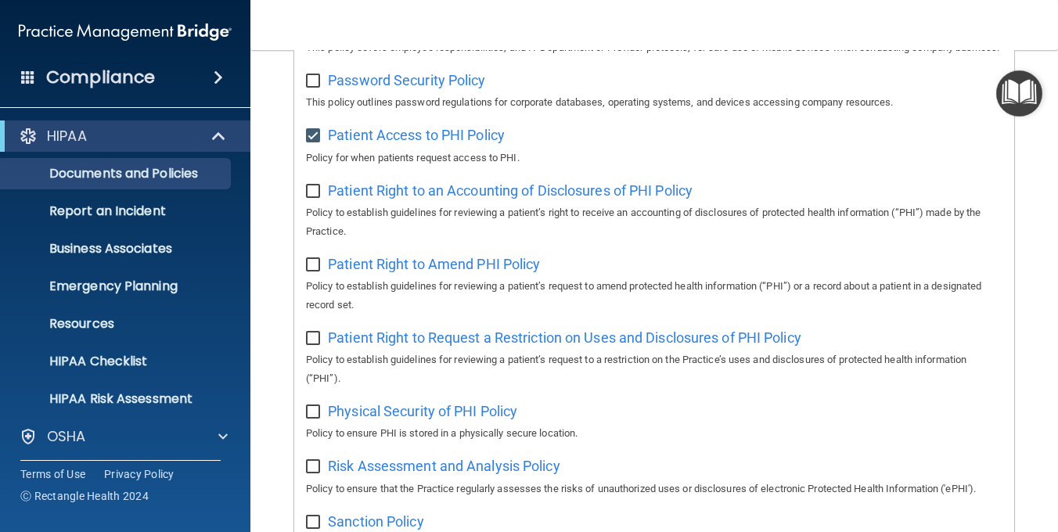
scroll to position [860, 0]
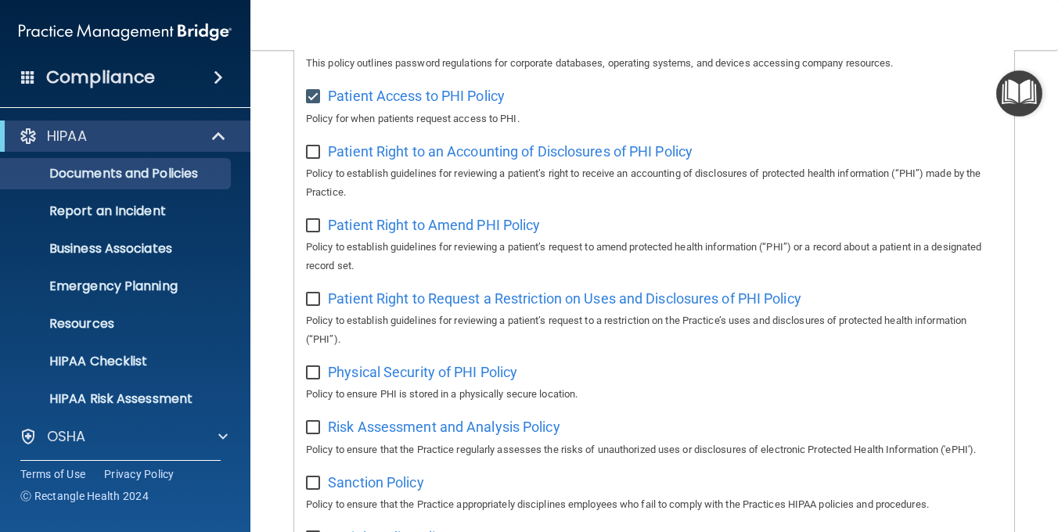
click at [312, 103] on input "checkbox" at bounding box center [315, 97] width 18 height 13
checkbox input "false"
click at [311, 159] on input "checkbox" at bounding box center [315, 152] width 18 height 13
checkbox input "true"
click at [487, 160] on span "Patient Right to an Accounting of Disclosures of PHI Policy" at bounding box center [510, 151] width 365 height 16
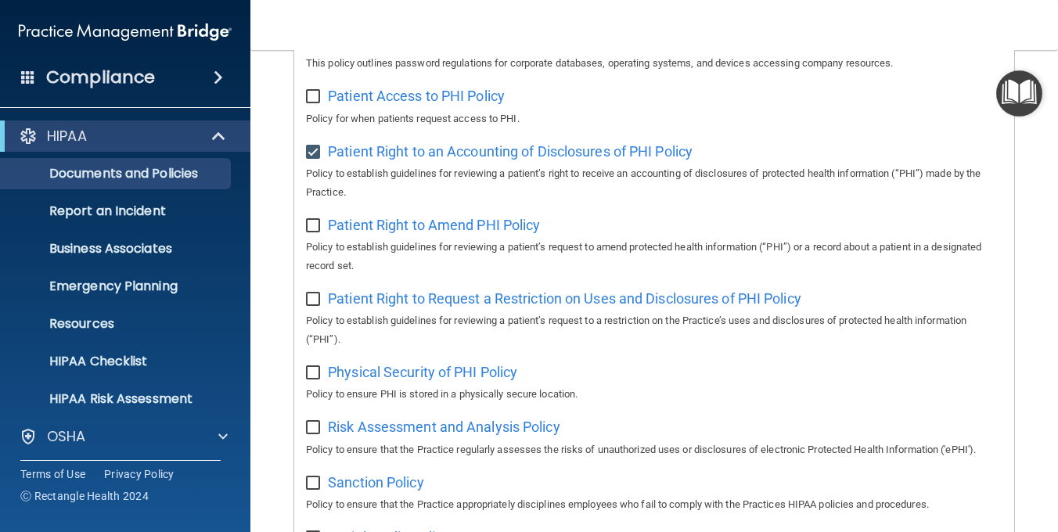
click at [312, 232] on input "checkbox" at bounding box center [315, 226] width 18 height 13
checkbox input "true"
click at [310, 159] on input "checkbox" at bounding box center [315, 152] width 18 height 13
checkbox input "false"
click at [462, 233] on span "Patient Right to Amend PHI Policy" at bounding box center [434, 225] width 212 height 16
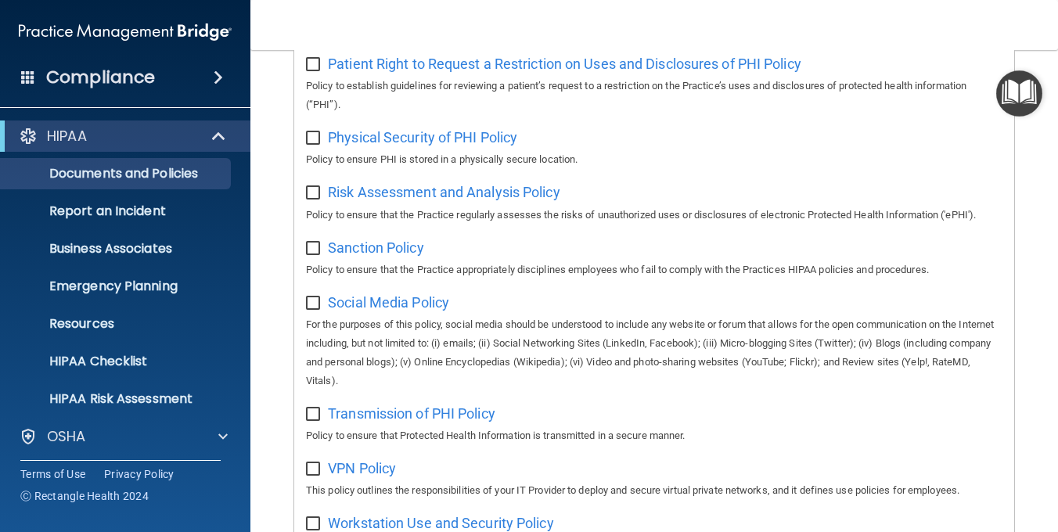
scroll to position [939, 0]
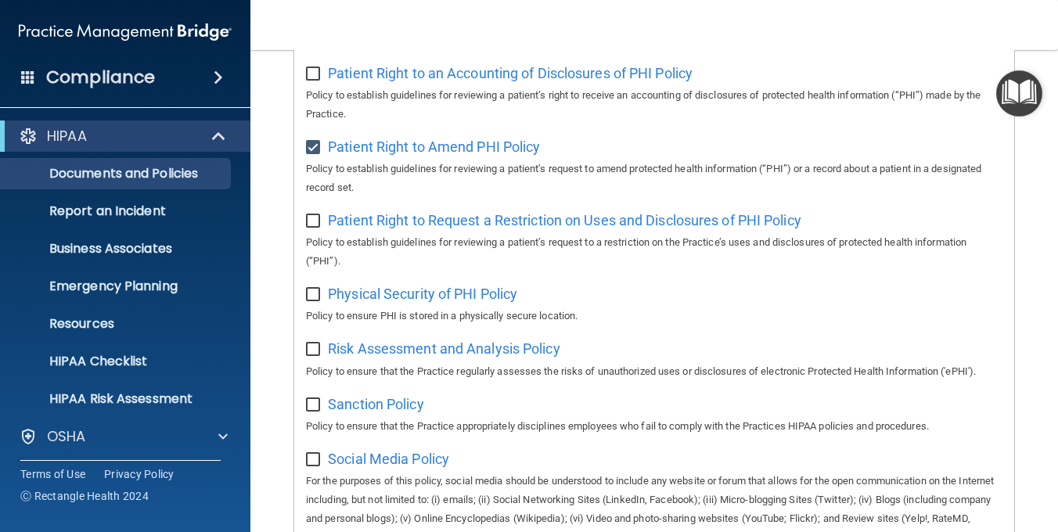
click at [313, 154] on input "checkbox" at bounding box center [315, 148] width 18 height 13
checkbox input "false"
click at [313, 228] on input "checkbox" at bounding box center [315, 221] width 18 height 13
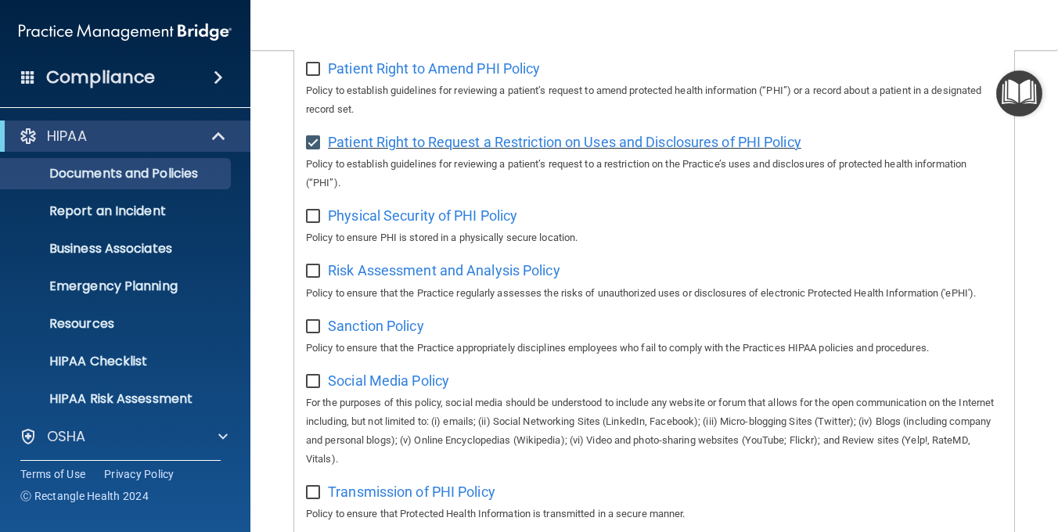
click at [456, 150] on span "Patient Right to Request a Restriction on Uses and Disclosures of PHI Policy" at bounding box center [564, 142] width 473 height 16
click at [311, 149] on input "checkbox" at bounding box center [315, 143] width 18 height 13
checkbox input "false"
click at [311, 223] on input "checkbox" at bounding box center [315, 216] width 18 height 13
click at [470, 224] on span "Physical Security of PHI Policy" at bounding box center [422, 215] width 189 height 16
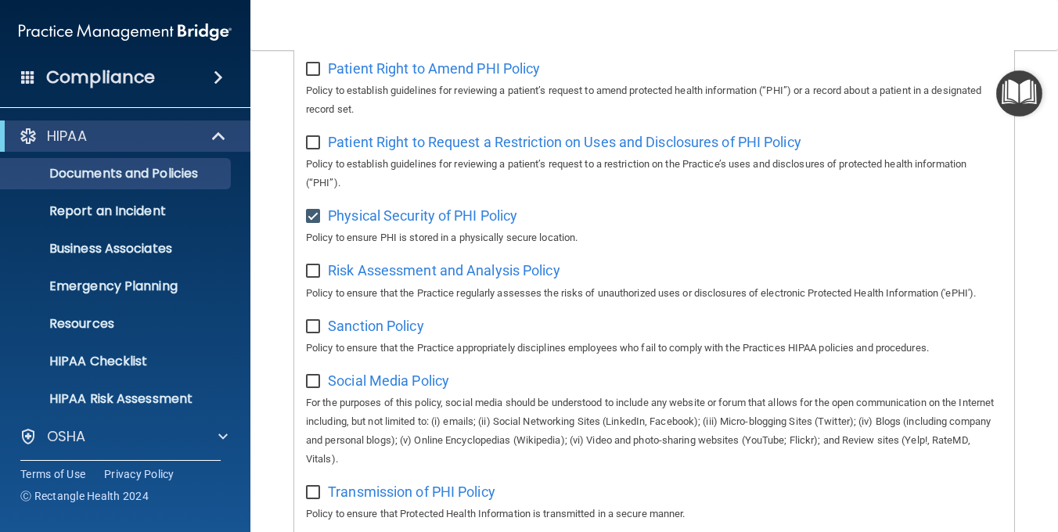
click at [317, 223] on input "checkbox" at bounding box center [315, 216] width 18 height 13
checkbox input "false"
click at [311, 278] on input "checkbox" at bounding box center [315, 271] width 18 height 13
click at [393, 278] on span "Risk Assessment and Analysis Policy" at bounding box center [444, 270] width 232 height 16
click at [311, 278] on input "checkbox" at bounding box center [315, 271] width 18 height 13
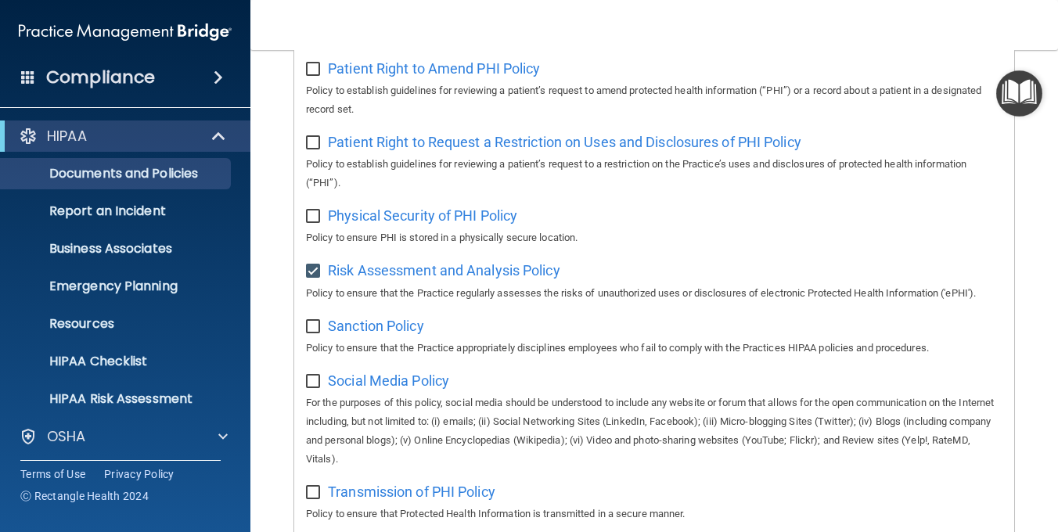
checkbox input "false"
click at [311, 333] on input "checkbox" at bounding box center [315, 327] width 18 height 13
click at [370, 334] on span "Sanction Policy" at bounding box center [376, 326] width 96 height 16
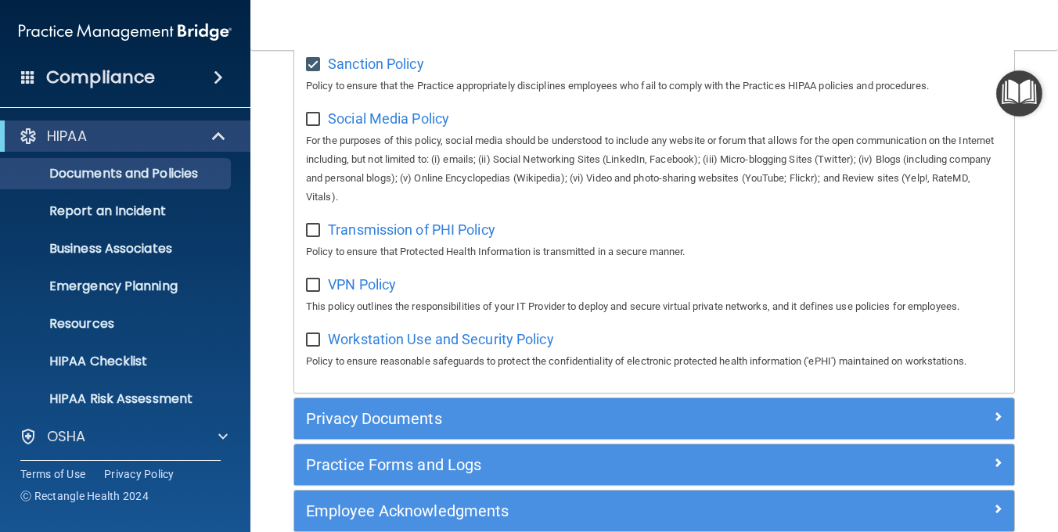
scroll to position [1252, 0]
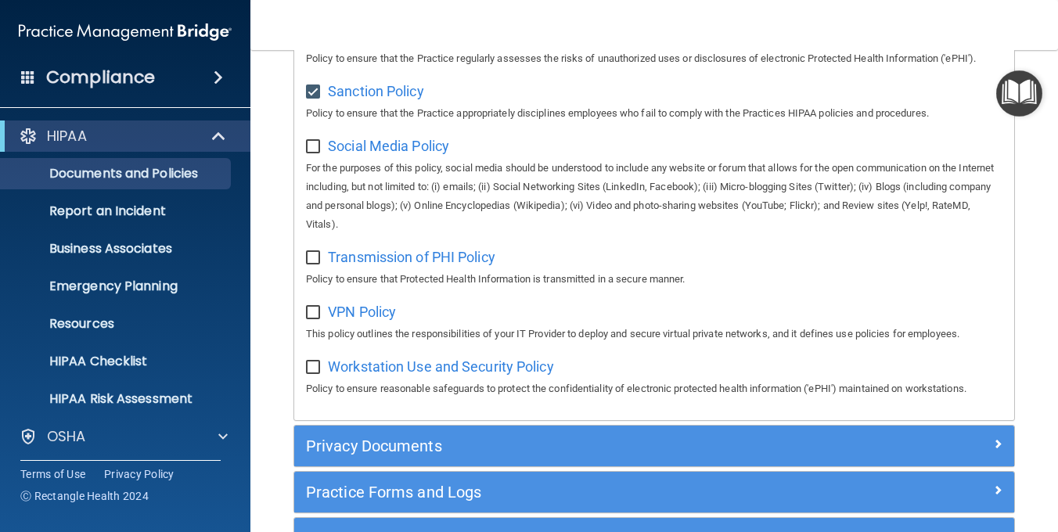
click at [317, 99] on input "checkbox" at bounding box center [315, 92] width 18 height 13
checkbox input "false"
click at [314, 153] on input "checkbox" at bounding box center [315, 147] width 18 height 13
click at [391, 154] on span "Social Media Policy" at bounding box center [388, 146] width 121 height 16
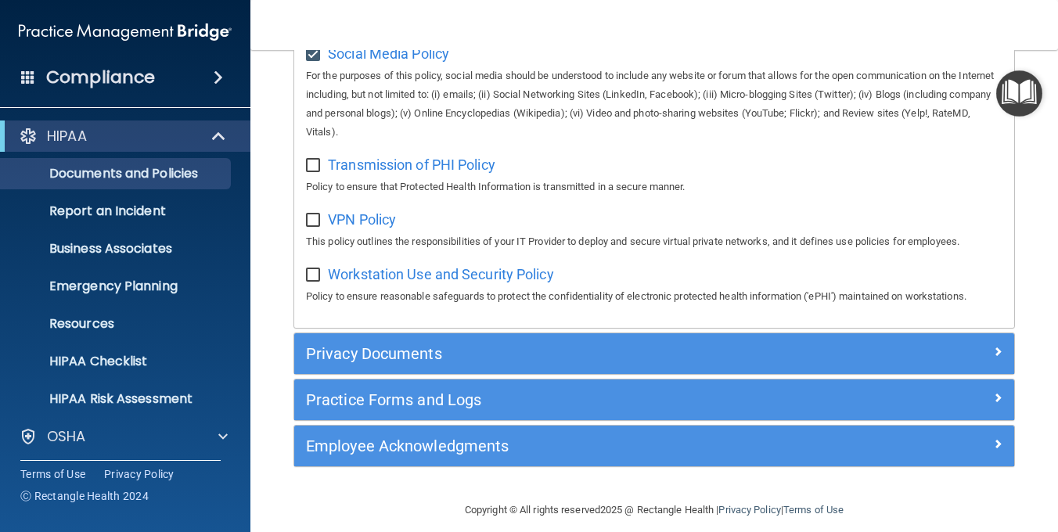
scroll to position [1316, 0]
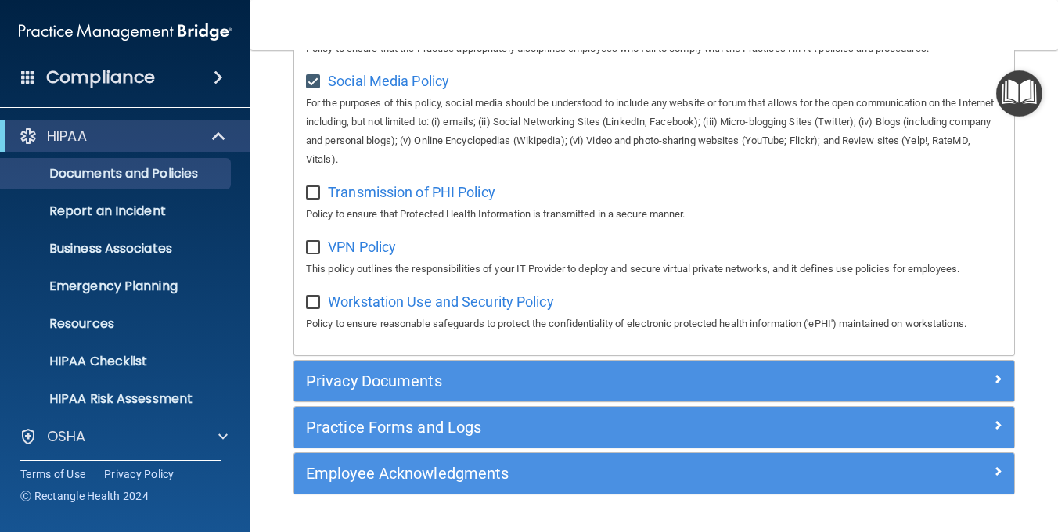
click at [311, 88] on input "checkbox" at bounding box center [315, 82] width 18 height 13
checkbox input "false"
click at [307, 199] on input "checkbox" at bounding box center [315, 193] width 18 height 13
click at [457, 200] on span "Transmission of PHI Policy" at bounding box center [411, 192] width 167 height 16
click at [313, 199] on input "checkbox" at bounding box center [315, 193] width 18 height 13
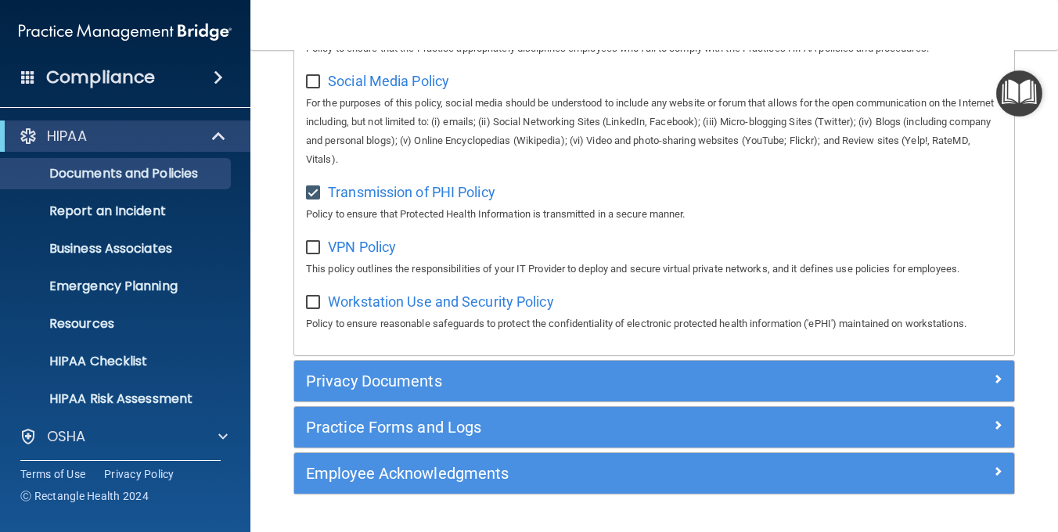
checkbox input "false"
click at [310, 254] on input "checkbox" at bounding box center [315, 248] width 18 height 13
click at [354, 255] on span "VPN Policy" at bounding box center [362, 247] width 68 height 16
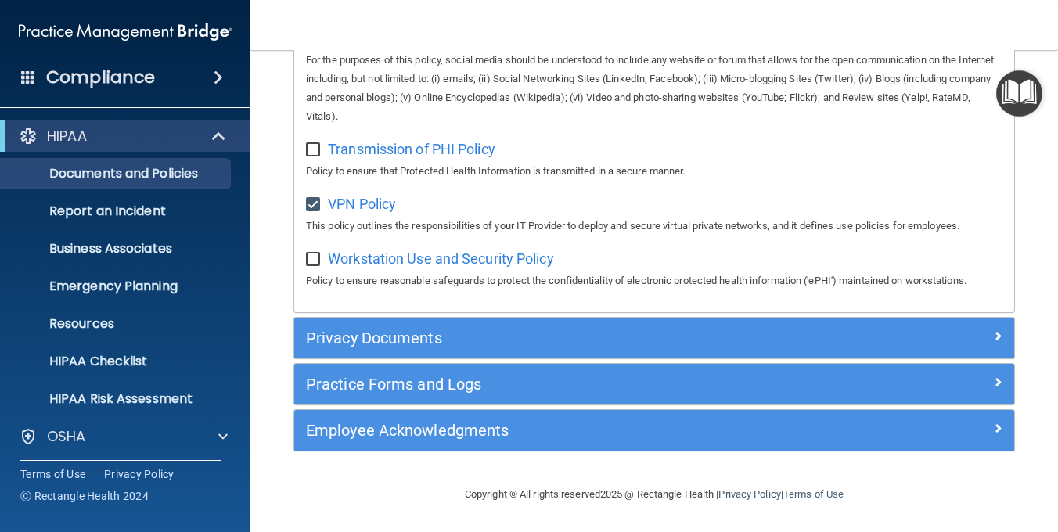
scroll to position [1395, 0]
click at [313, 204] on input "checkbox" at bounding box center [315, 205] width 18 height 13
checkbox input "false"
click at [312, 259] on input "checkbox" at bounding box center [315, 259] width 18 height 13
click at [411, 255] on span "Workstation Use and Security Policy" at bounding box center [441, 258] width 226 height 16
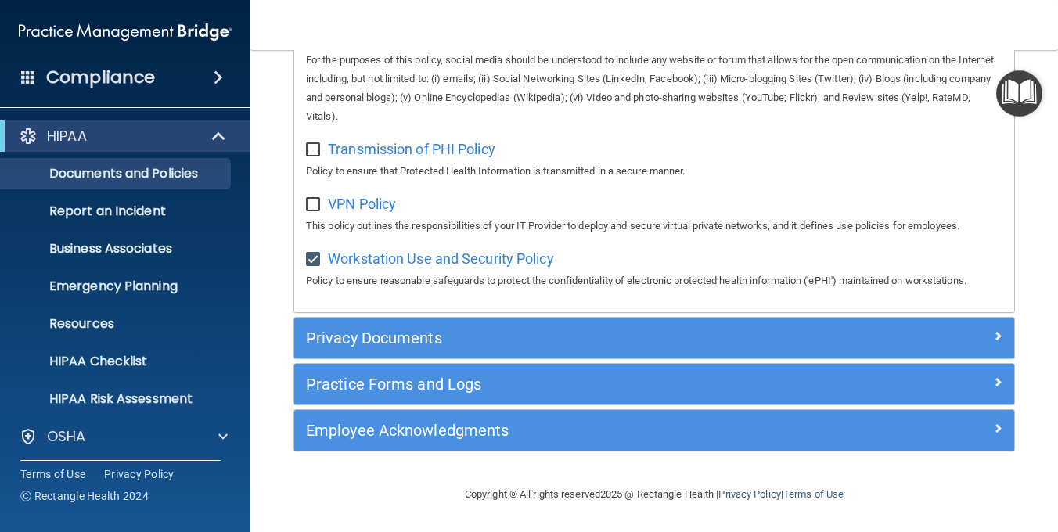
click at [311, 257] on input "checkbox" at bounding box center [315, 259] width 18 height 13
checkbox input "false"
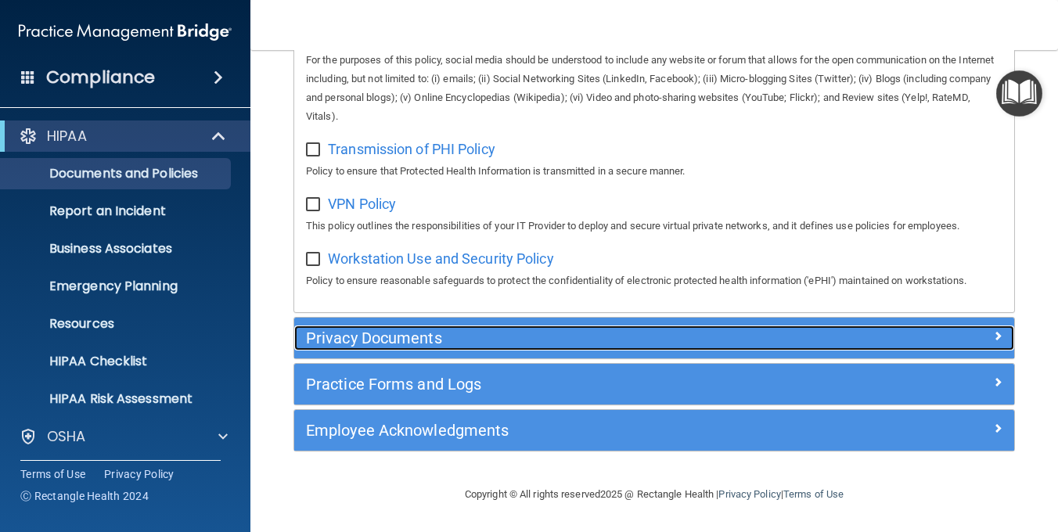
click at [592, 336] on h5 "Privacy Documents" at bounding box center [564, 337] width 516 height 17
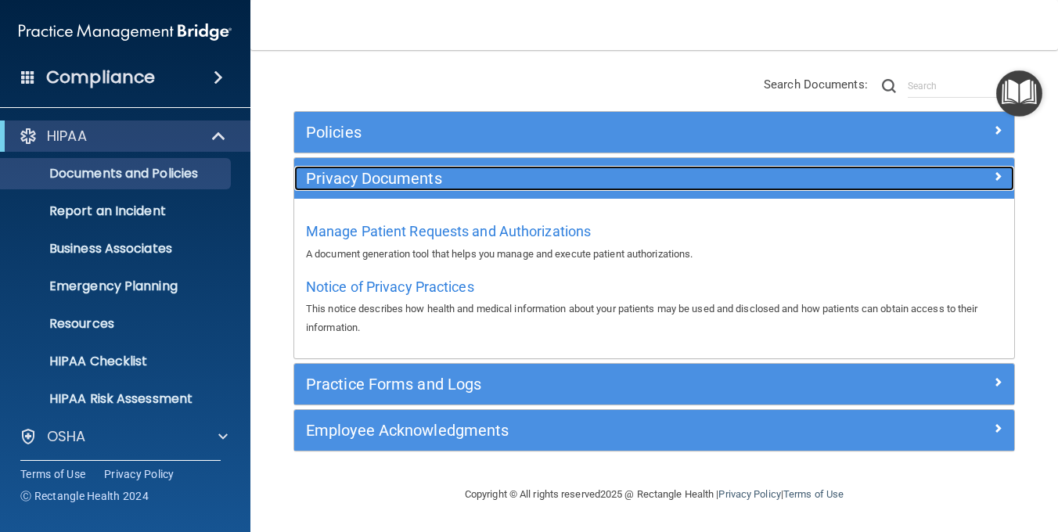
scroll to position [129, 0]
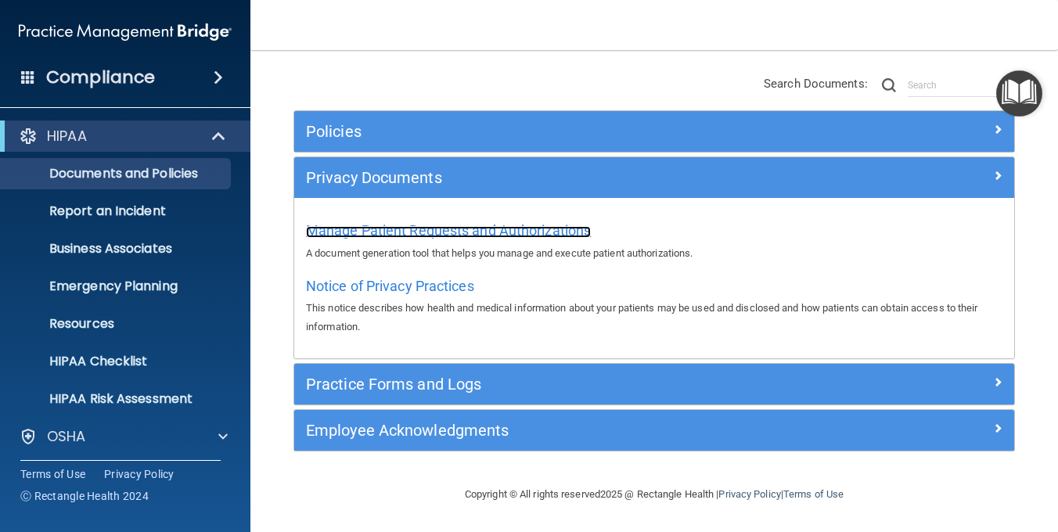
click at [469, 228] on span "Manage Patient Requests and Authorizations" at bounding box center [448, 230] width 285 height 16
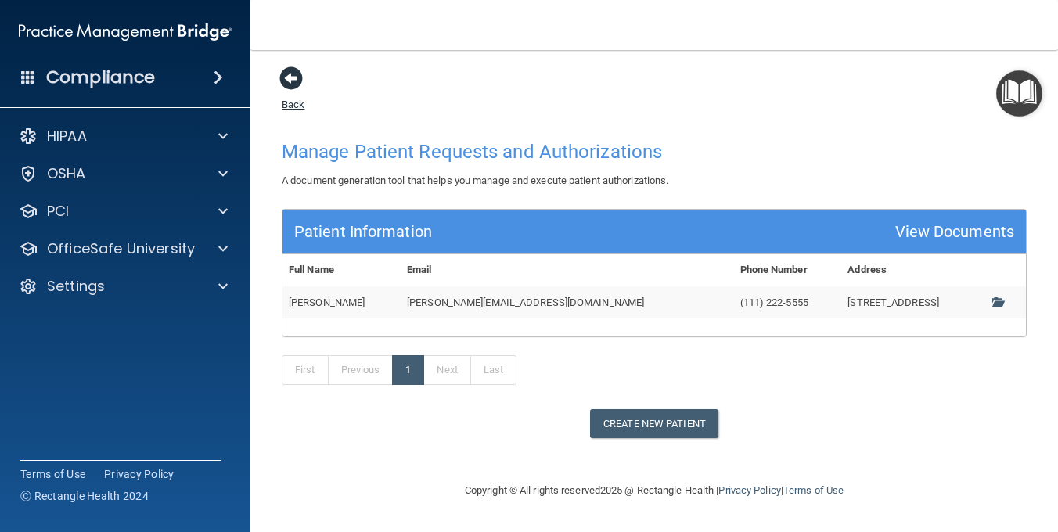
click at [286, 70] on span at bounding box center [290, 77] width 23 height 23
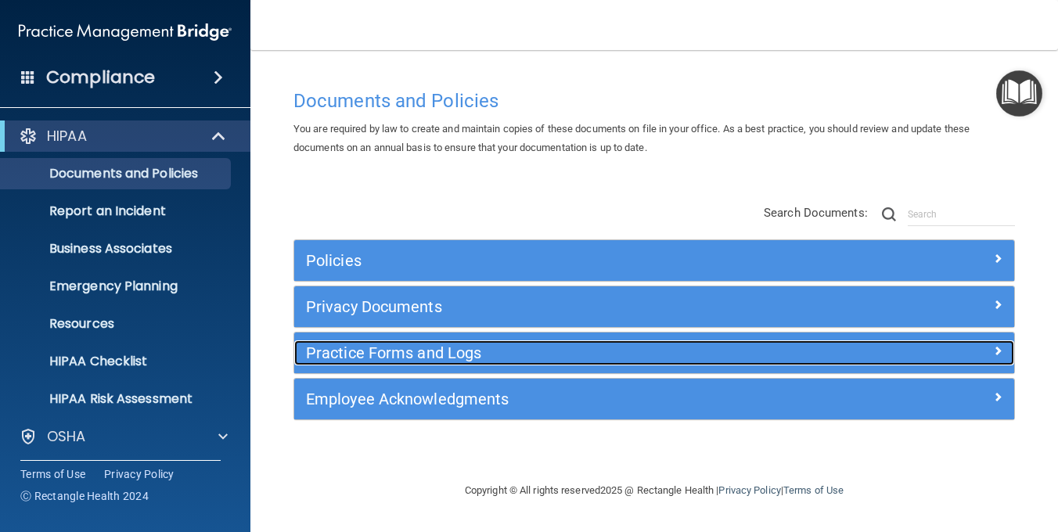
click at [412, 344] on h5 "Practice Forms and Logs" at bounding box center [564, 352] width 516 height 17
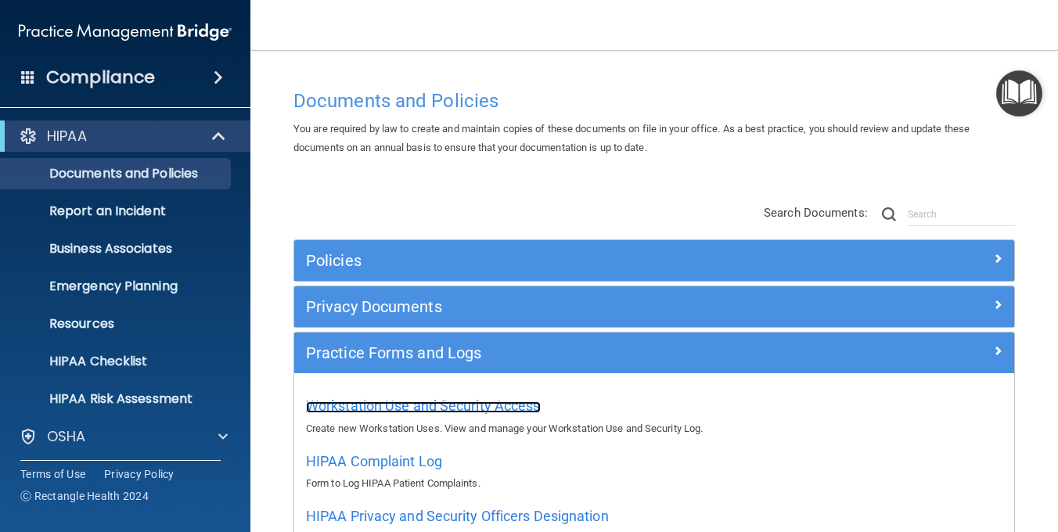
click at [460, 409] on span "Workstation Use and Security Access" at bounding box center [423, 405] width 235 height 16
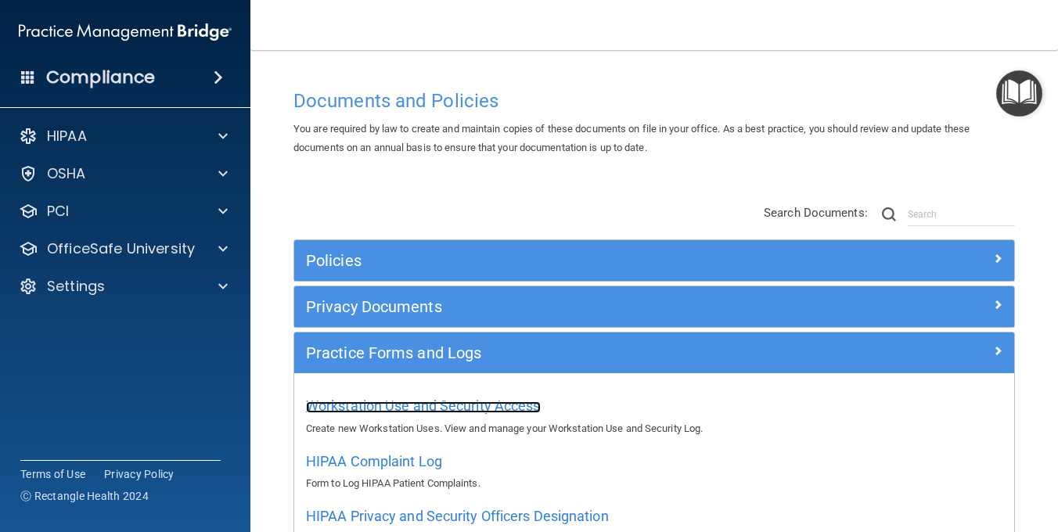
click at [460, 409] on span "Workstation Use and Security Access" at bounding box center [423, 405] width 235 height 16
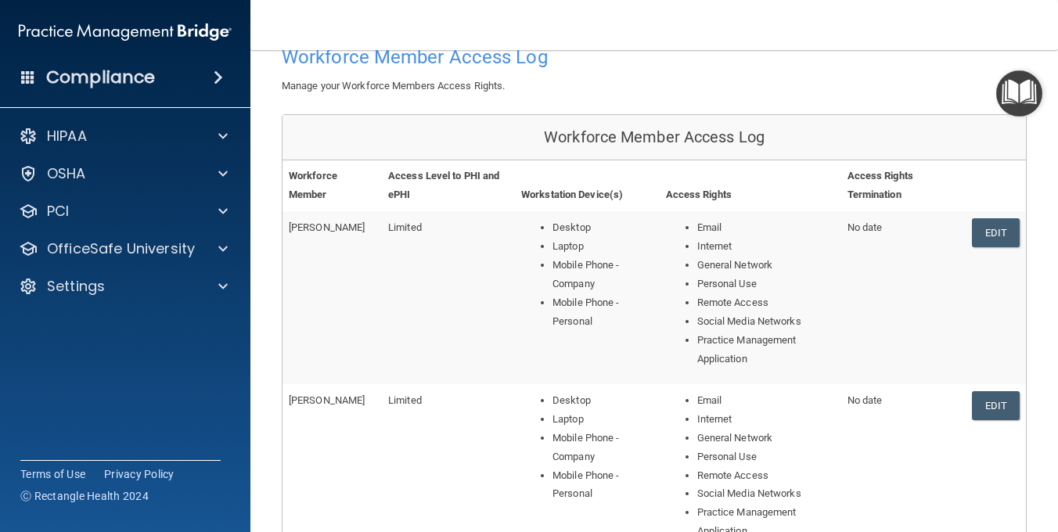
scroll to position [78, 0]
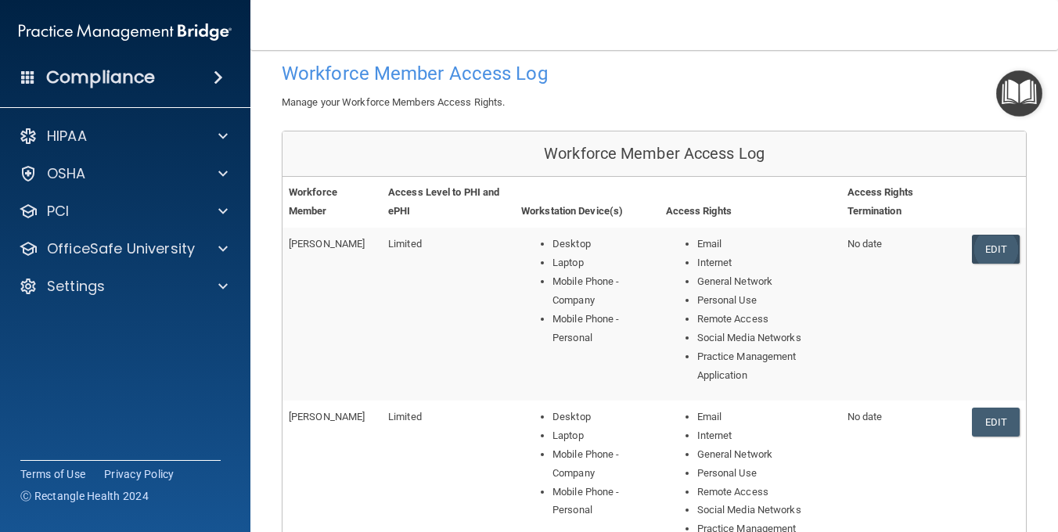
click at [985, 241] on link "Edit" at bounding box center [996, 249] width 48 height 29
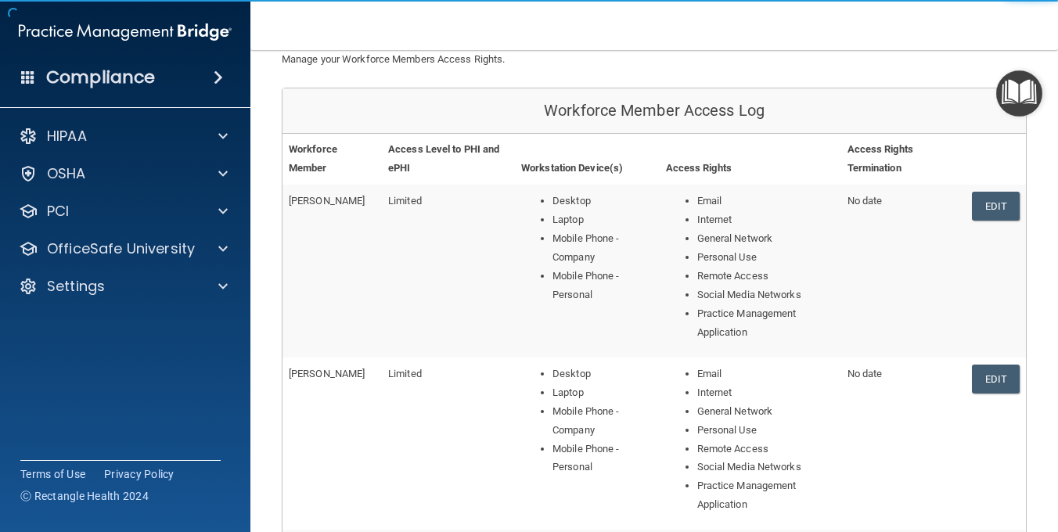
scroll to position [235, 0]
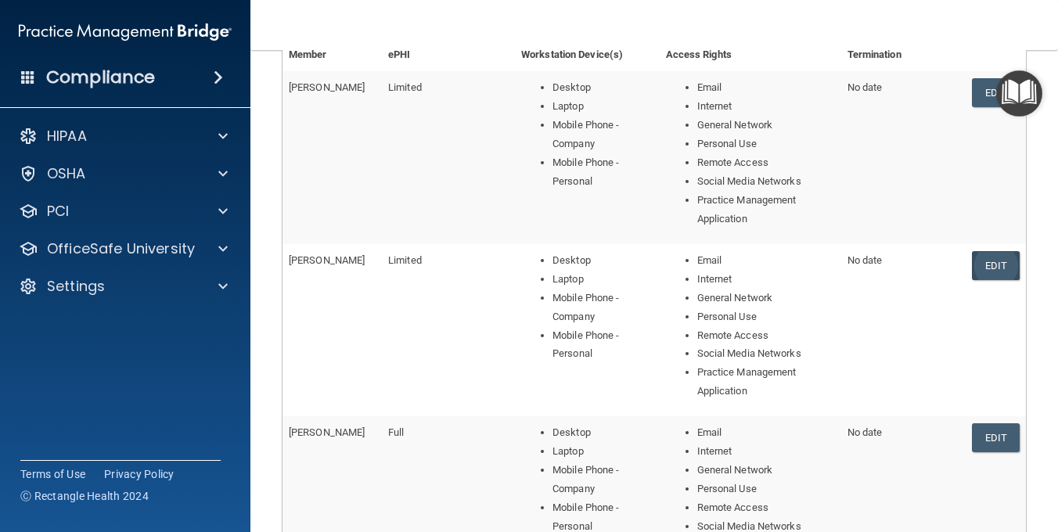
click at [987, 257] on link "Edit" at bounding box center [996, 265] width 48 height 29
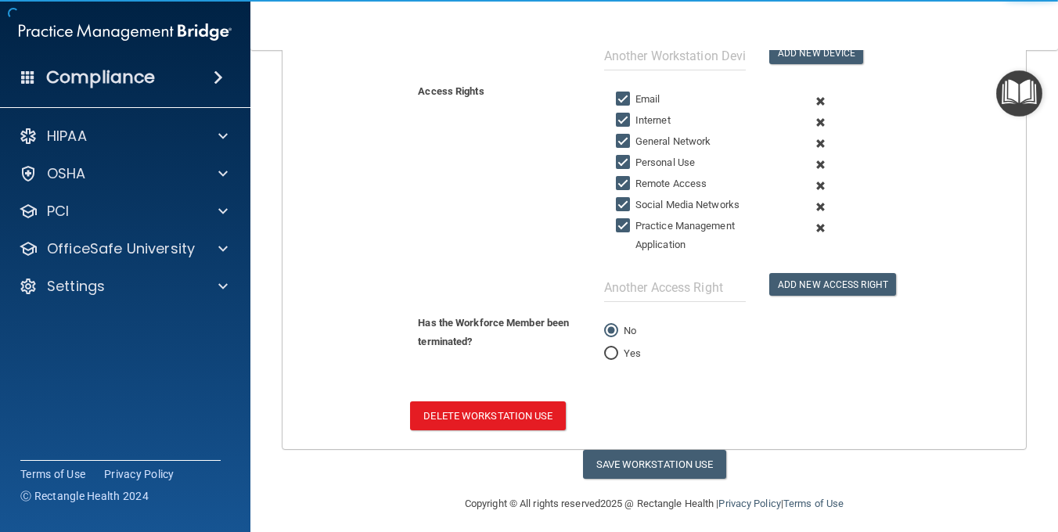
scroll to position [476, 0]
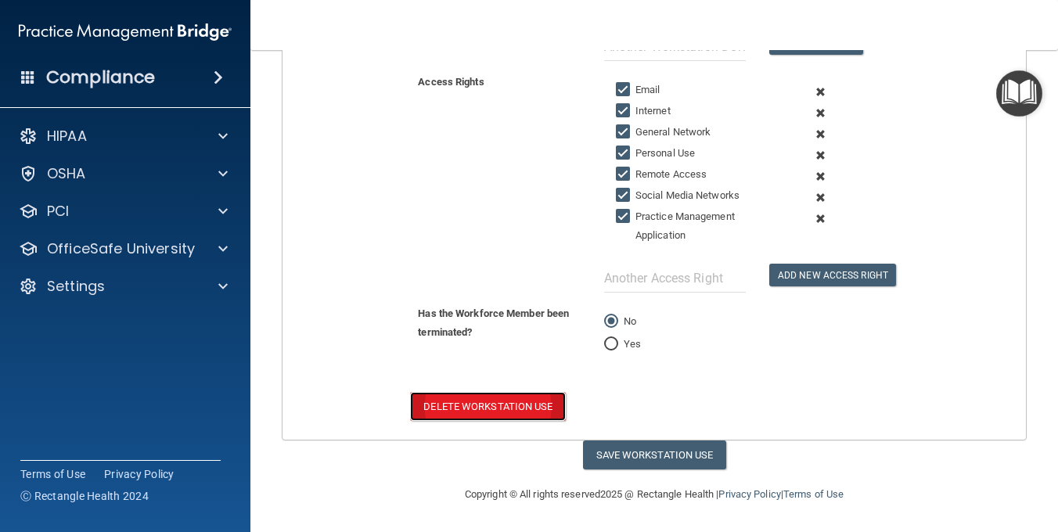
click at [478, 408] on button "Delete Workstation Use" at bounding box center [487, 406] width 155 height 29
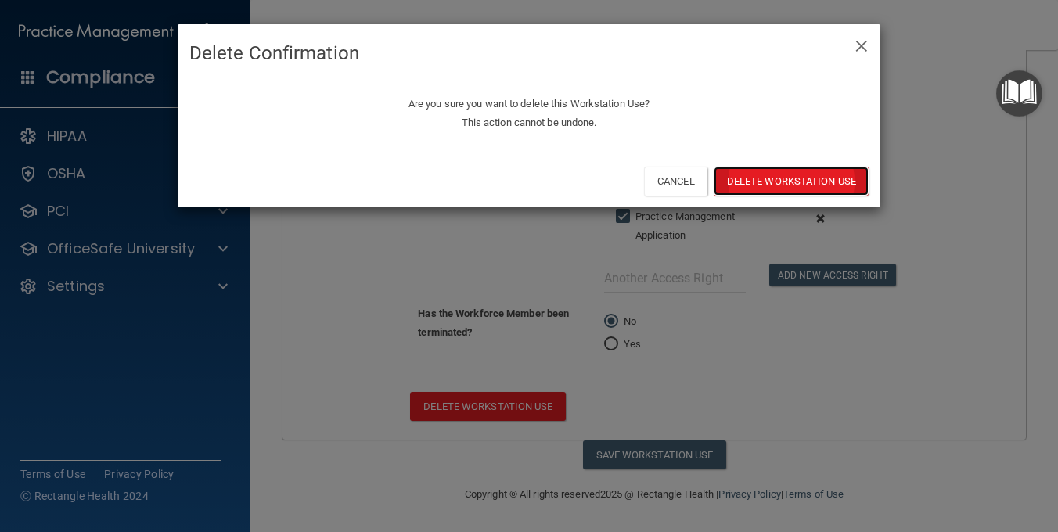
click at [745, 177] on button "Delete Workstation Use" at bounding box center [790, 181] width 155 height 29
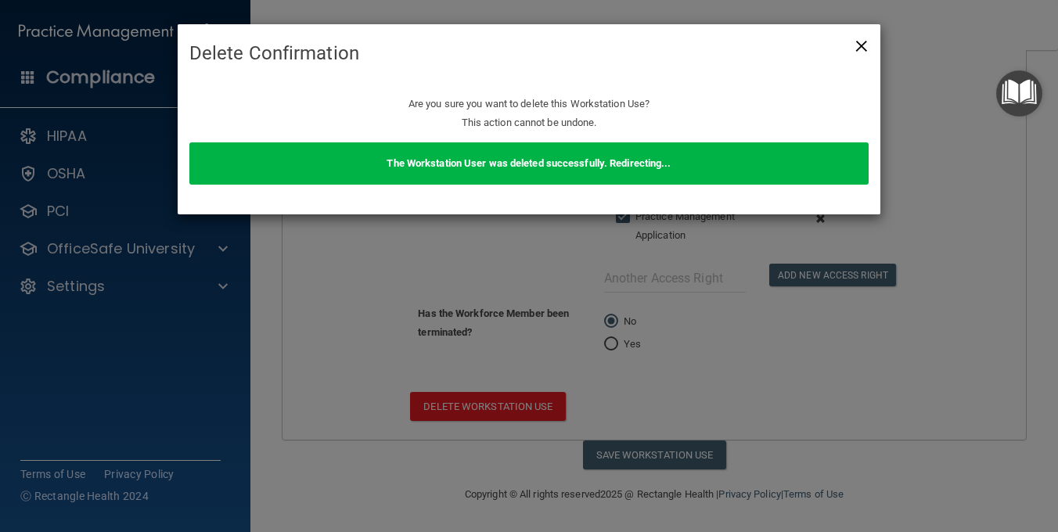
click at [856, 41] on span "×" at bounding box center [861, 43] width 14 height 31
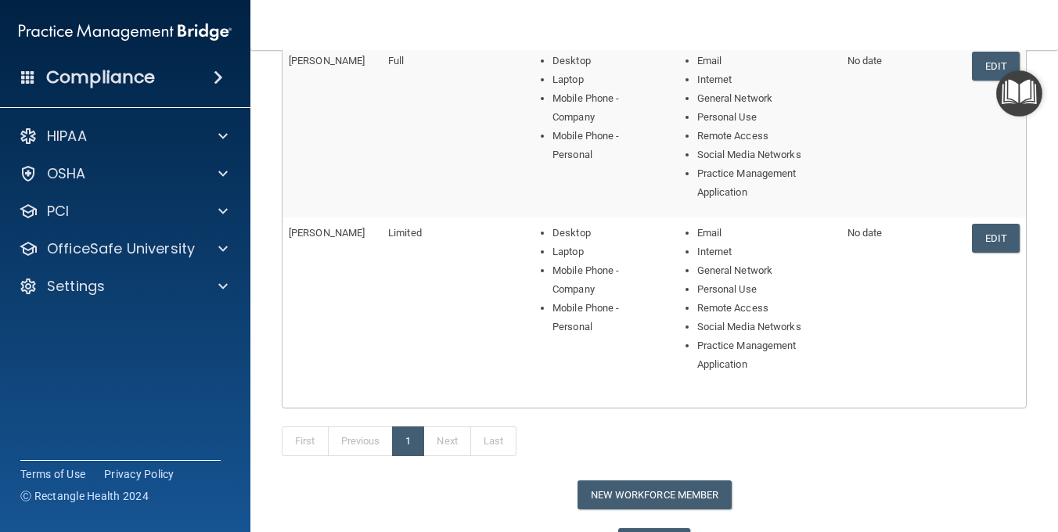
scroll to position [626, 0]
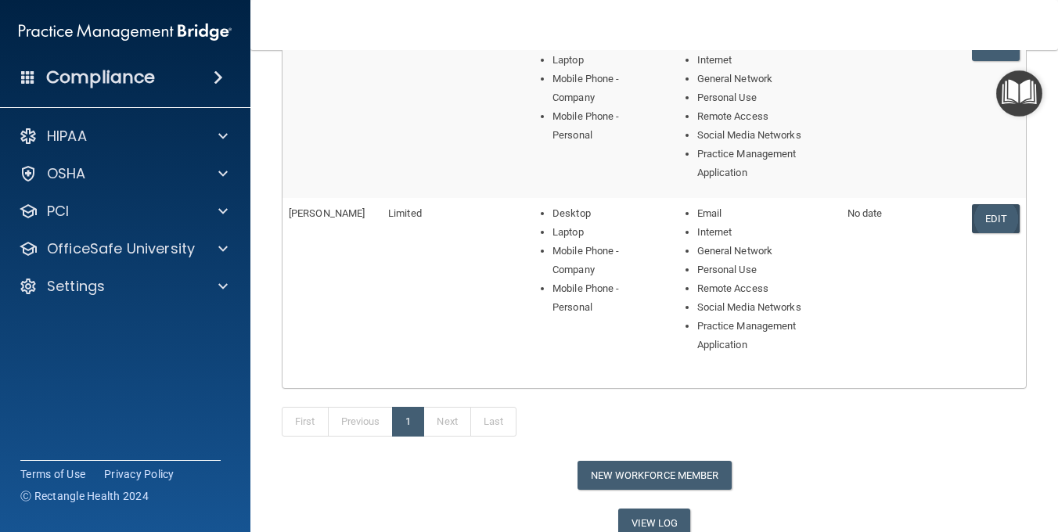
click at [982, 217] on link "Edit" at bounding box center [996, 218] width 48 height 29
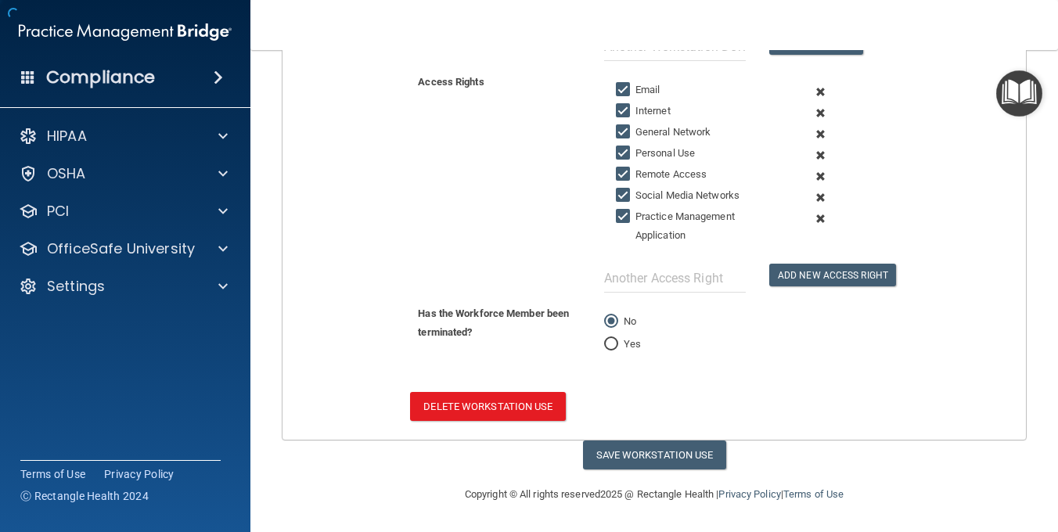
scroll to position [476, 0]
click at [508, 401] on button "Delete Workstation Use" at bounding box center [487, 406] width 155 height 29
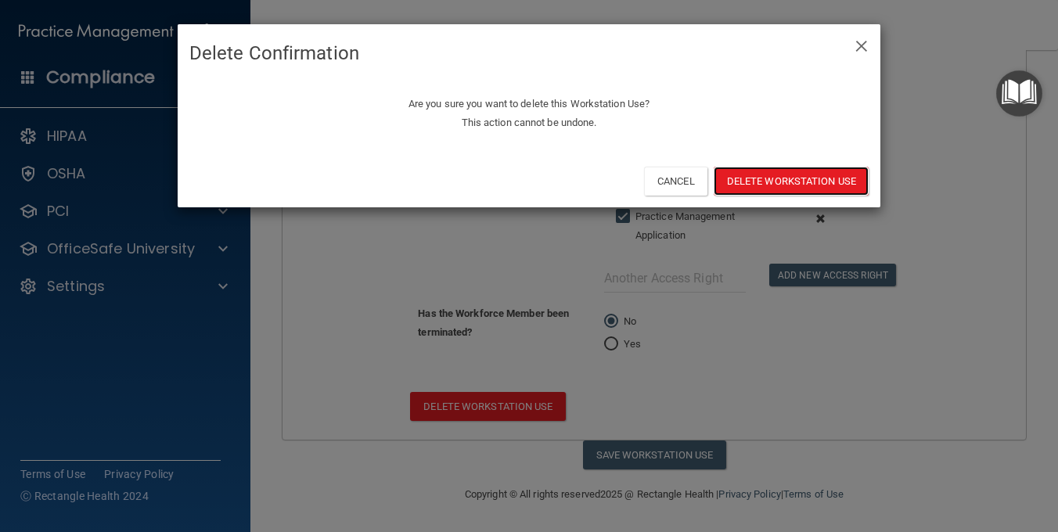
drag, startPoint x: 783, startPoint y: 178, endPoint x: 803, endPoint y: 201, distance: 31.1
click at [781, 178] on button "Delete Workstation Use" at bounding box center [790, 181] width 155 height 29
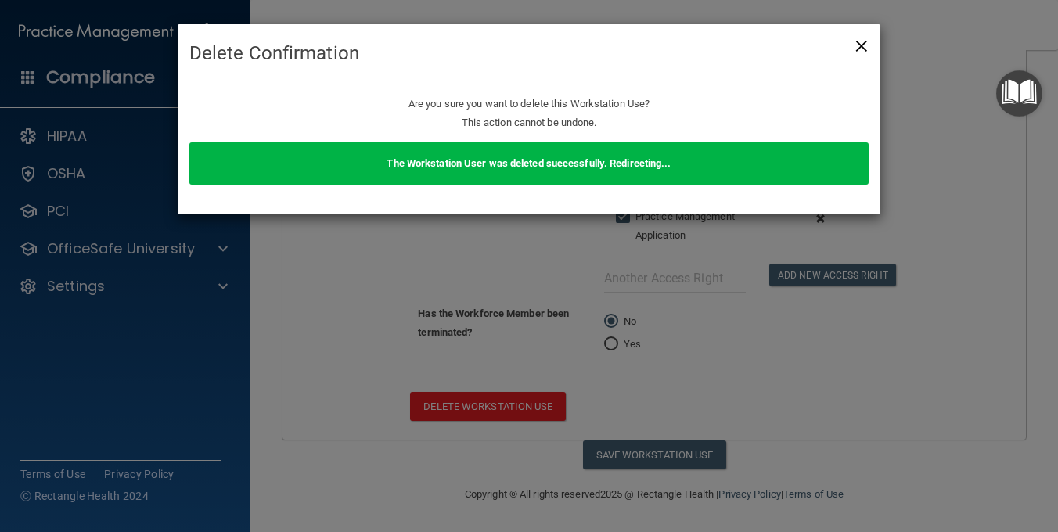
click at [860, 42] on span "×" at bounding box center [861, 43] width 14 height 31
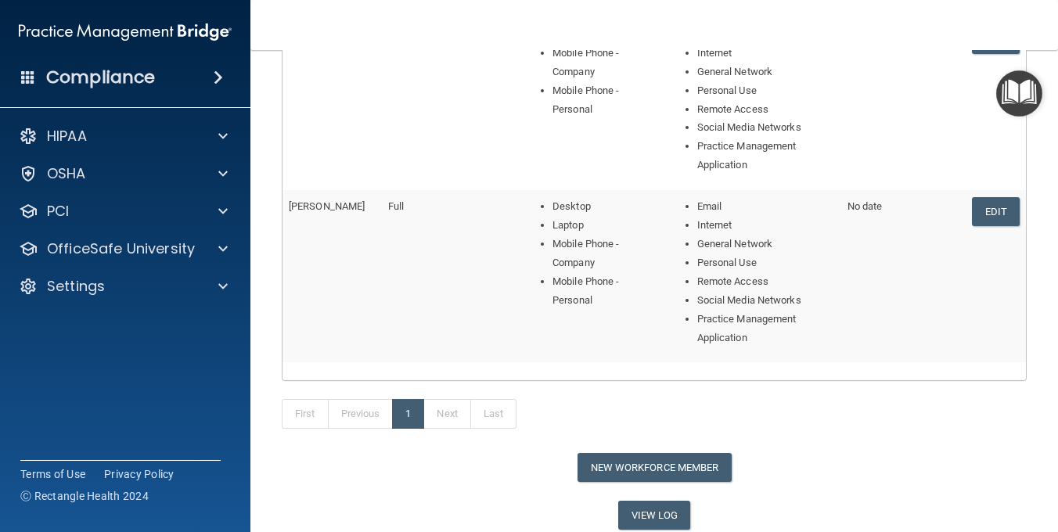
scroll to position [469, 0]
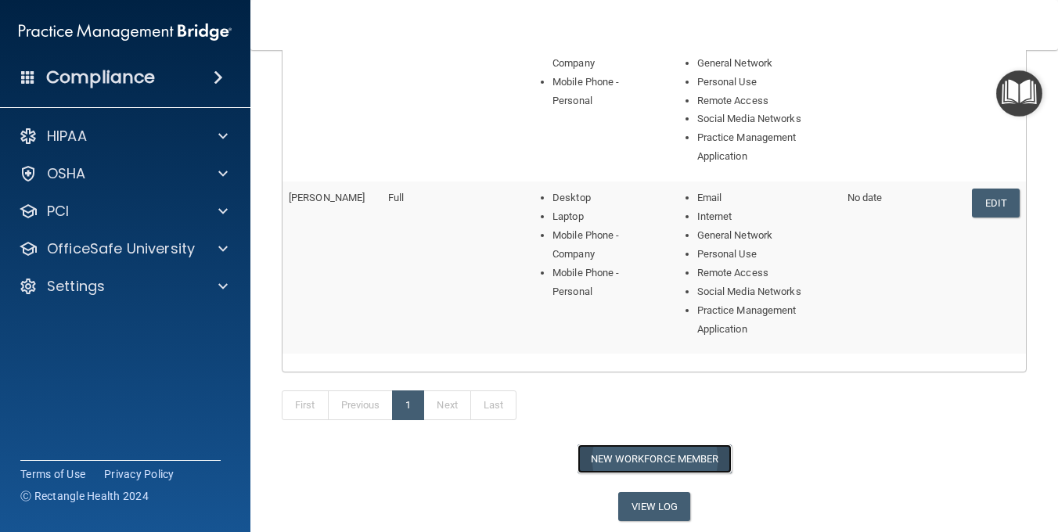
click at [622, 454] on button "New Workforce Member" at bounding box center [654, 458] width 154 height 29
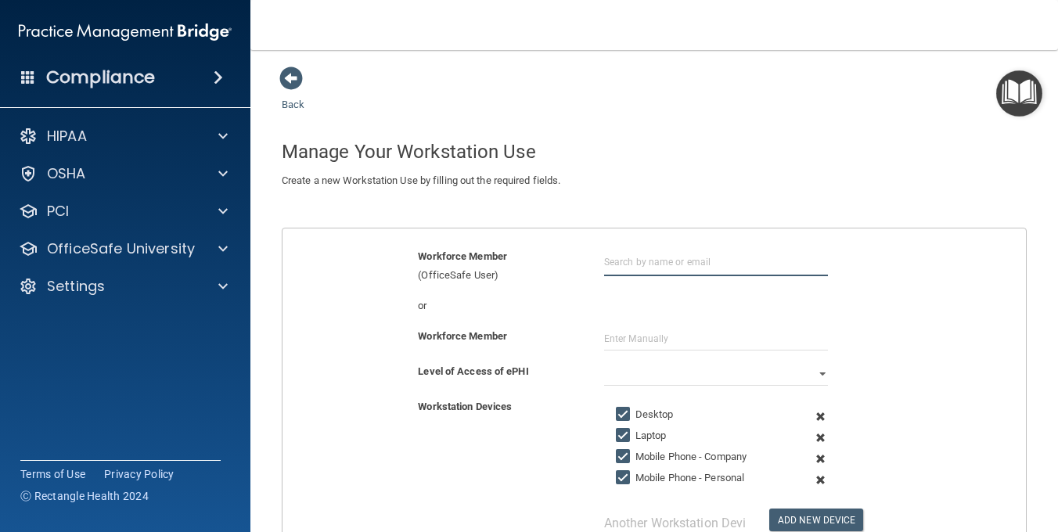
click at [630, 265] on input "text" at bounding box center [716, 261] width 224 height 29
type input "A"
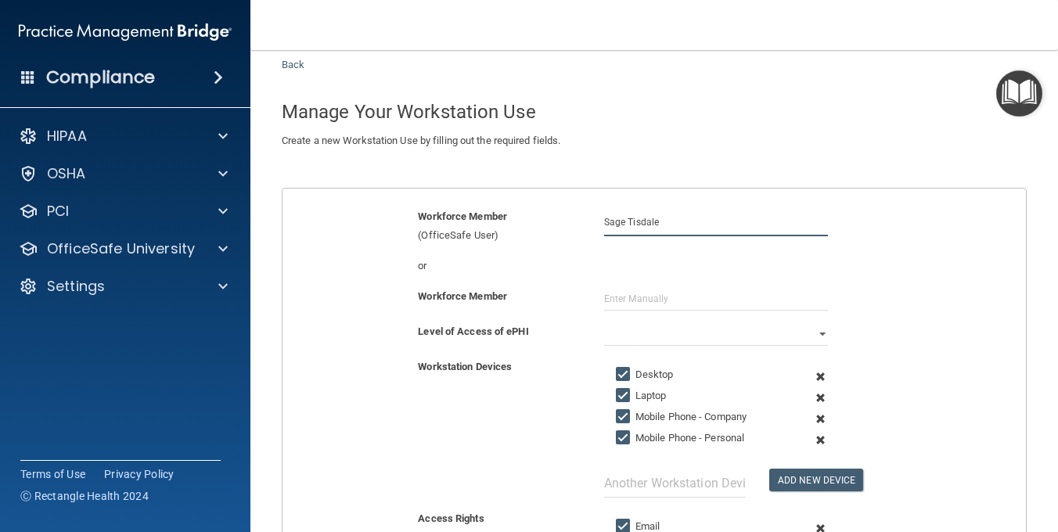
scroll to position [78, 0]
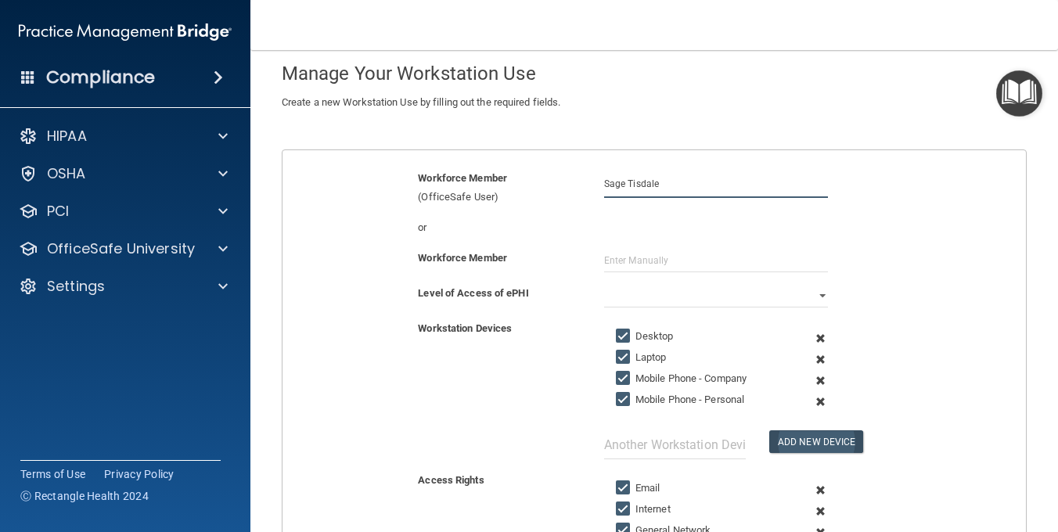
type input "Sage Tisdale"
click at [821, 442] on button "Add New Device" at bounding box center [816, 441] width 94 height 23
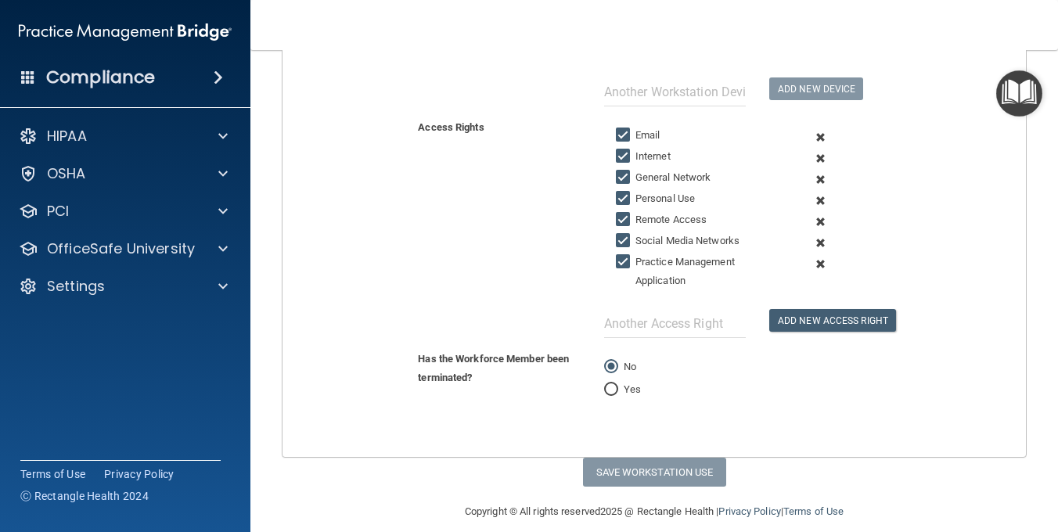
scroll to position [469, 0]
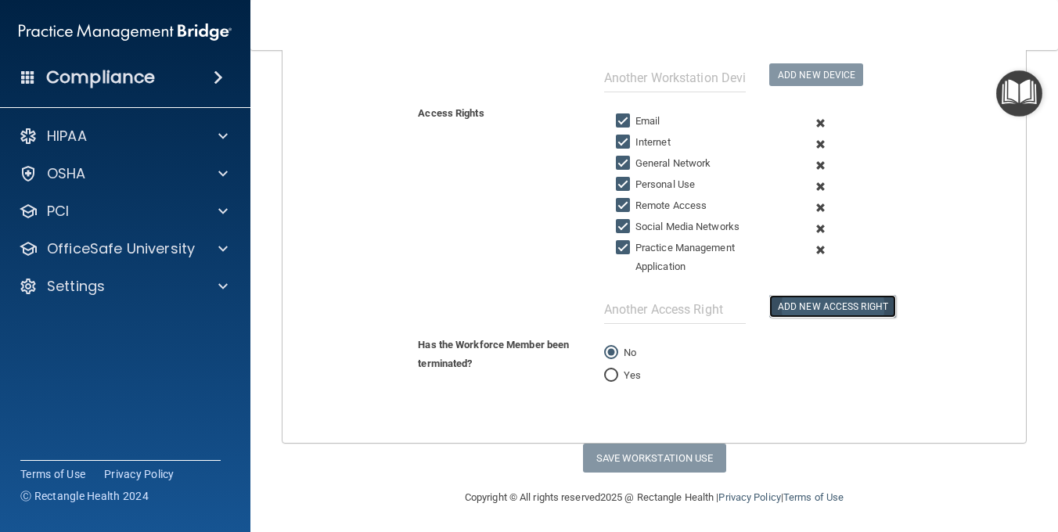
click at [857, 301] on button "Add New Access Right" at bounding box center [832, 306] width 127 height 23
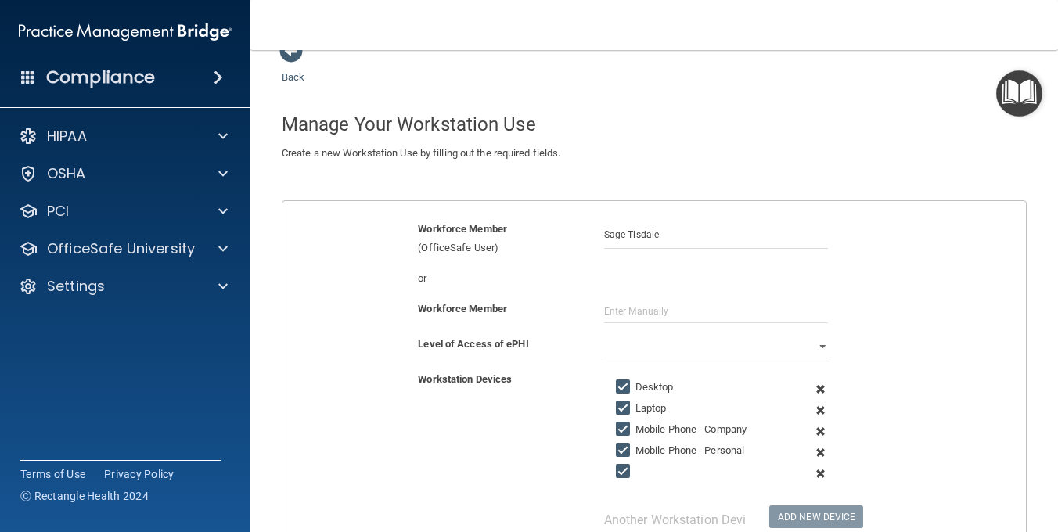
scroll to position [106, 0]
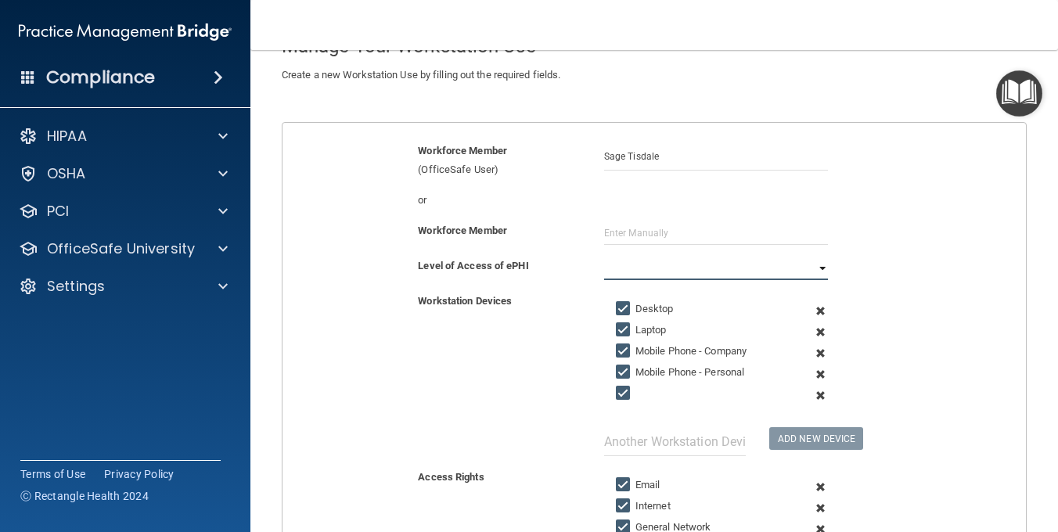
click at [810, 265] on select "Full Limited None" at bounding box center [716, 268] width 224 height 23
select select "0"
click at [604, 257] on select "Full Limited None" at bounding box center [716, 268] width 224 height 23
click at [624, 227] on input "text" at bounding box center [716, 232] width 224 height 23
type input "S"
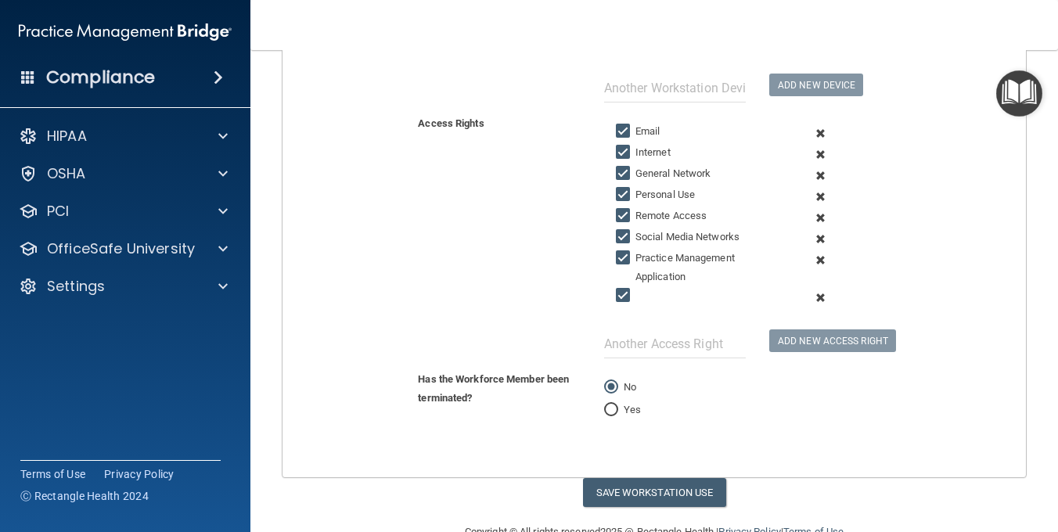
scroll to position [497, 0]
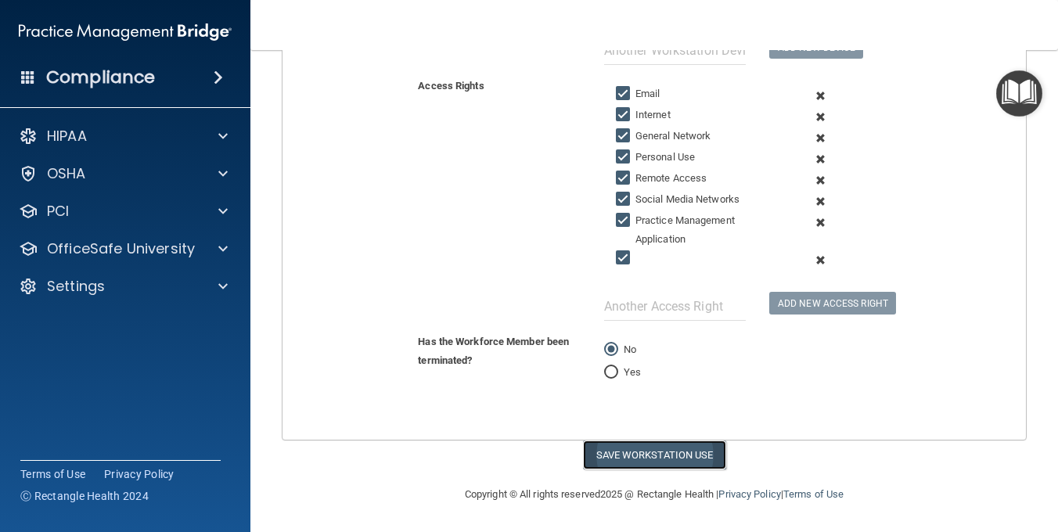
click at [632, 454] on button "Save Workstation Use" at bounding box center [654, 454] width 143 height 29
select select "? string:Full ?"
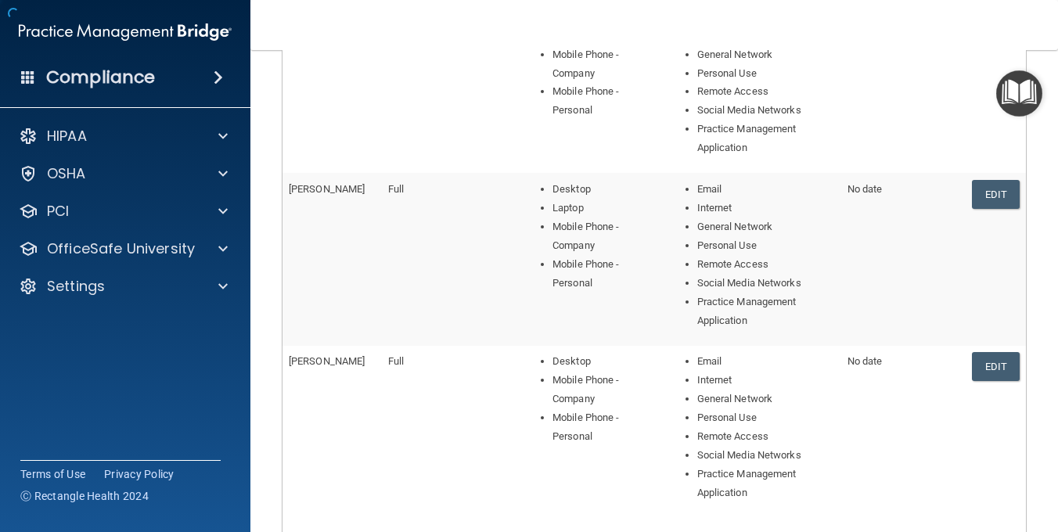
scroll to position [681, 0]
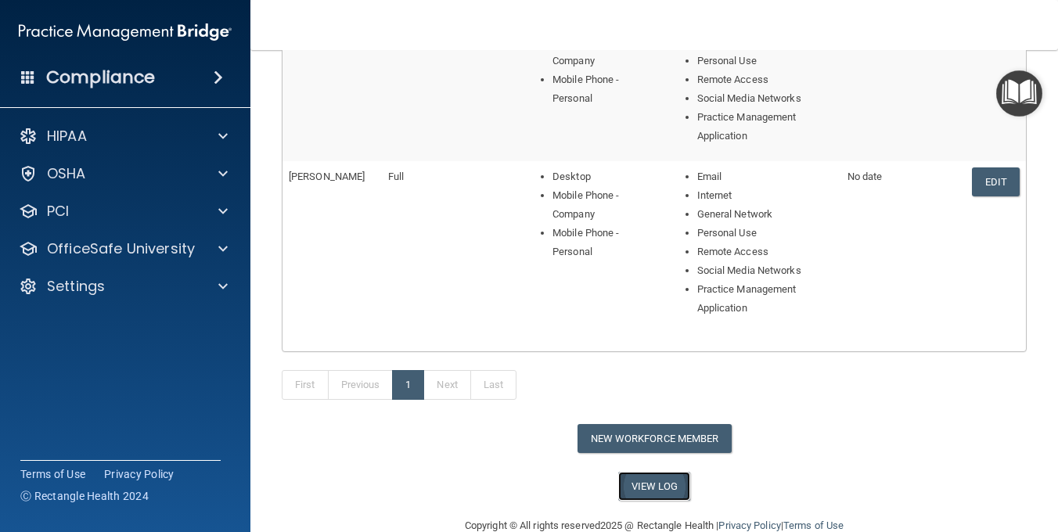
click at [655, 482] on link "View Log" at bounding box center [654, 486] width 73 height 29
click at [623, 440] on button "New Workforce Member" at bounding box center [654, 438] width 154 height 29
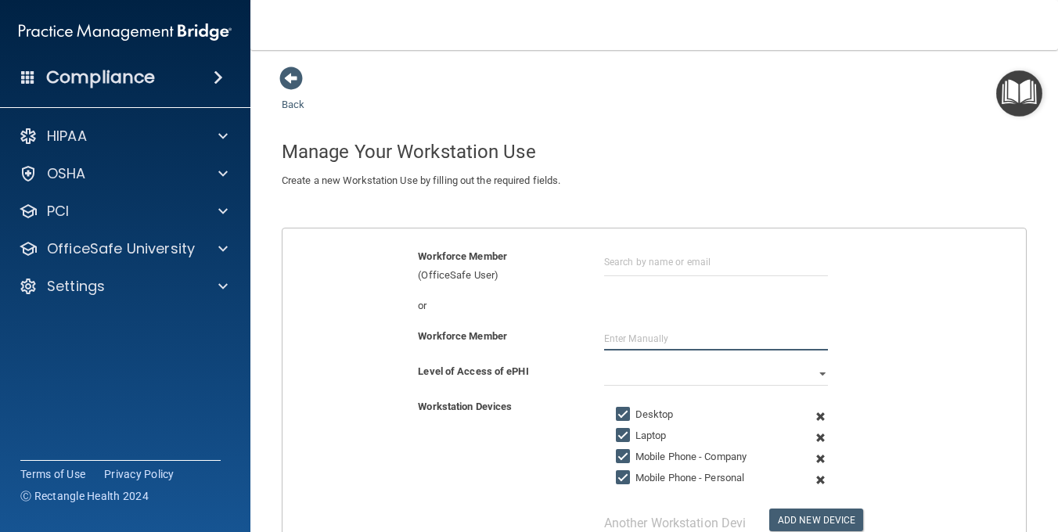
click at [641, 340] on input "text" at bounding box center [716, 338] width 224 height 23
click at [646, 255] on input "text" at bounding box center [716, 261] width 224 height 29
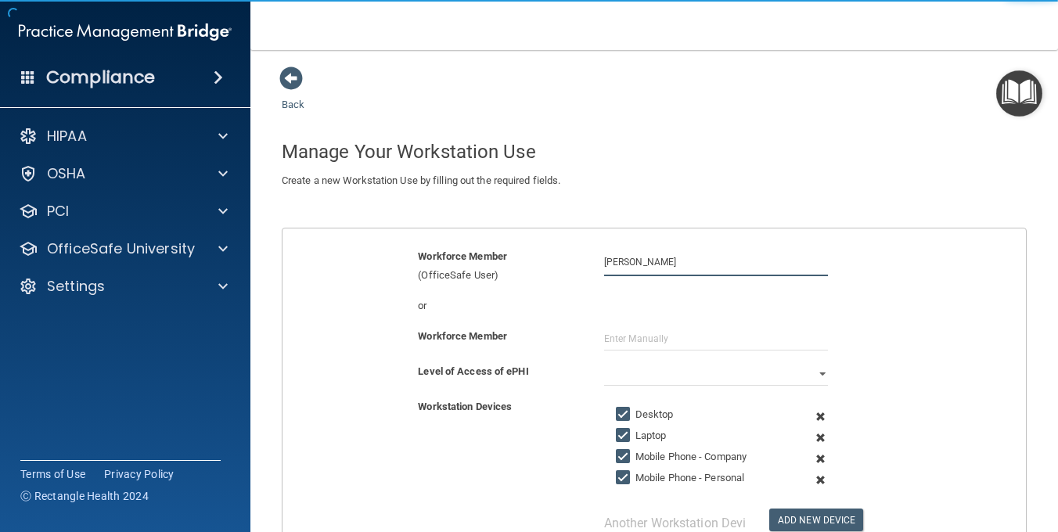
type input "[PERSON_NAME]"
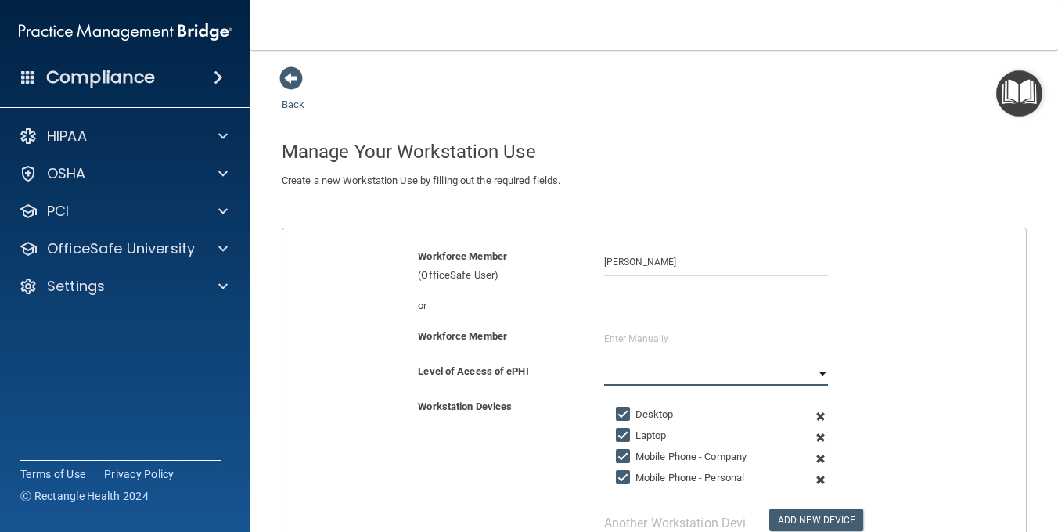
click at [817, 372] on select "Full Limited None" at bounding box center [716, 373] width 224 height 23
click at [604, 362] on select "Full Limited None" at bounding box center [716, 373] width 224 height 23
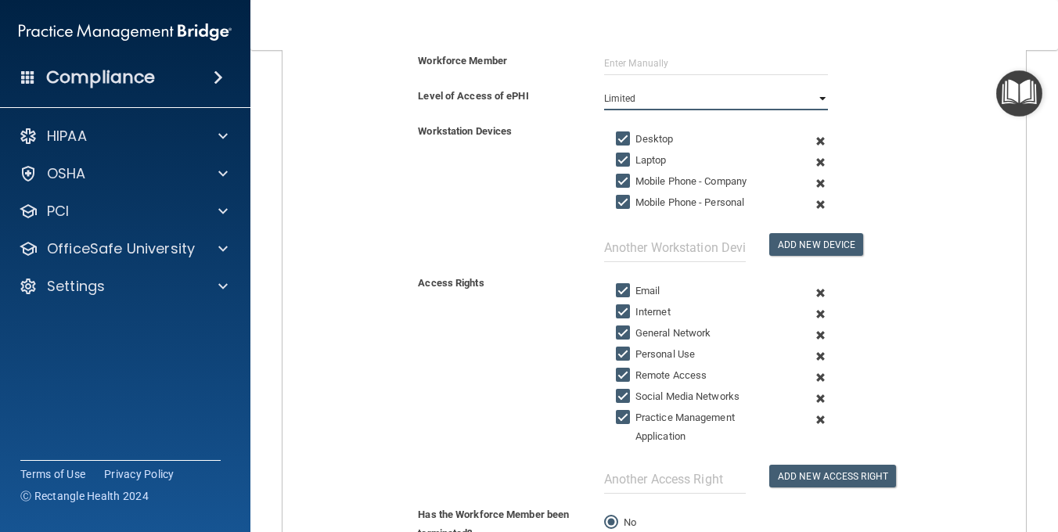
scroll to position [313, 0]
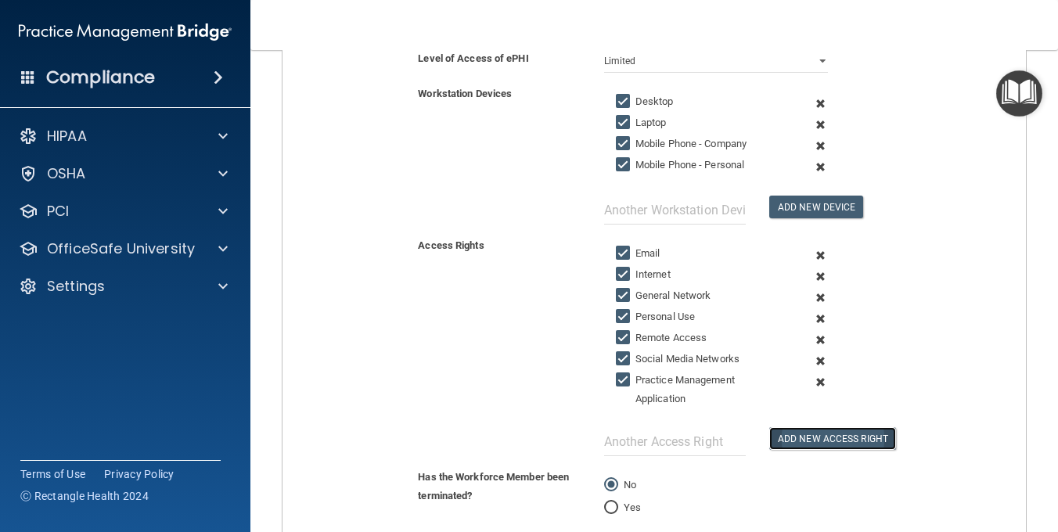
click at [810, 439] on button "Add New Access Right" at bounding box center [832, 438] width 127 height 23
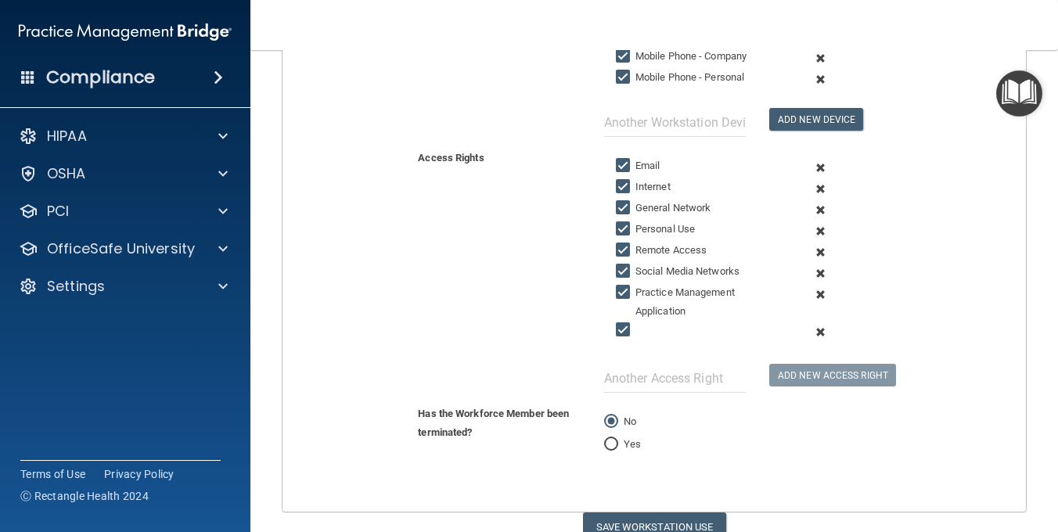
scroll to position [469, 0]
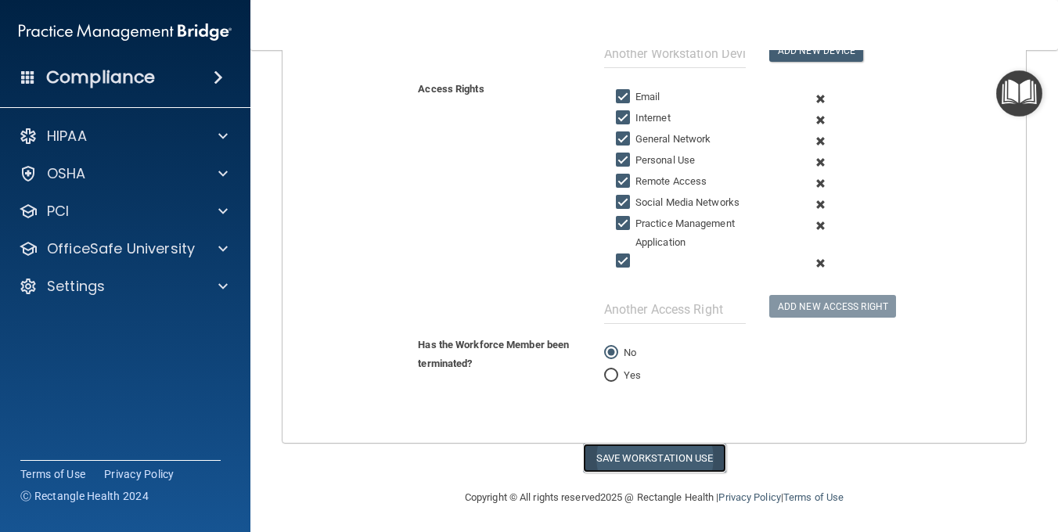
click at [618, 452] on button "Save Workstation Use" at bounding box center [654, 458] width 143 height 29
select select "? string:Full ?"
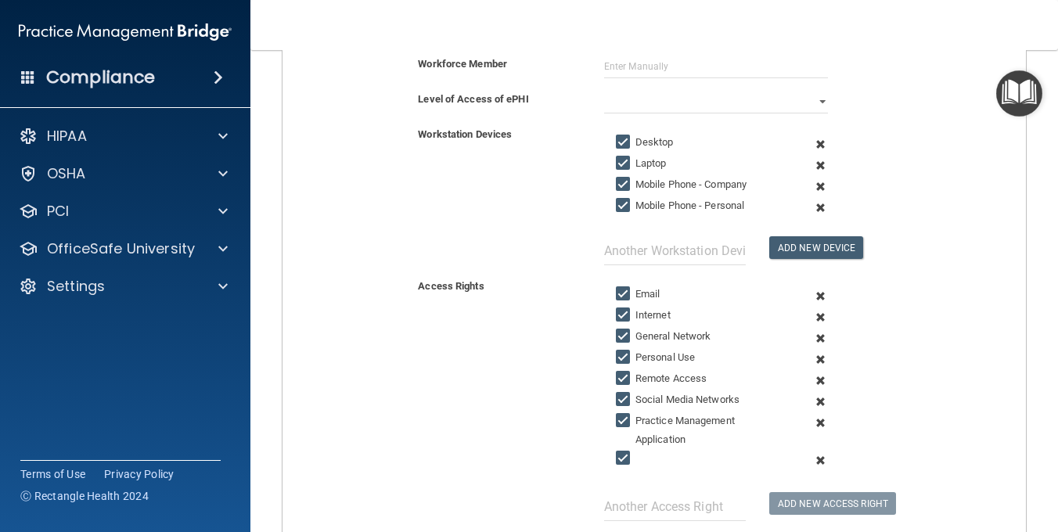
scroll to position [235, 0]
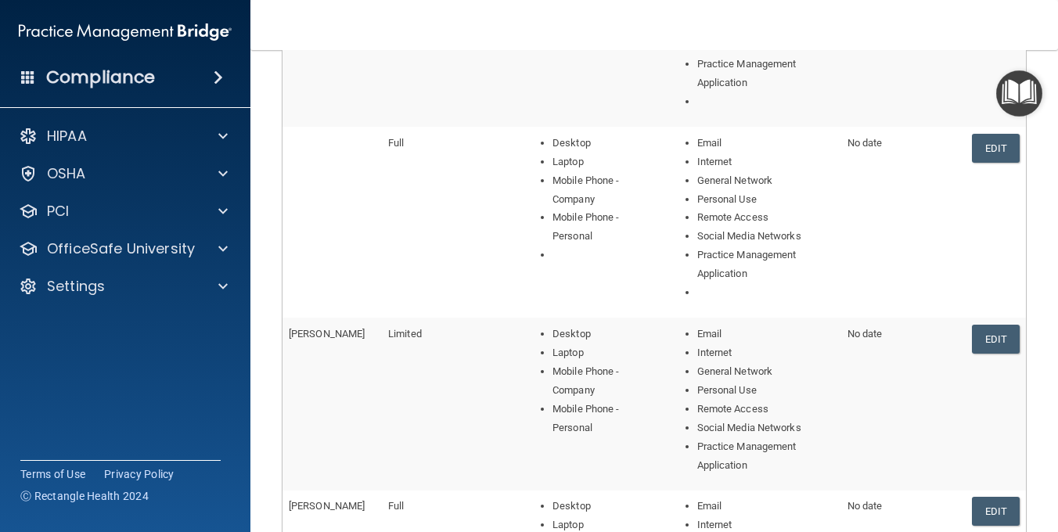
scroll to position [313, 0]
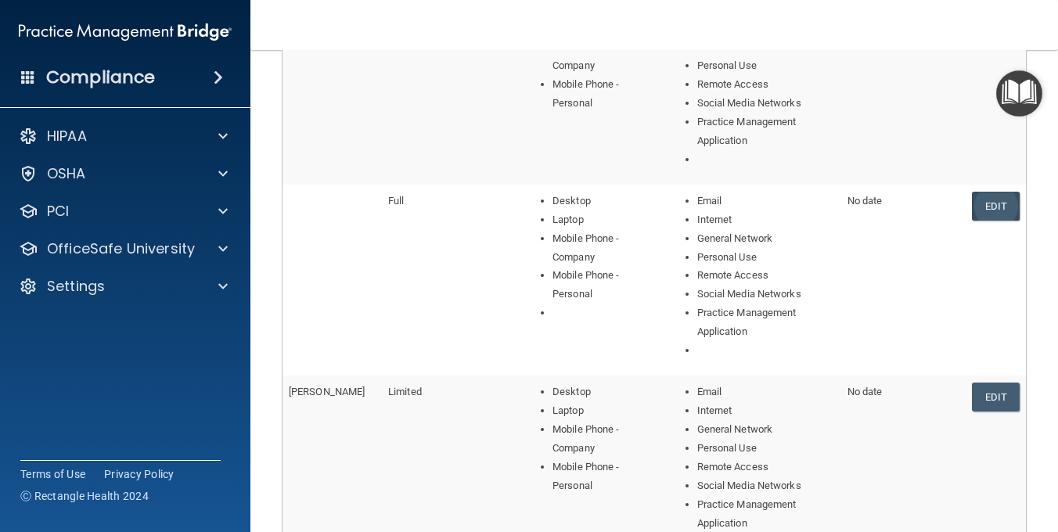
click at [984, 198] on link "Edit" at bounding box center [996, 206] width 48 height 29
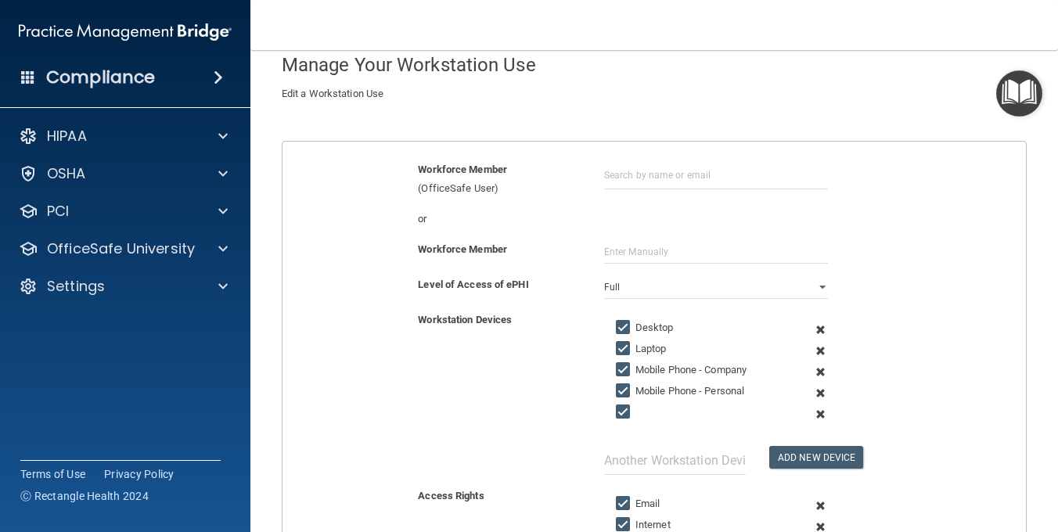
scroll to position [78, 0]
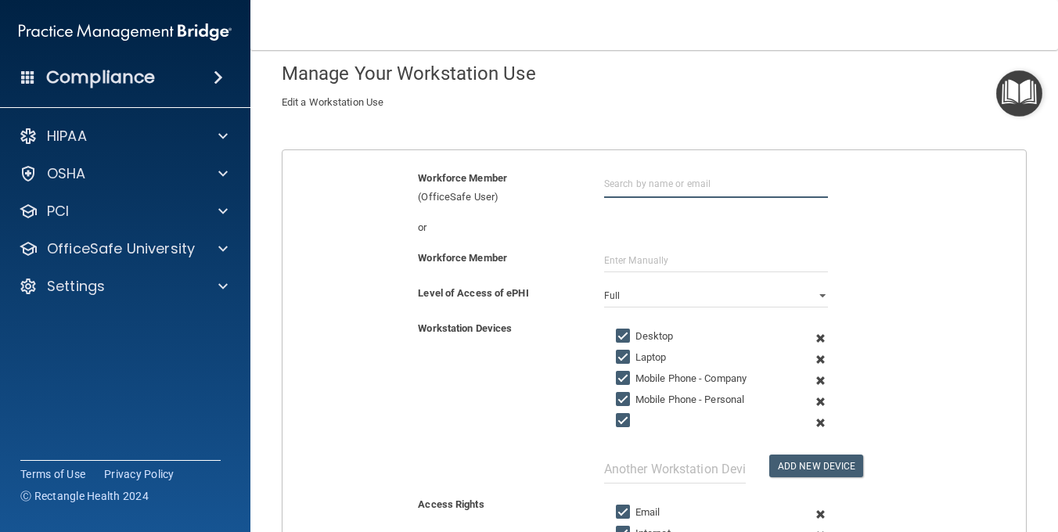
click at [630, 187] on input "text" at bounding box center [716, 183] width 224 height 29
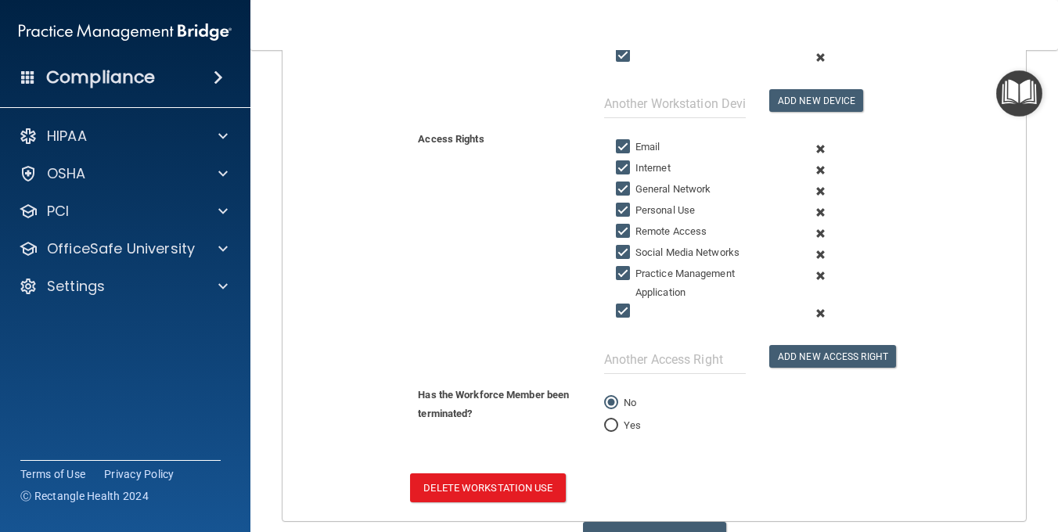
scroll to position [525, 0]
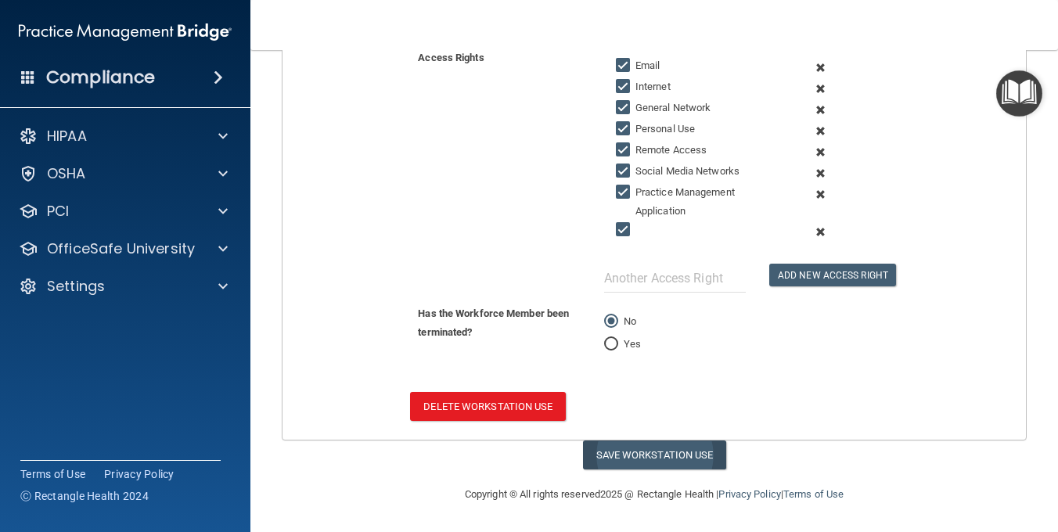
type input "Sage Tisdale"
click at [623, 461] on button "Save Workstation Use" at bounding box center [654, 454] width 143 height 29
select select "? string:Full ?"
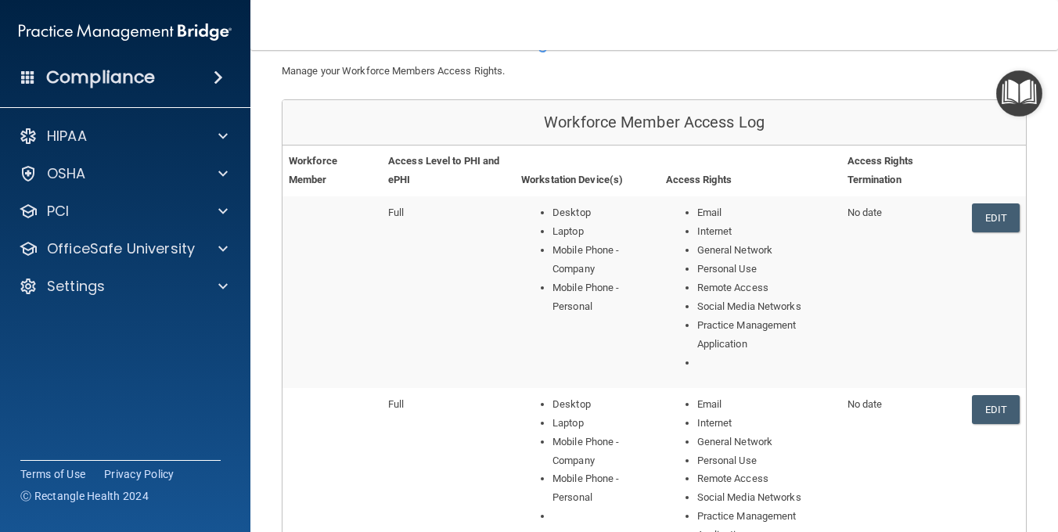
scroll to position [90, 0]
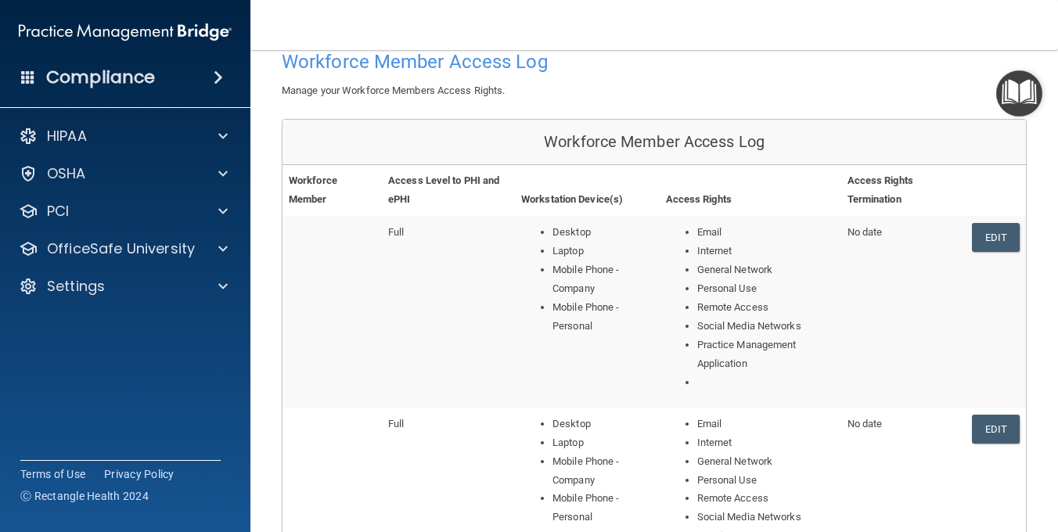
click at [398, 232] on span "Full" at bounding box center [396, 232] width 16 height 12
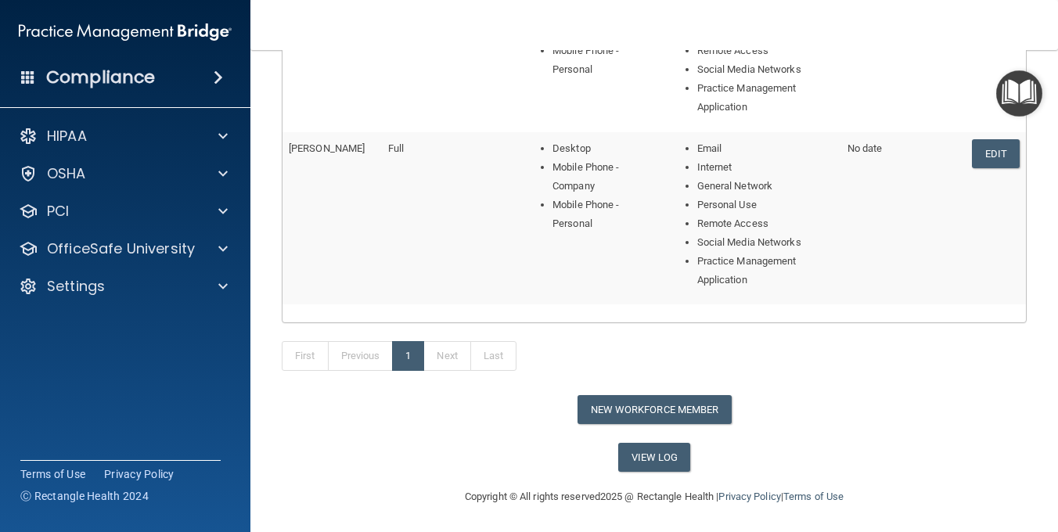
scroll to position [903, 0]
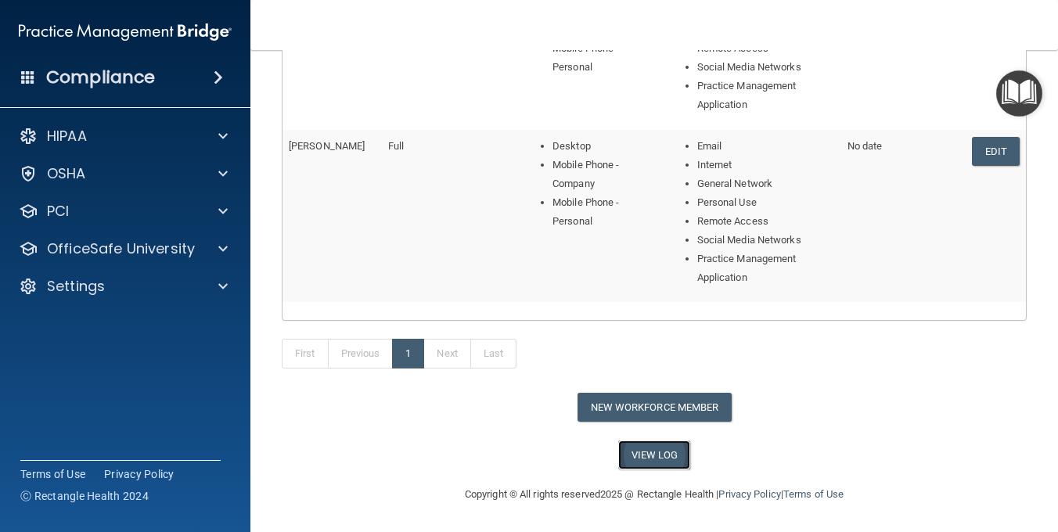
click at [652, 460] on link "View Log" at bounding box center [654, 454] width 73 height 29
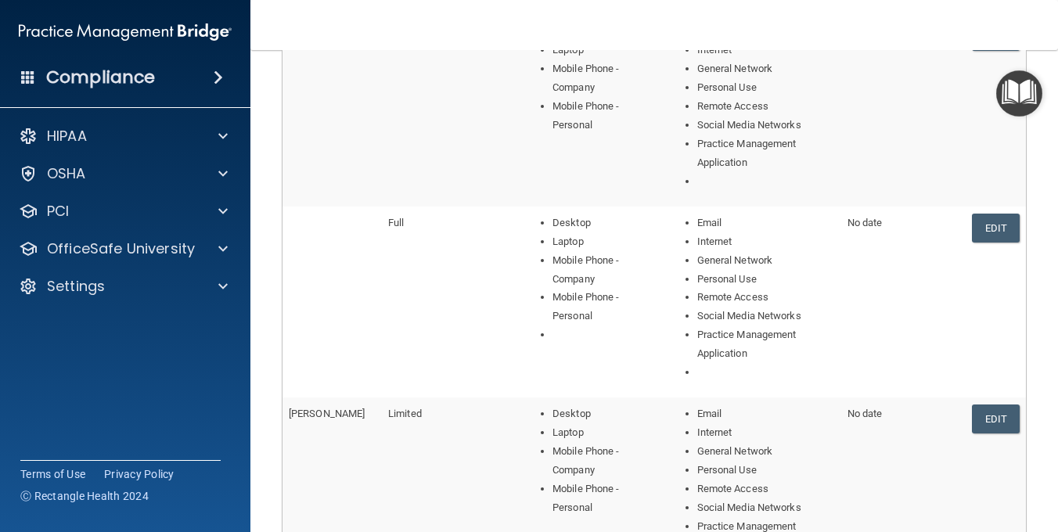
scroll to position [278, 0]
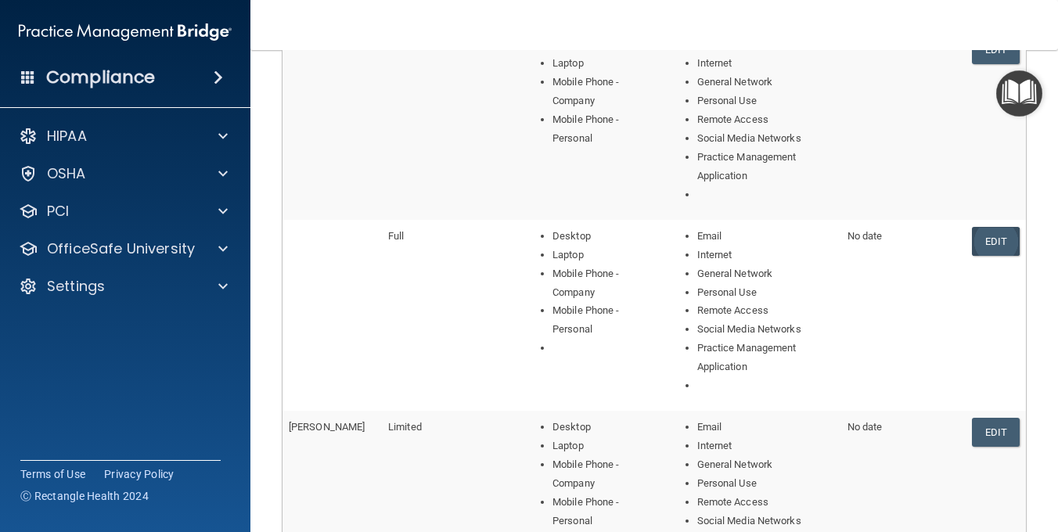
click at [978, 241] on link "Edit" at bounding box center [996, 241] width 48 height 29
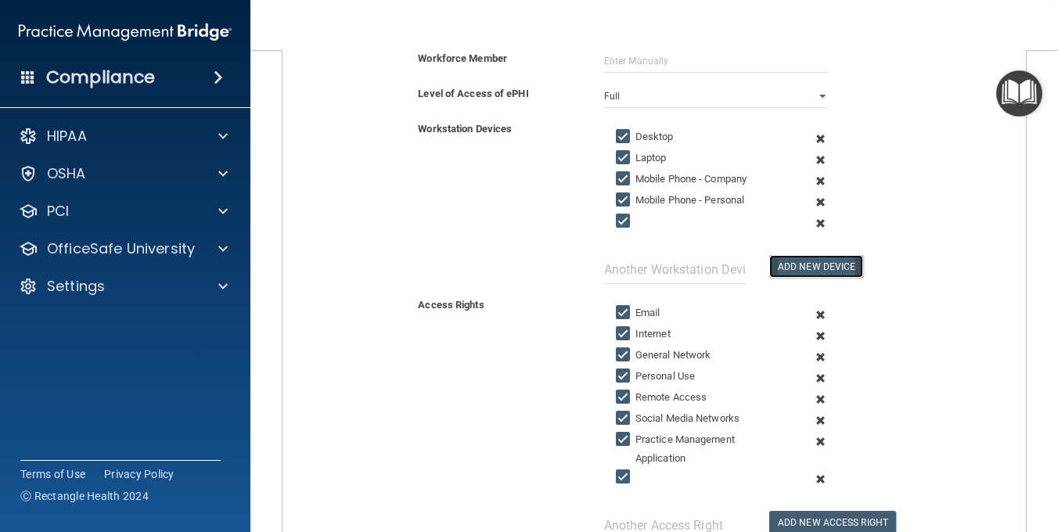
click at [818, 260] on button "Add New Device" at bounding box center [816, 266] width 94 height 23
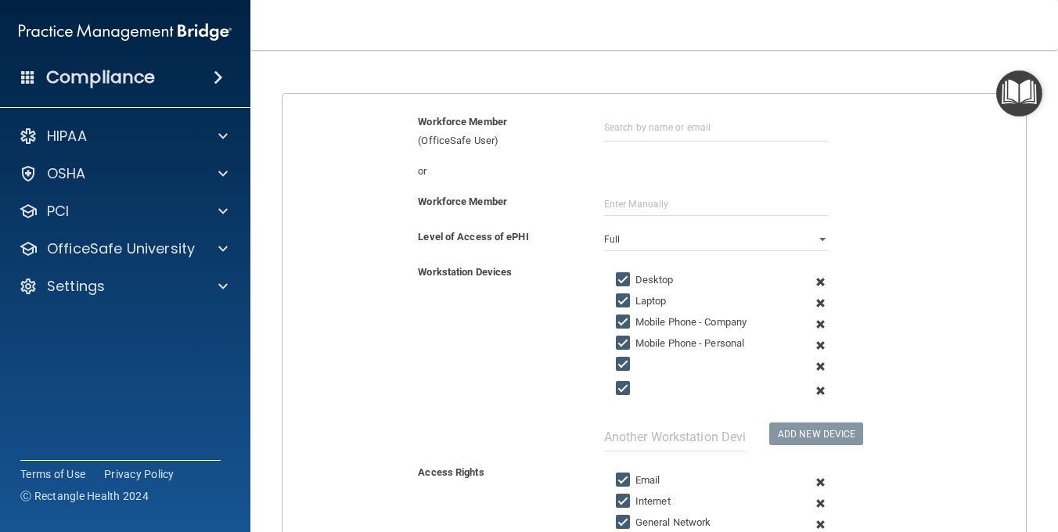
scroll to position [121, 0]
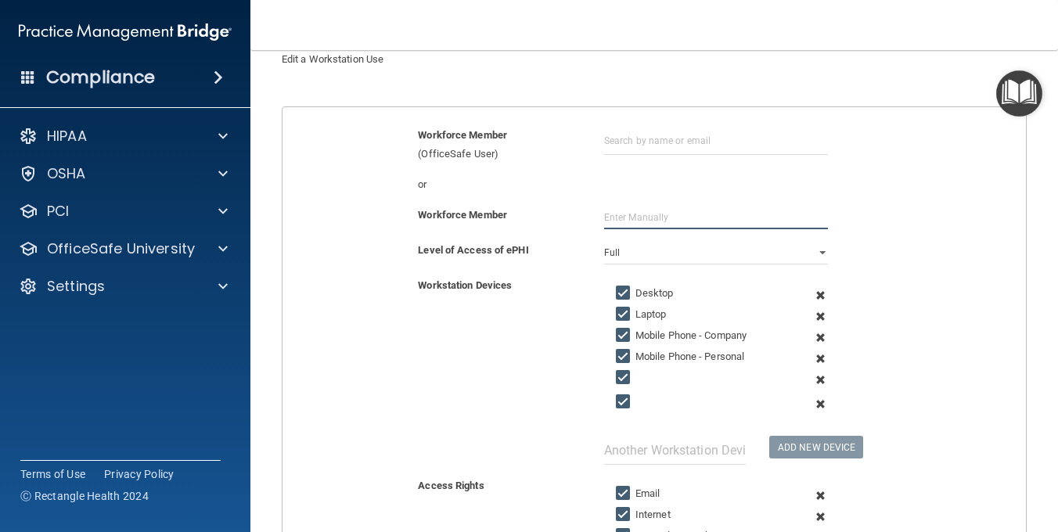
click at [630, 214] on input "text" at bounding box center [716, 217] width 224 height 23
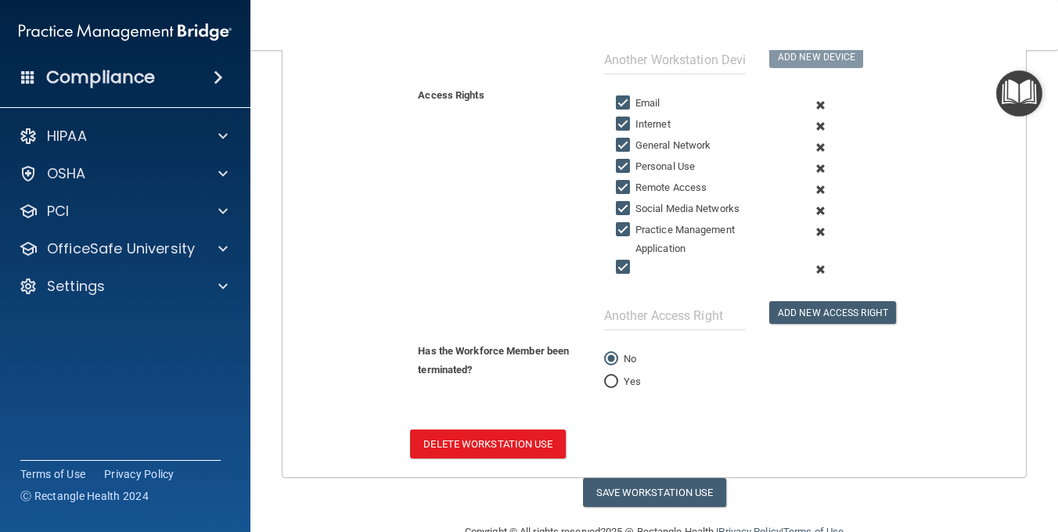
scroll to position [549, 0]
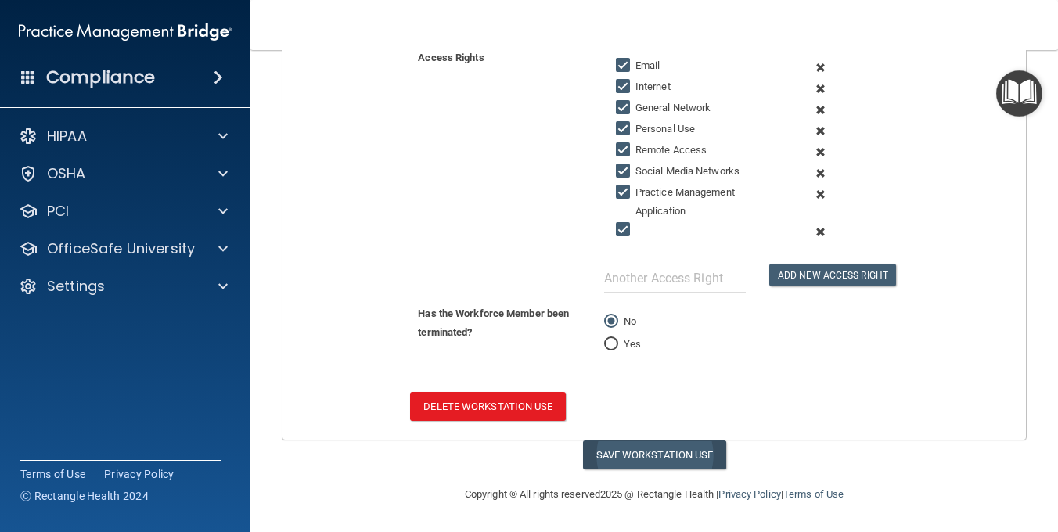
type input "Sage Tisdale"
click at [648, 458] on button "Save Workstation Use" at bounding box center [654, 454] width 143 height 29
select select "? string:Full ?"
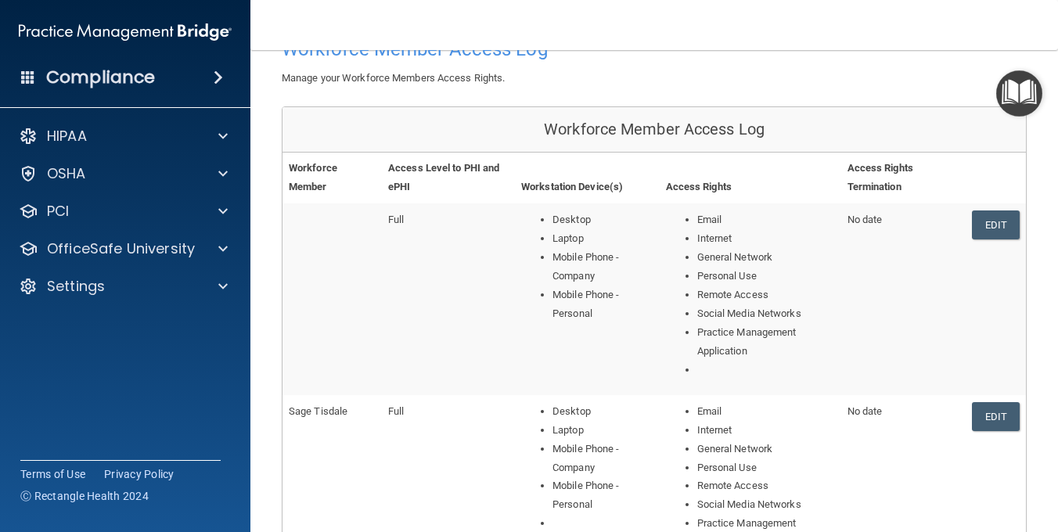
scroll to position [90, 0]
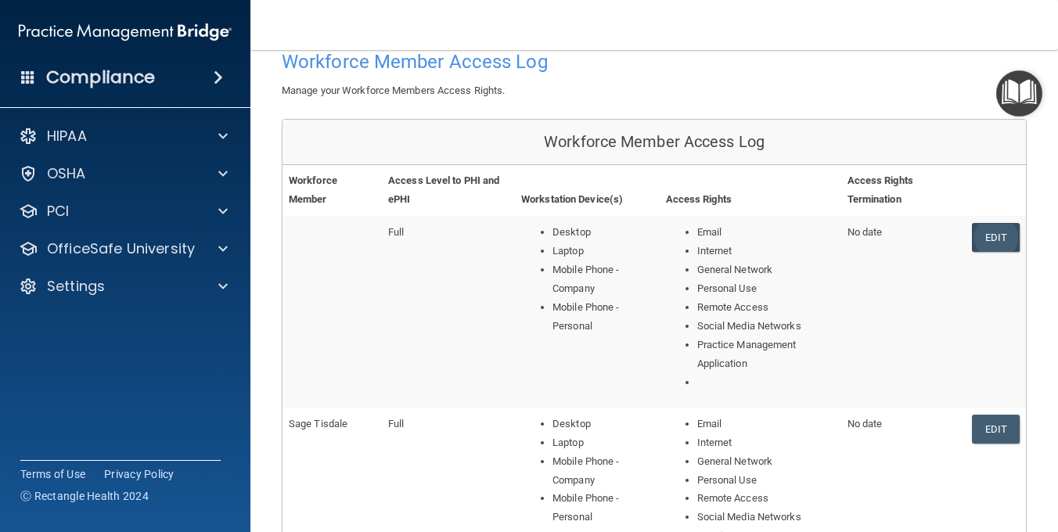
click at [981, 233] on link "Edit" at bounding box center [996, 237] width 48 height 29
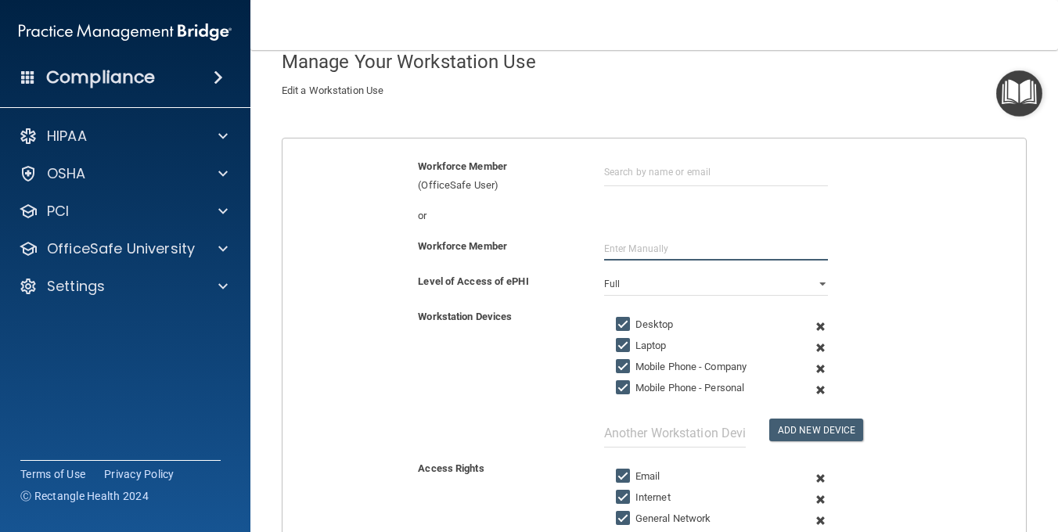
click at [638, 251] on input "text" at bounding box center [716, 248] width 224 height 23
type input "[GEOGRAPHIC_DATA]"
click at [717, 217] on div "or" at bounding box center [654, 216] width 767 height 19
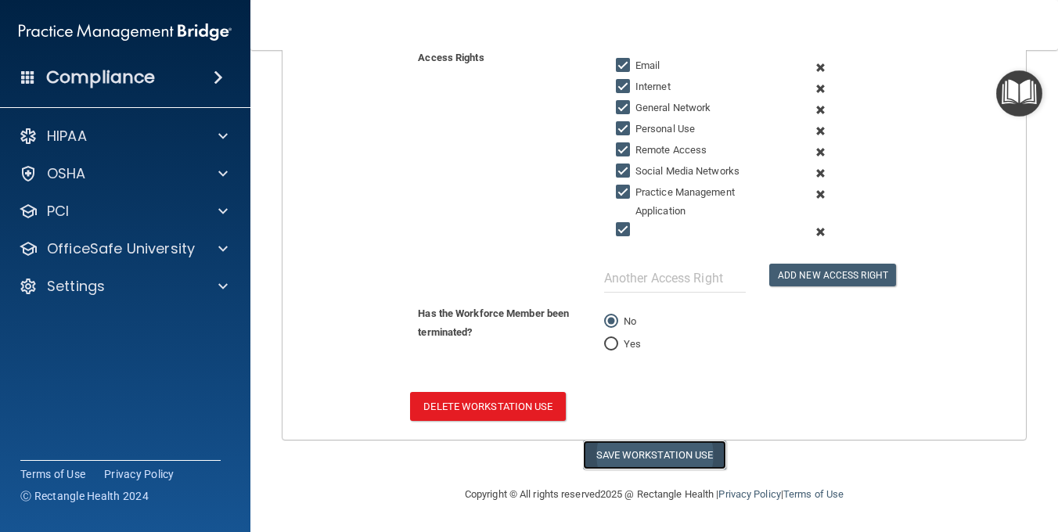
click at [625, 460] on button "Save Workstation Use" at bounding box center [654, 454] width 143 height 29
select select "? string:Full ?"
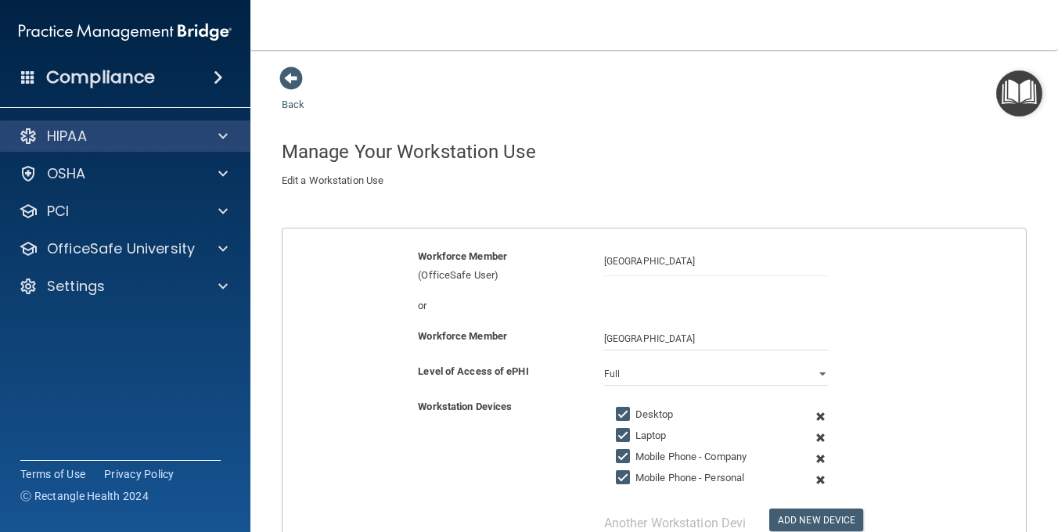
click at [241, 136] on div "HIPAA" at bounding box center [125, 135] width 251 height 31
click at [224, 133] on span at bounding box center [222, 136] width 9 height 19
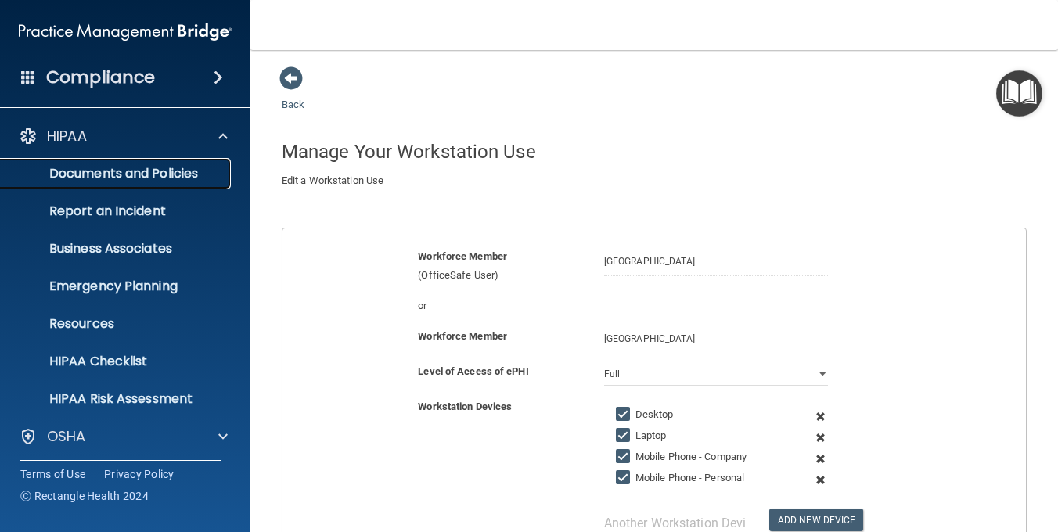
click at [167, 171] on p "Documents and Policies" at bounding box center [117, 174] width 214 height 16
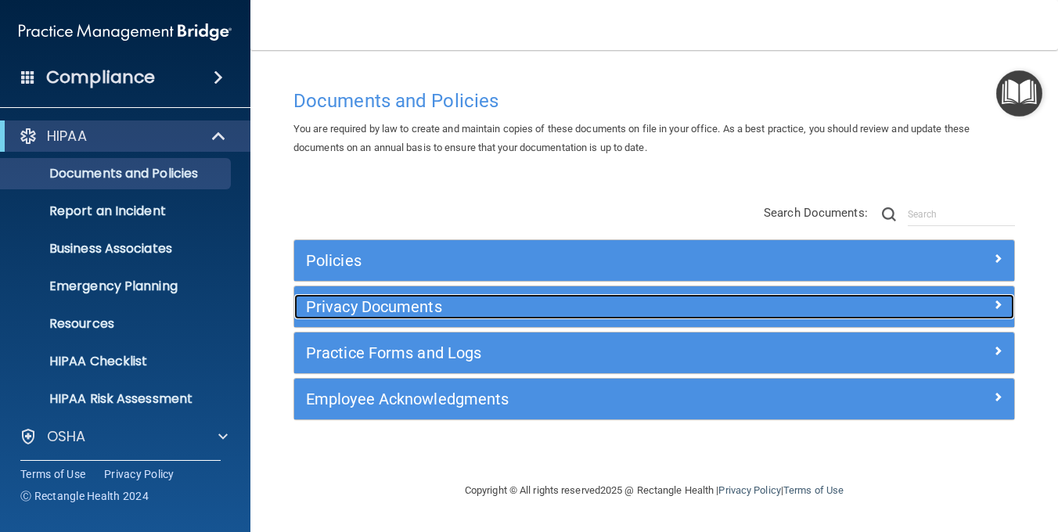
click at [404, 307] on h5 "Privacy Documents" at bounding box center [564, 306] width 516 height 17
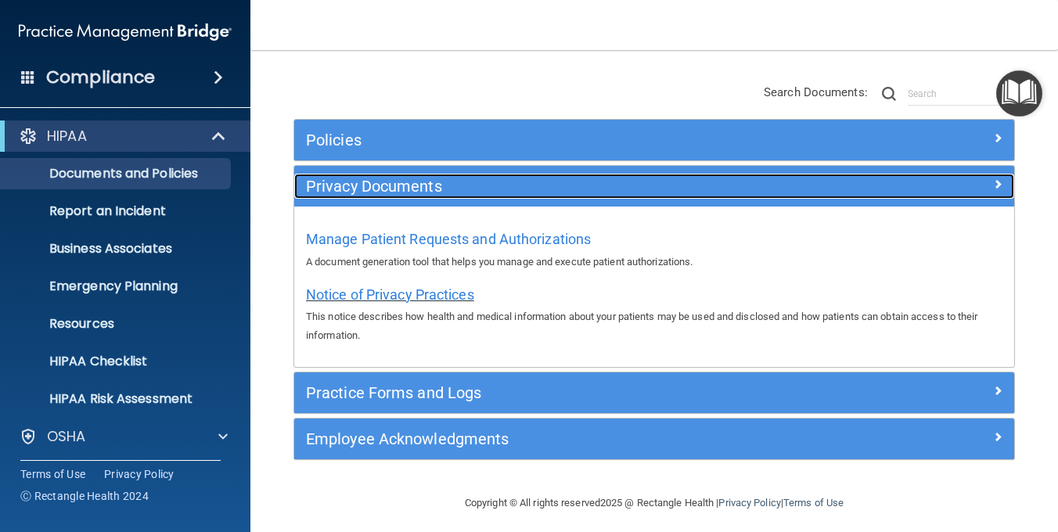
scroll to position [129, 0]
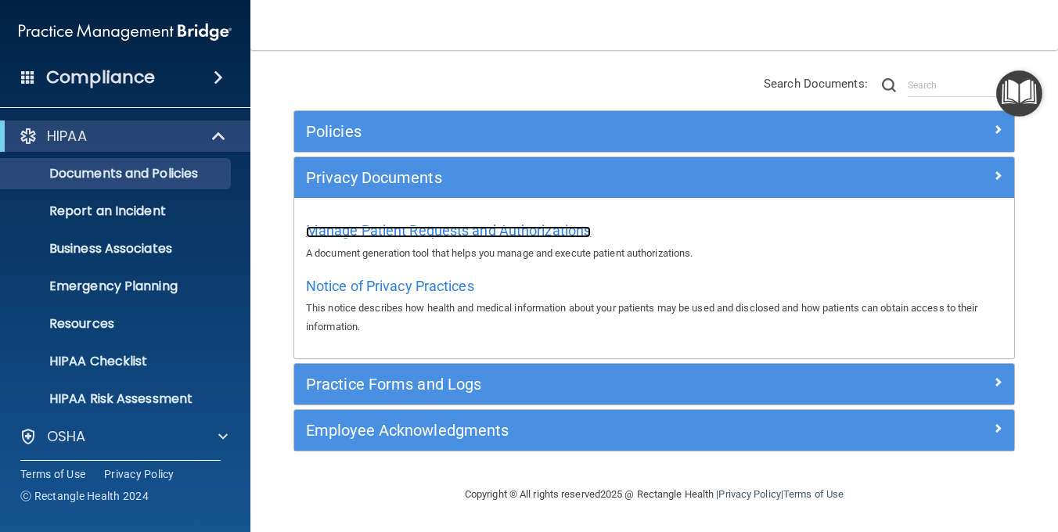
click at [511, 230] on span "Manage Patient Requests and Authorizations" at bounding box center [448, 230] width 285 height 16
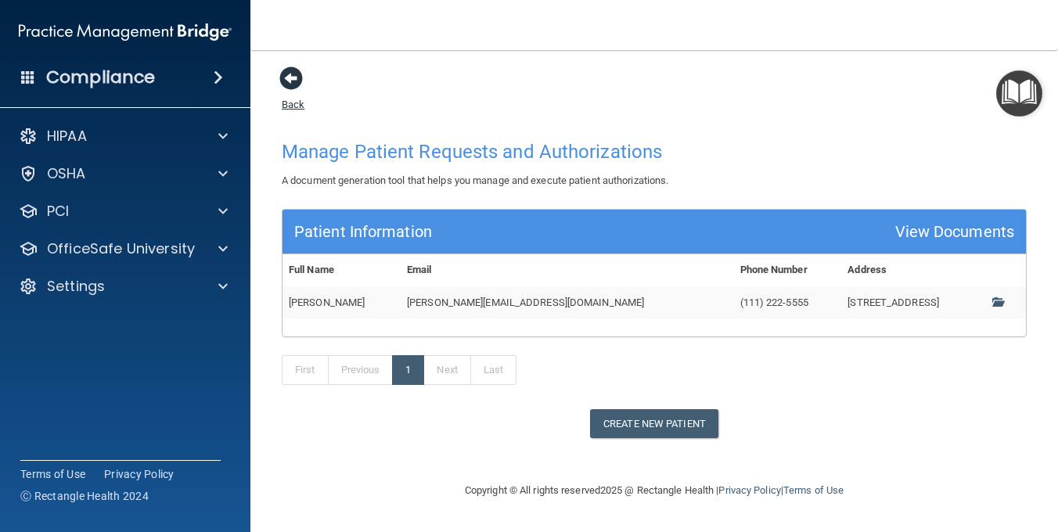
click at [289, 78] on span at bounding box center [290, 77] width 23 height 23
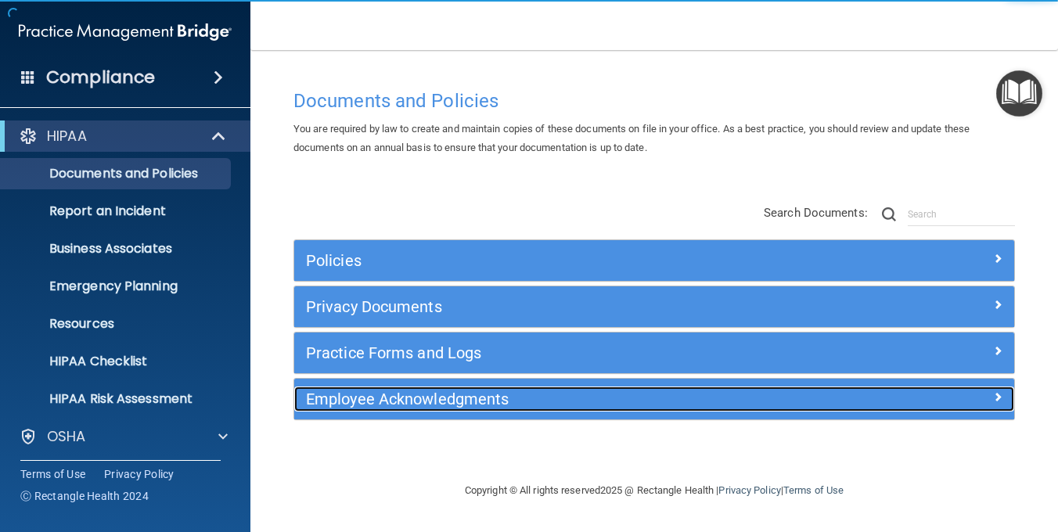
click at [398, 395] on h5 "Employee Acknowledgments" at bounding box center [564, 398] width 516 height 17
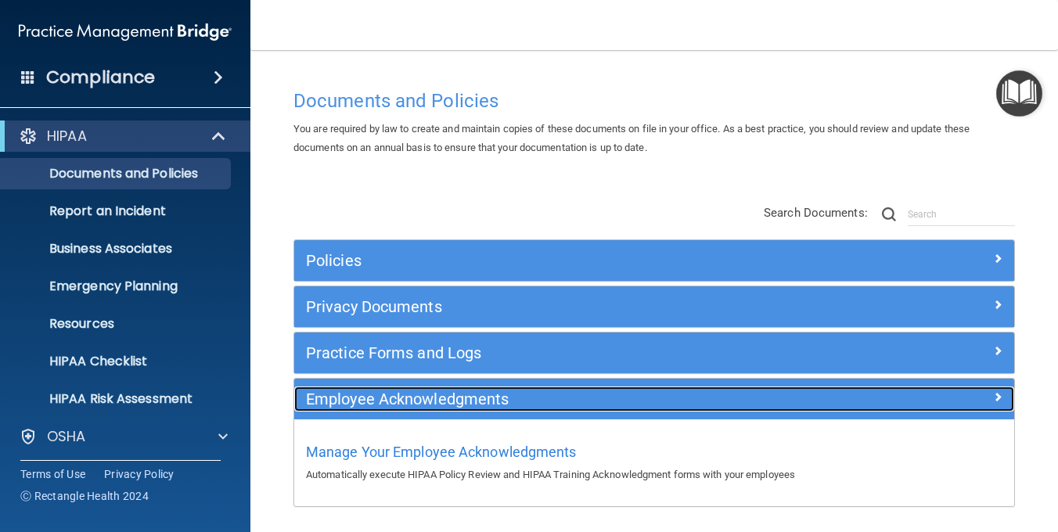
scroll to position [56, 0]
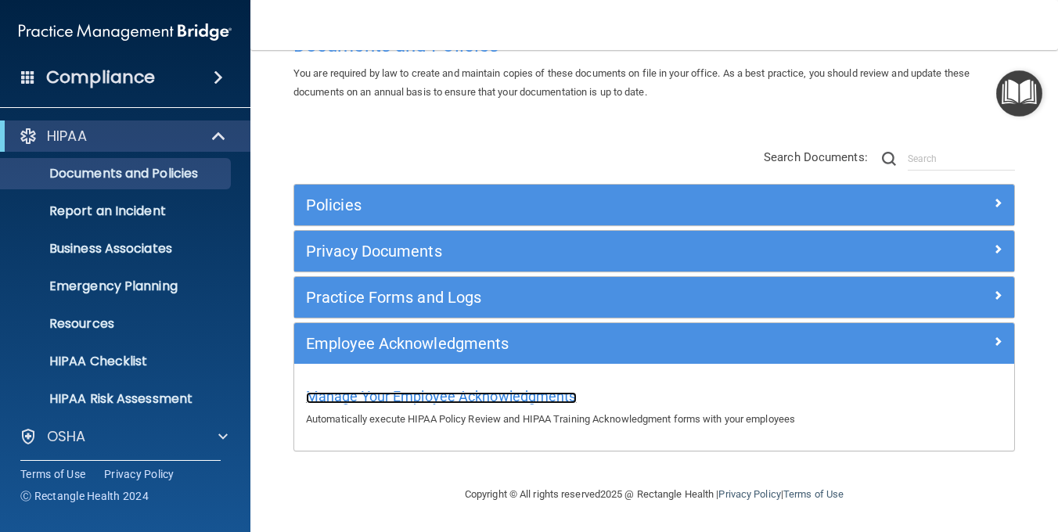
click at [507, 396] on span "Manage Your Employee Acknowledgments" at bounding box center [441, 396] width 271 height 16
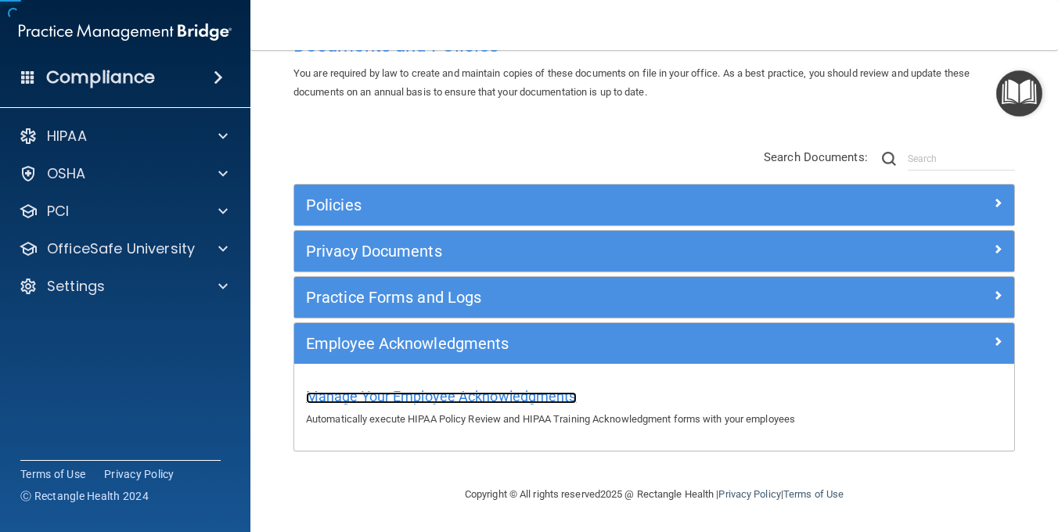
click at [507, 396] on span "Manage Your Employee Acknowledgments" at bounding box center [441, 396] width 271 height 16
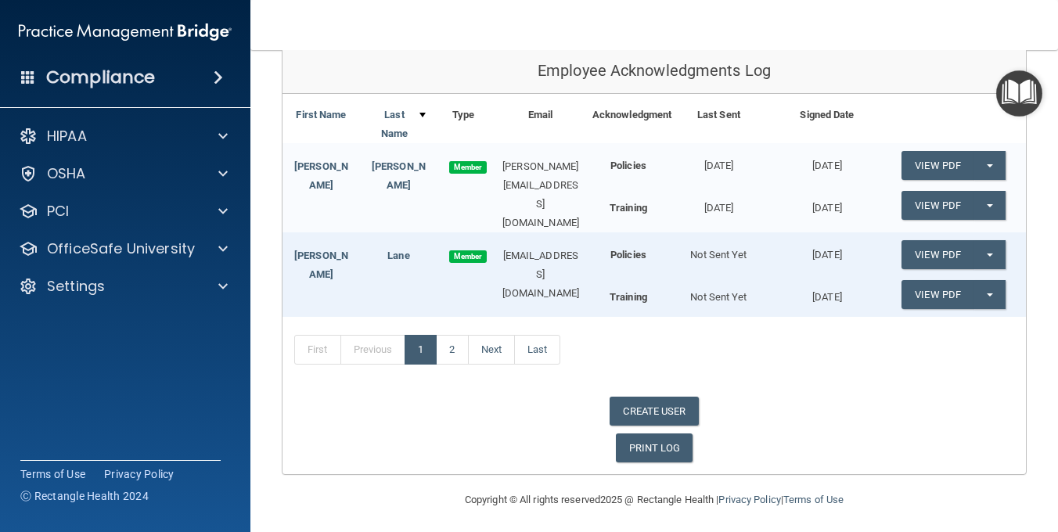
scroll to position [190, 0]
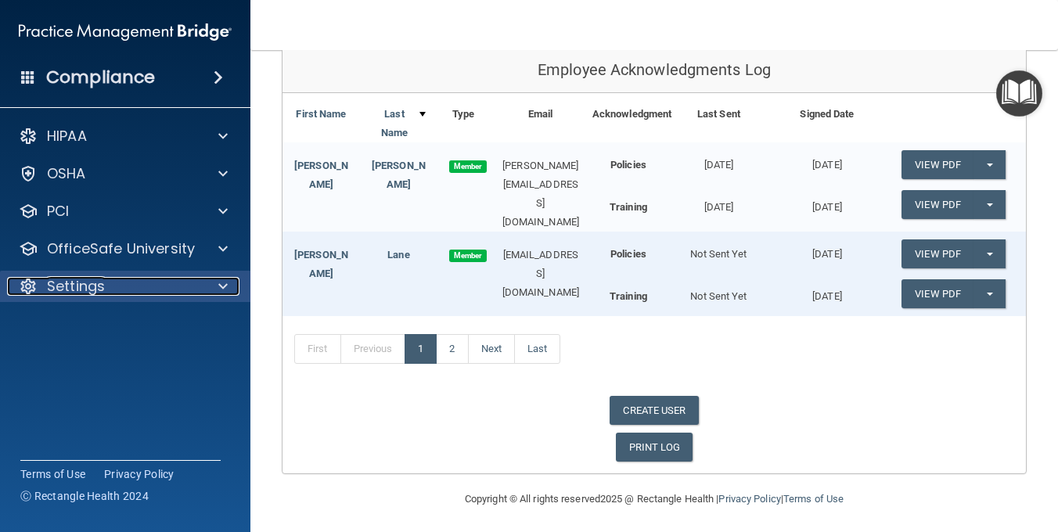
click at [222, 282] on span at bounding box center [222, 286] width 9 height 19
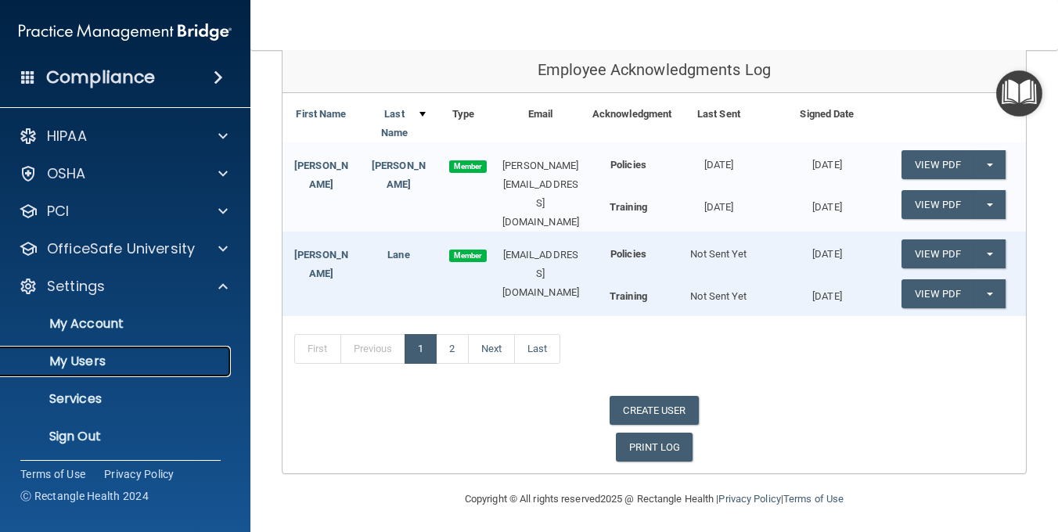
click at [98, 360] on p "My Users" at bounding box center [117, 362] width 214 height 16
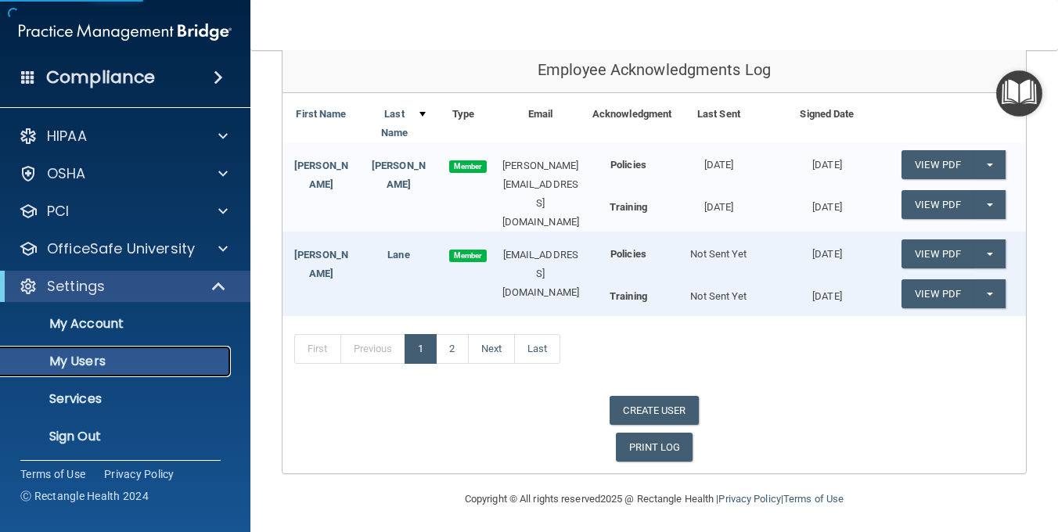
scroll to position [149, 0]
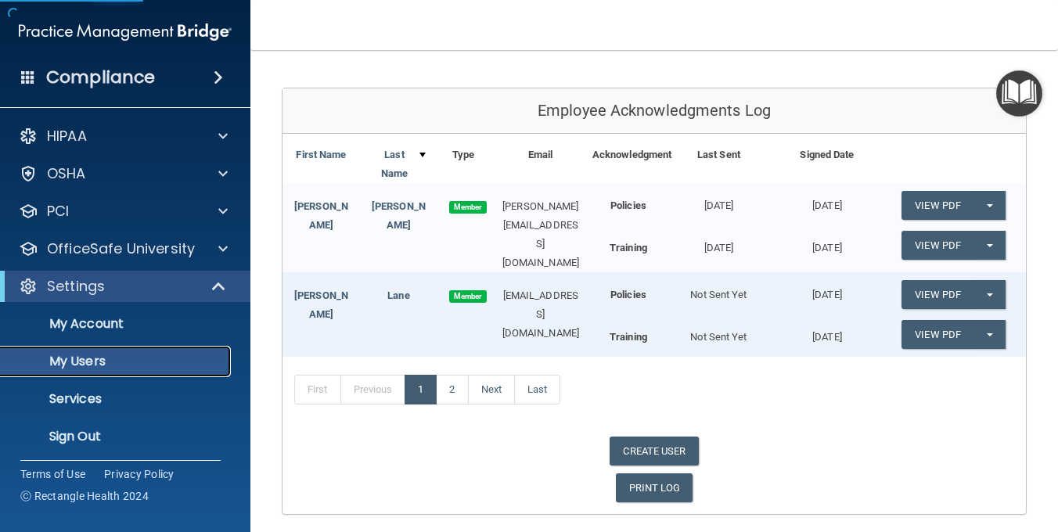
select select "20"
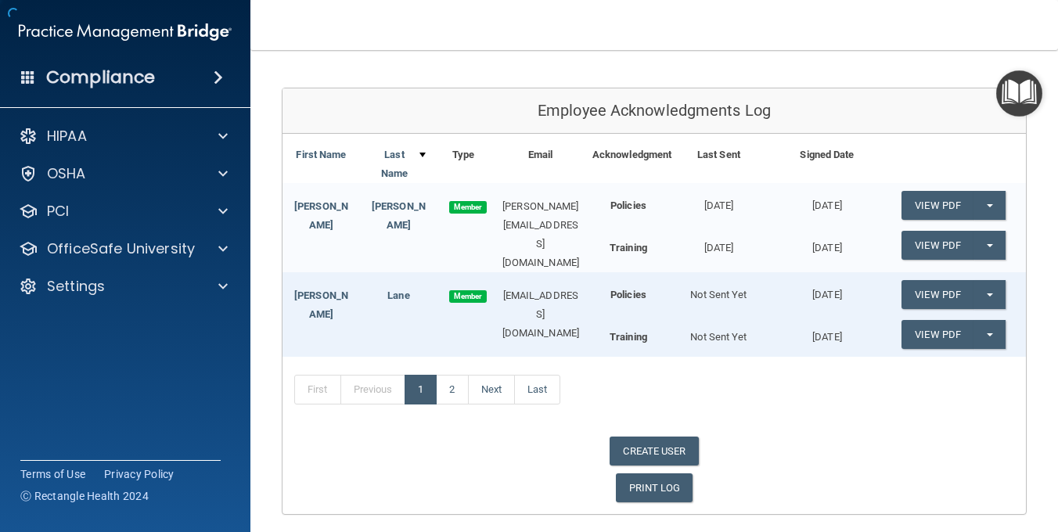
scroll to position [190, 0]
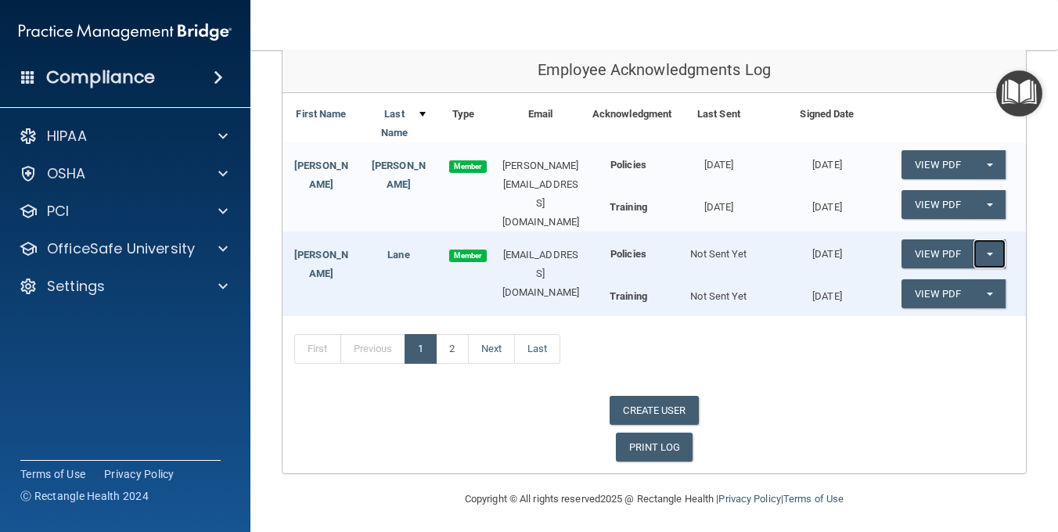
click at [983, 247] on button "Split button!" at bounding box center [989, 253] width 32 height 29
click at [924, 282] on link "Update Acknowledgment" at bounding box center [973, 285] width 144 height 23
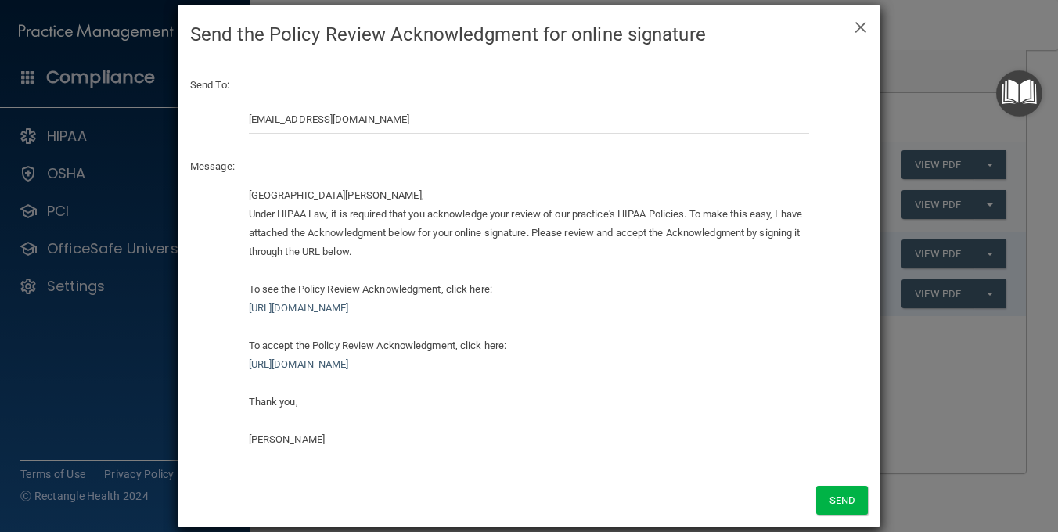
scroll to position [39, 0]
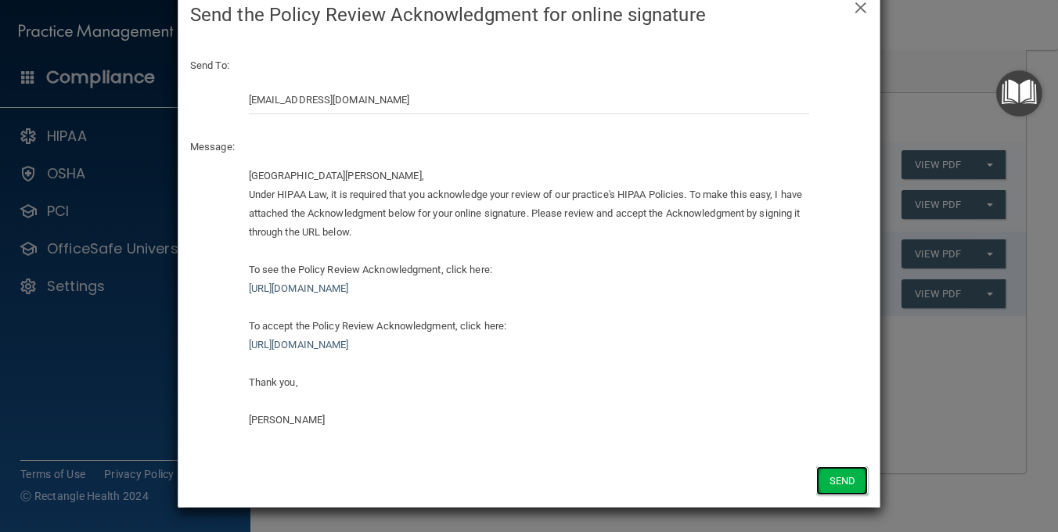
click at [825, 475] on button "Send" at bounding box center [842, 480] width 52 height 29
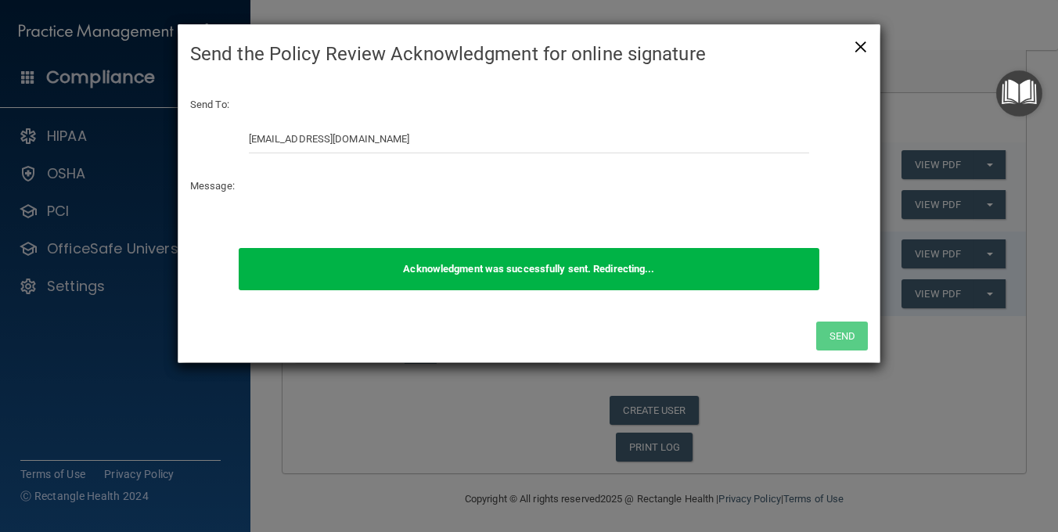
click at [859, 42] on span "×" at bounding box center [860, 44] width 14 height 31
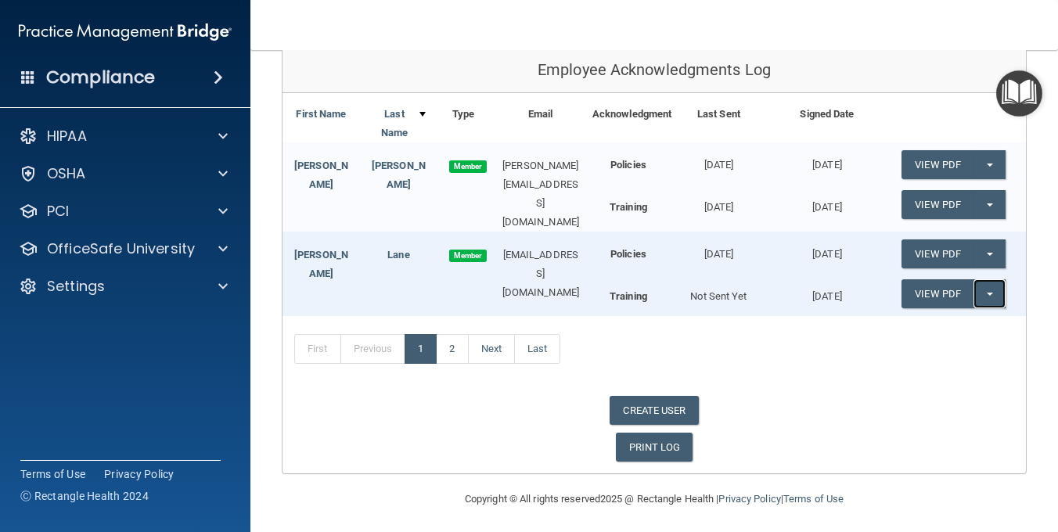
click at [979, 285] on button "Split button!" at bounding box center [989, 293] width 32 height 29
click at [958, 318] on link "Update Acknowledgment" at bounding box center [973, 325] width 144 height 23
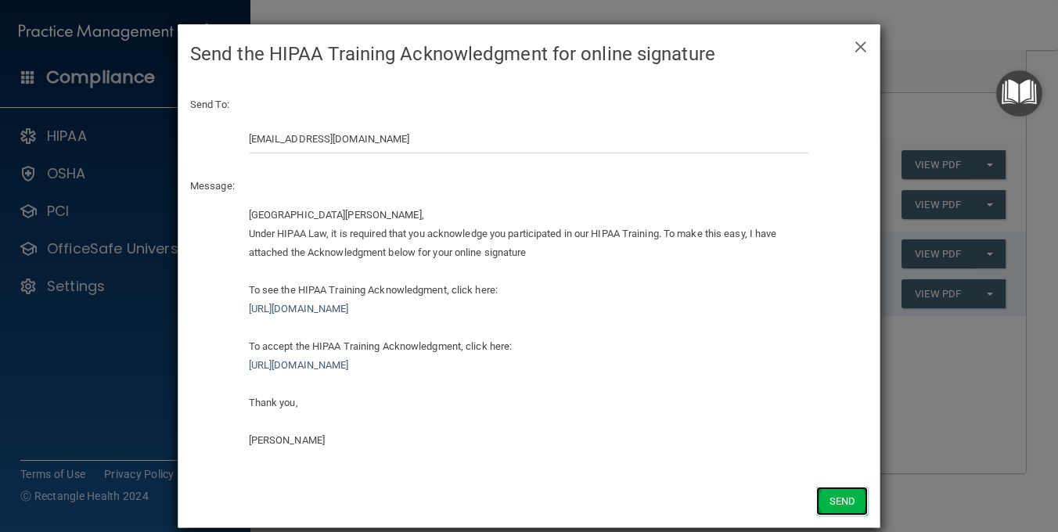
click at [840, 496] on button "Send" at bounding box center [842, 501] width 52 height 29
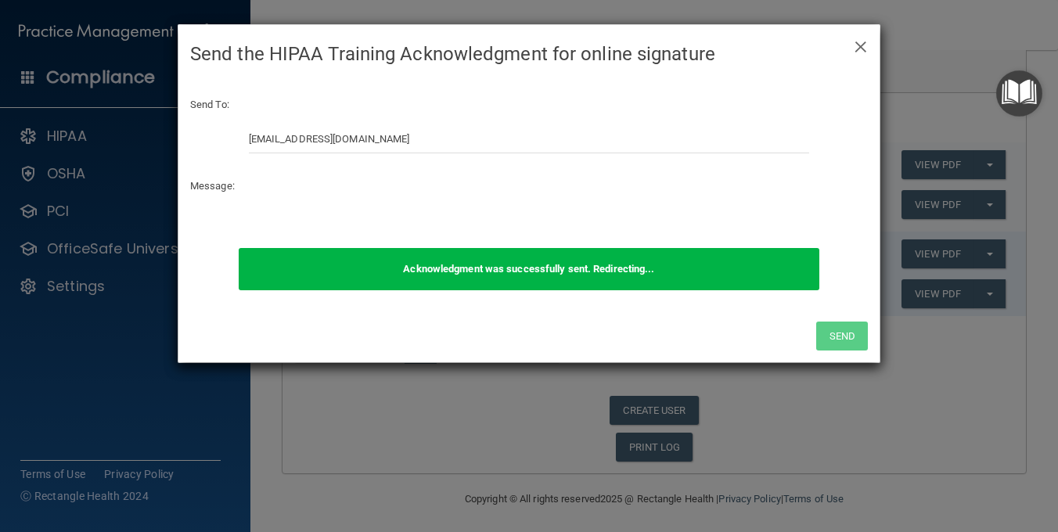
click at [272, 186] on div "Send To: [EMAIL_ADDRESS][DOMAIN_NAME] Message:" at bounding box center [528, 166] width 701 height 164
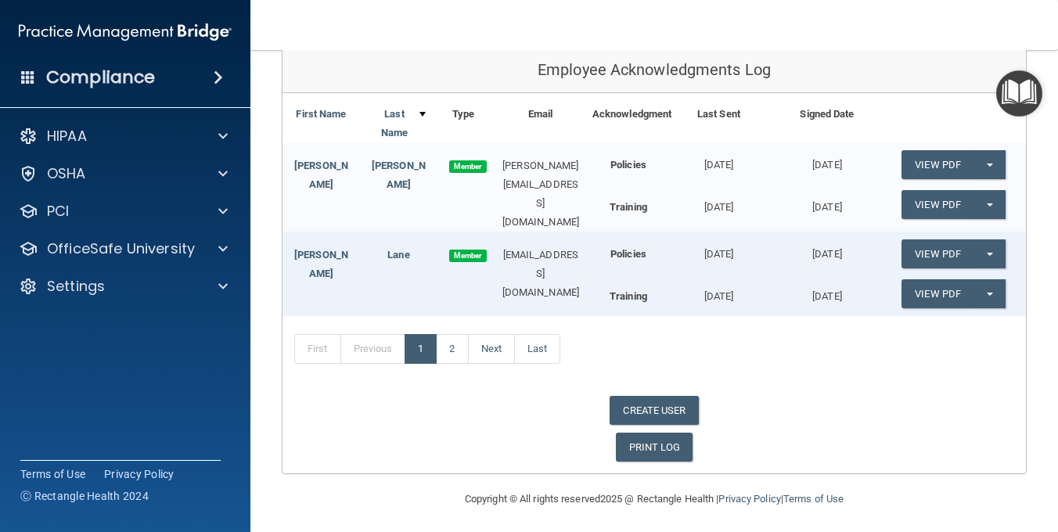
click at [217, 74] on span at bounding box center [218, 77] width 9 height 19
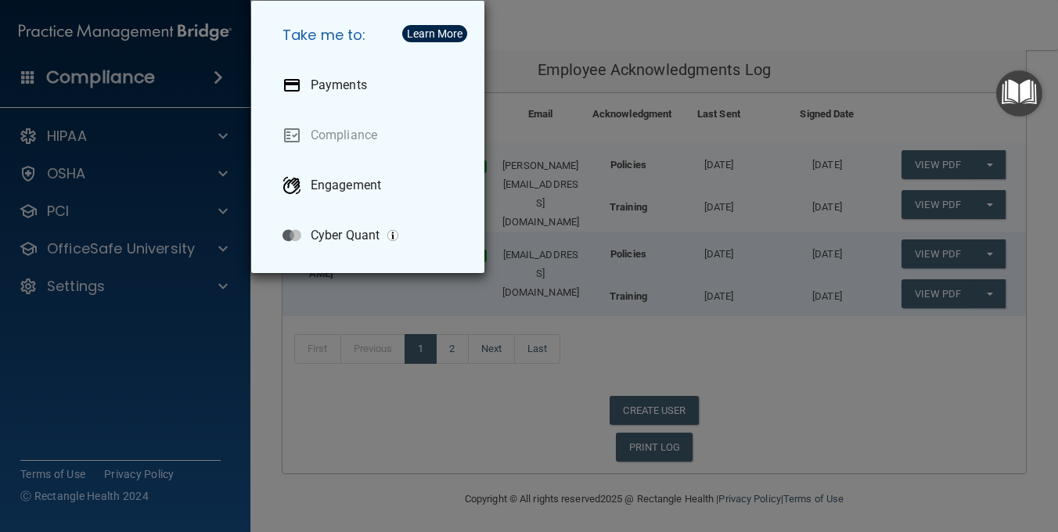
click at [835, 25] on div "Take me to: Payments Compliance Engagement Cyber Quant" at bounding box center [529, 266] width 1058 height 532
